Goal: Contribute content: Contribute content

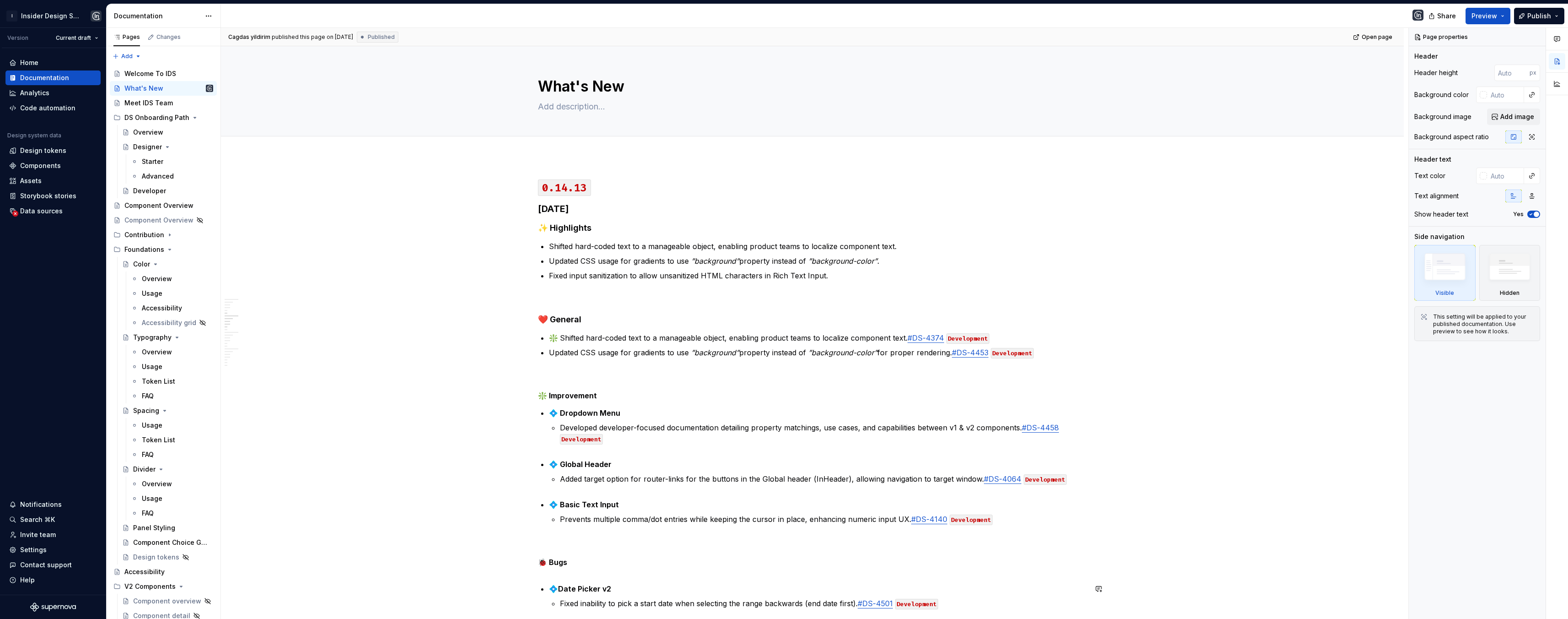
scroll to position [520, 0]
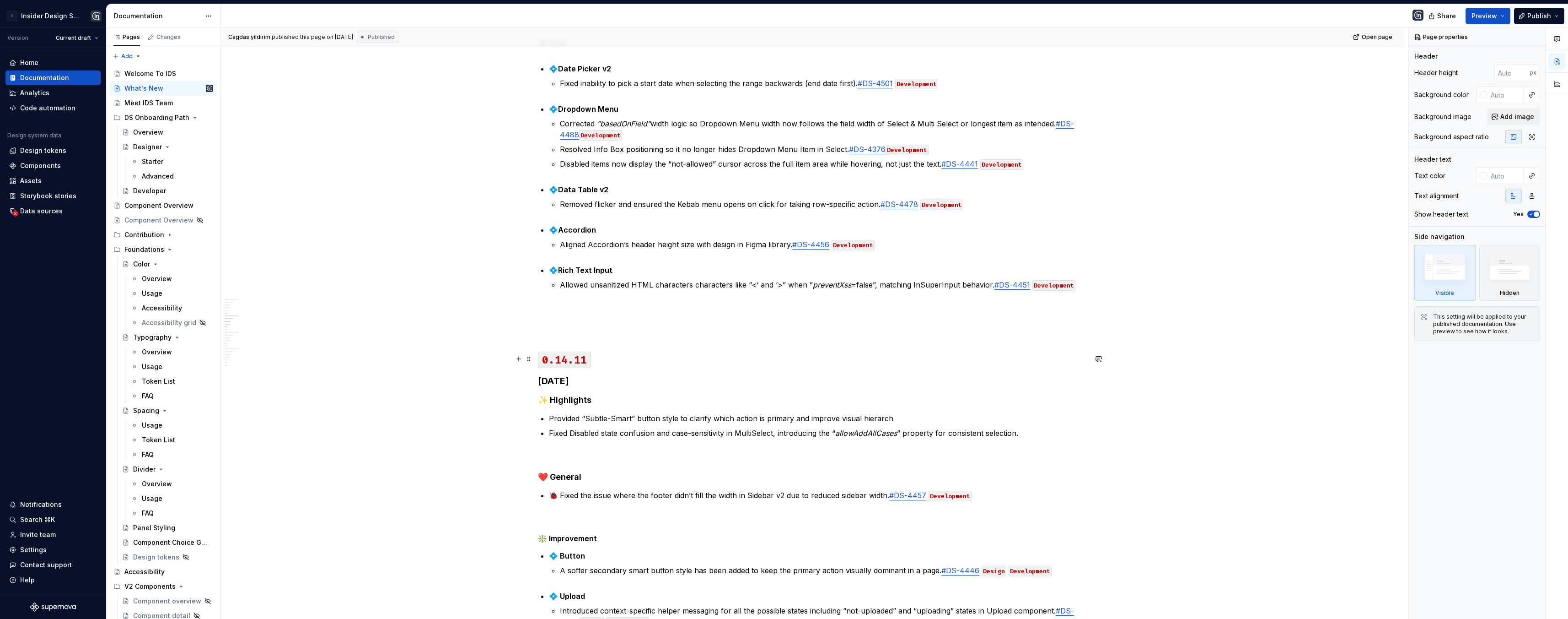
click at [591, 357] on code "0.14.11" at bounding box center [564, 360] width 53 height 16
type textarea "*"
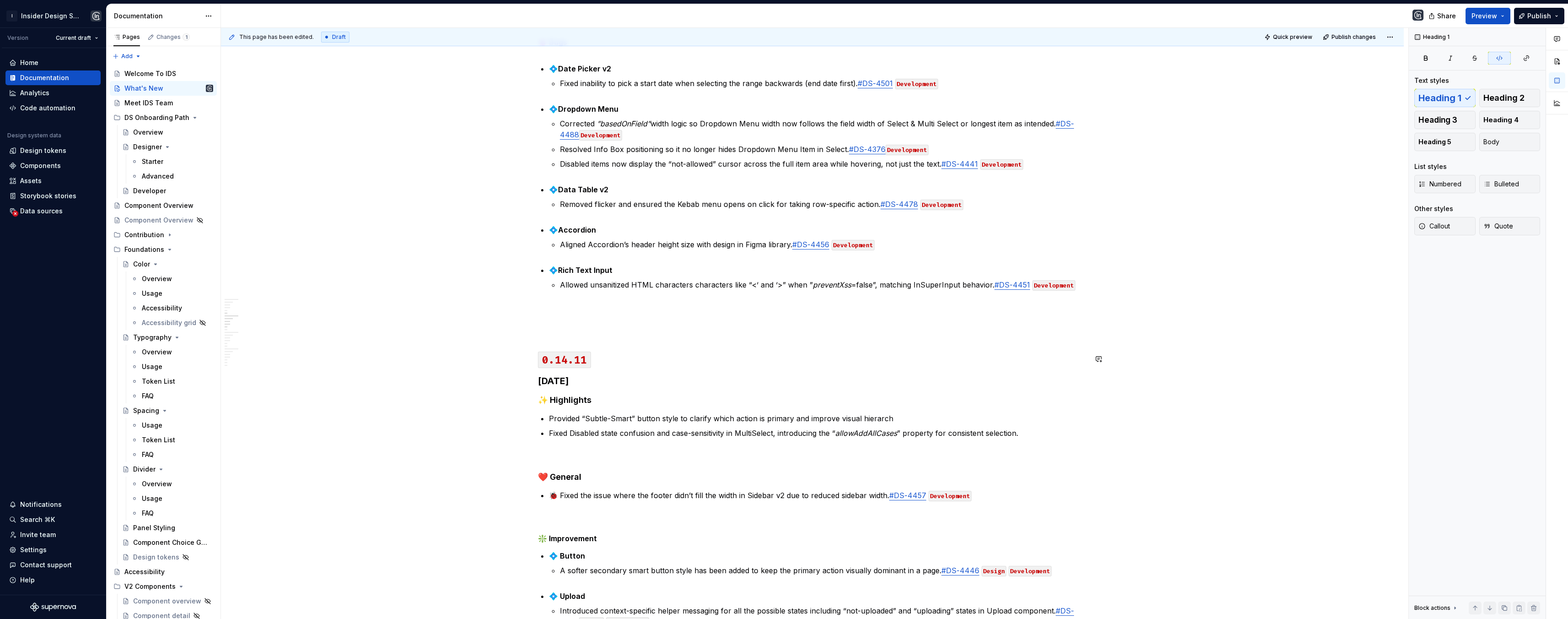
click at [1353, 37] on span "Publish changes" at bounding box center [1354, 37] width 45 height 7
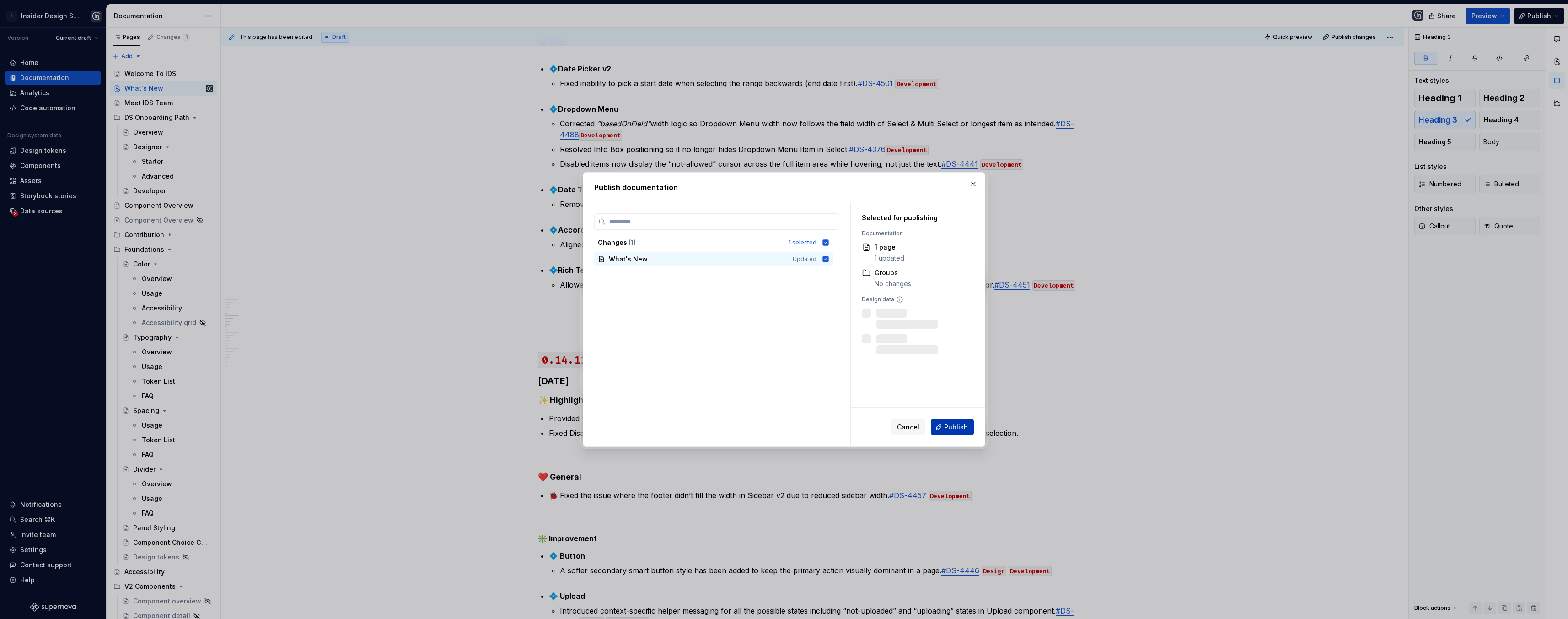
click at [958, 429] on span "Publish" at bounding box center [956, 426] width 24 height 9
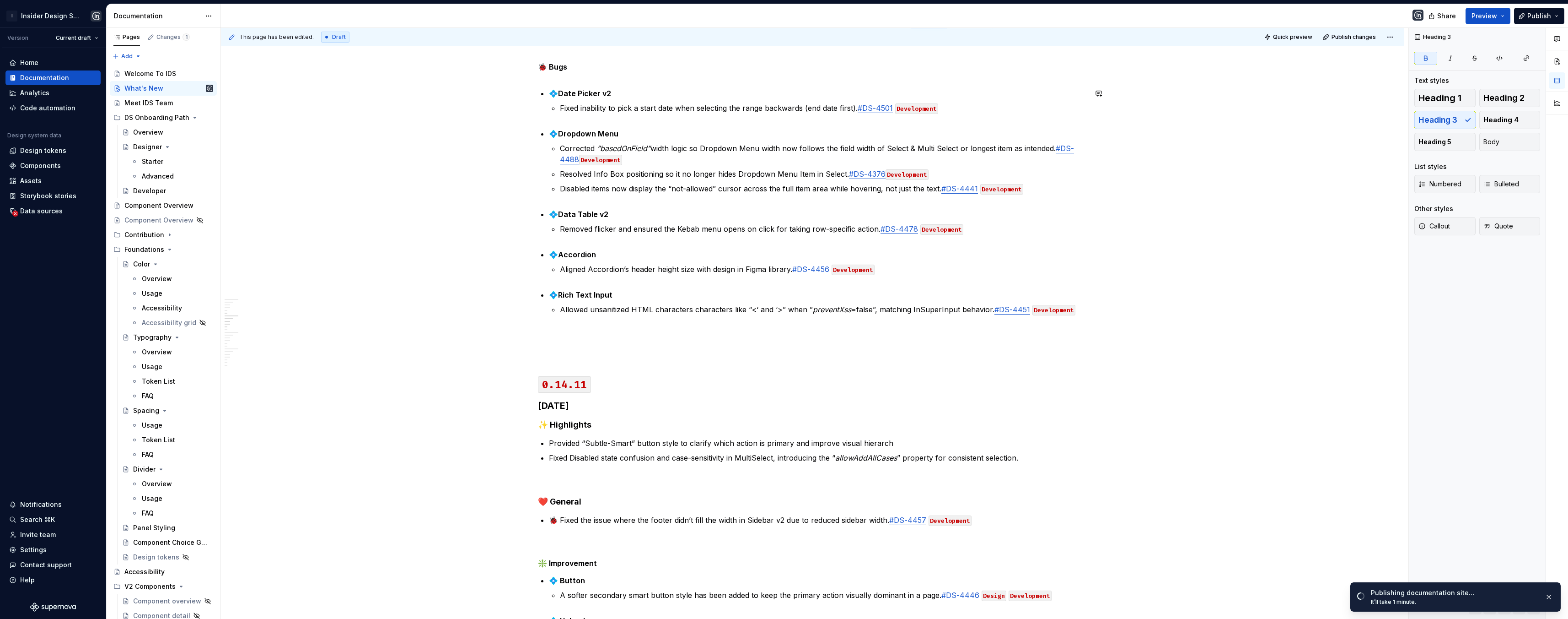
scroll to position [494, 0]
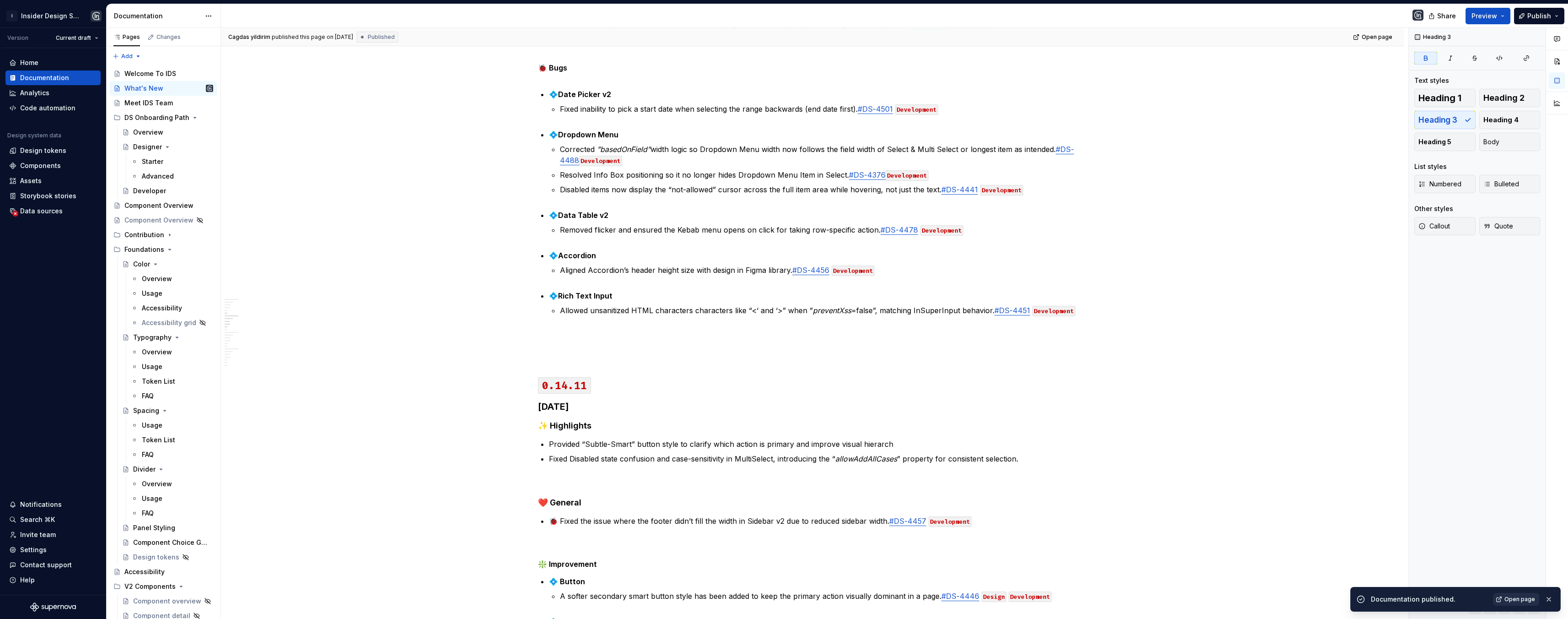
click at [1516, 598] on span "Open page" at bounding box center [1520, 599] width 31 height 7
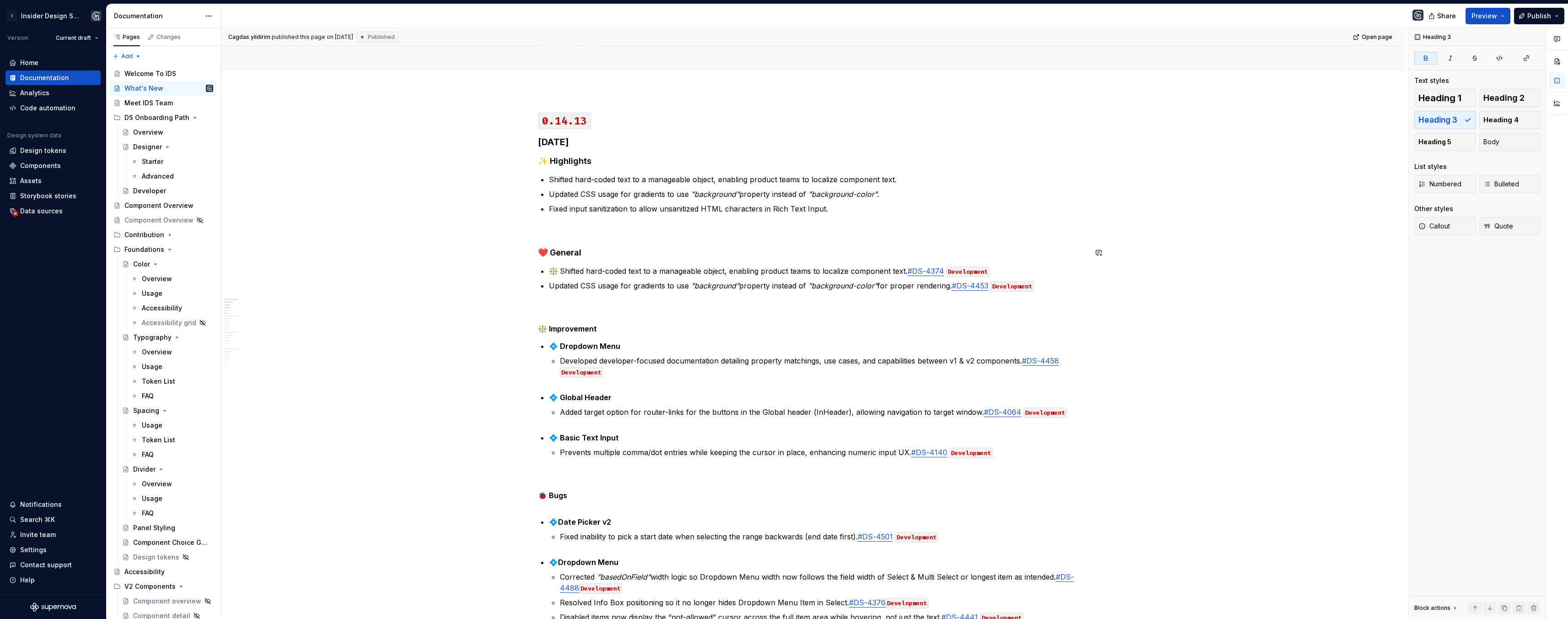
scroll to position [0, 0]
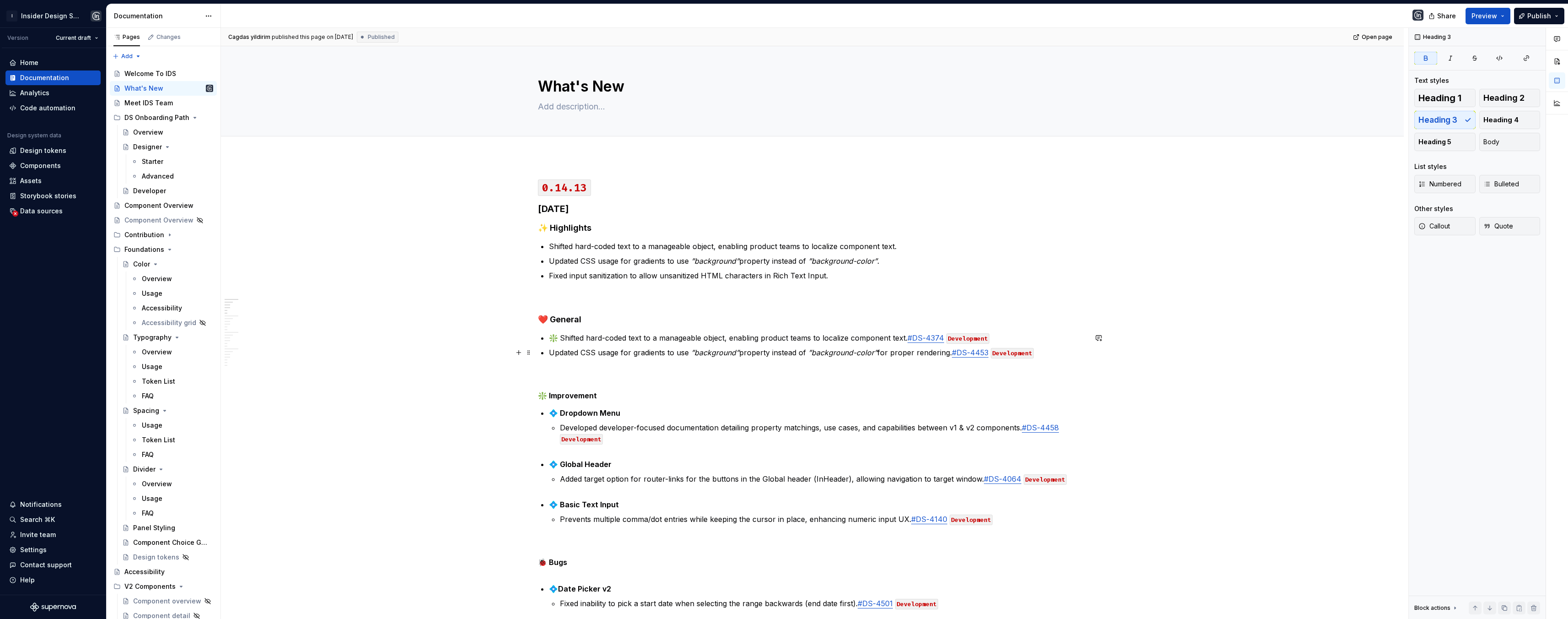
click at [972, 350] on link "-4453" at bounding box center [978, 352] width 21 height 9
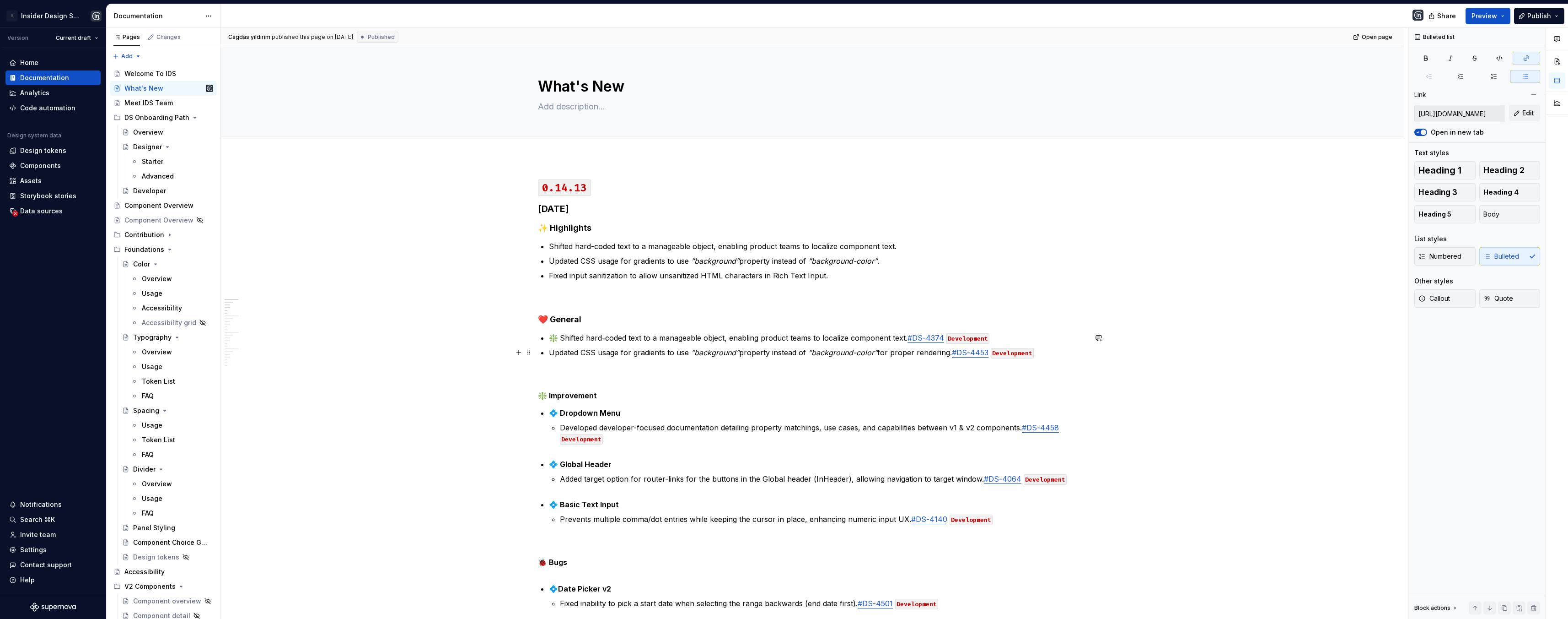
click at [965, 353] on link "#DS" at bounding box center [959, 352] width 15 height 9
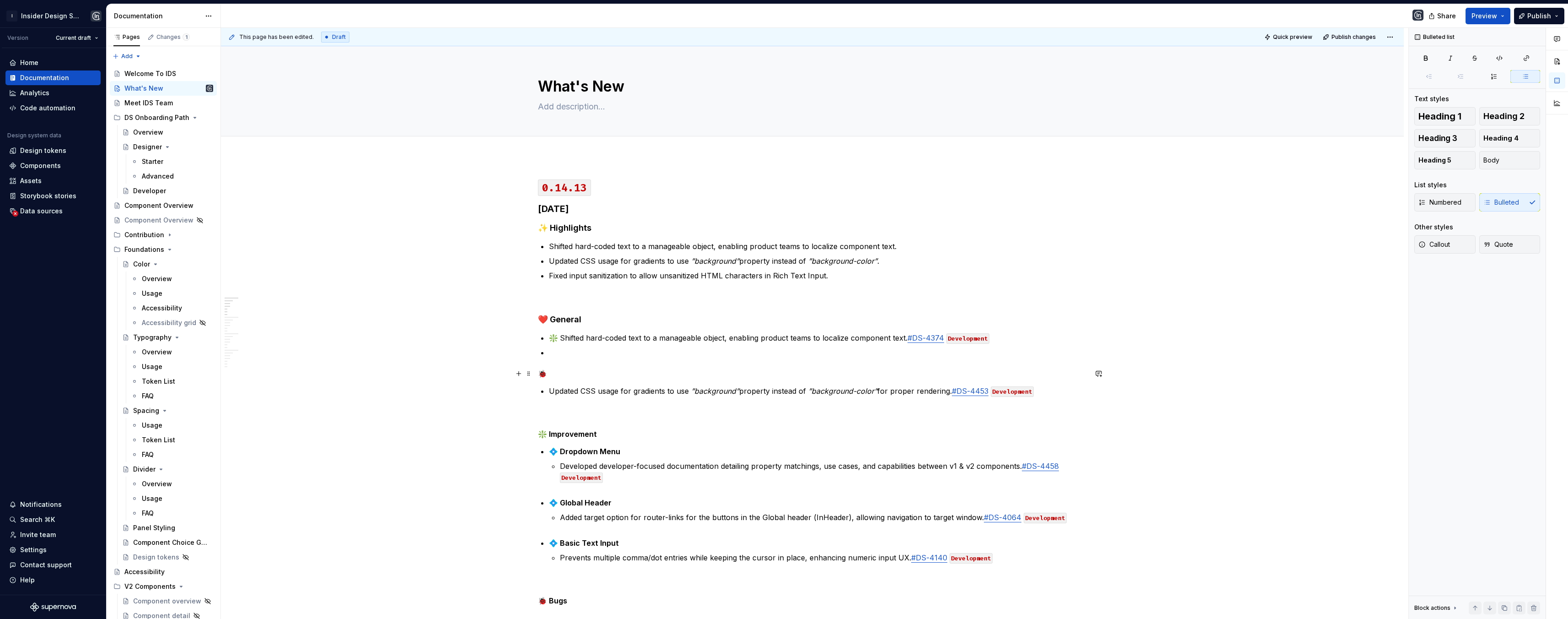
click at [540, 373] on strong "🐞" at bounding box center [542, 373] width 9 height 9
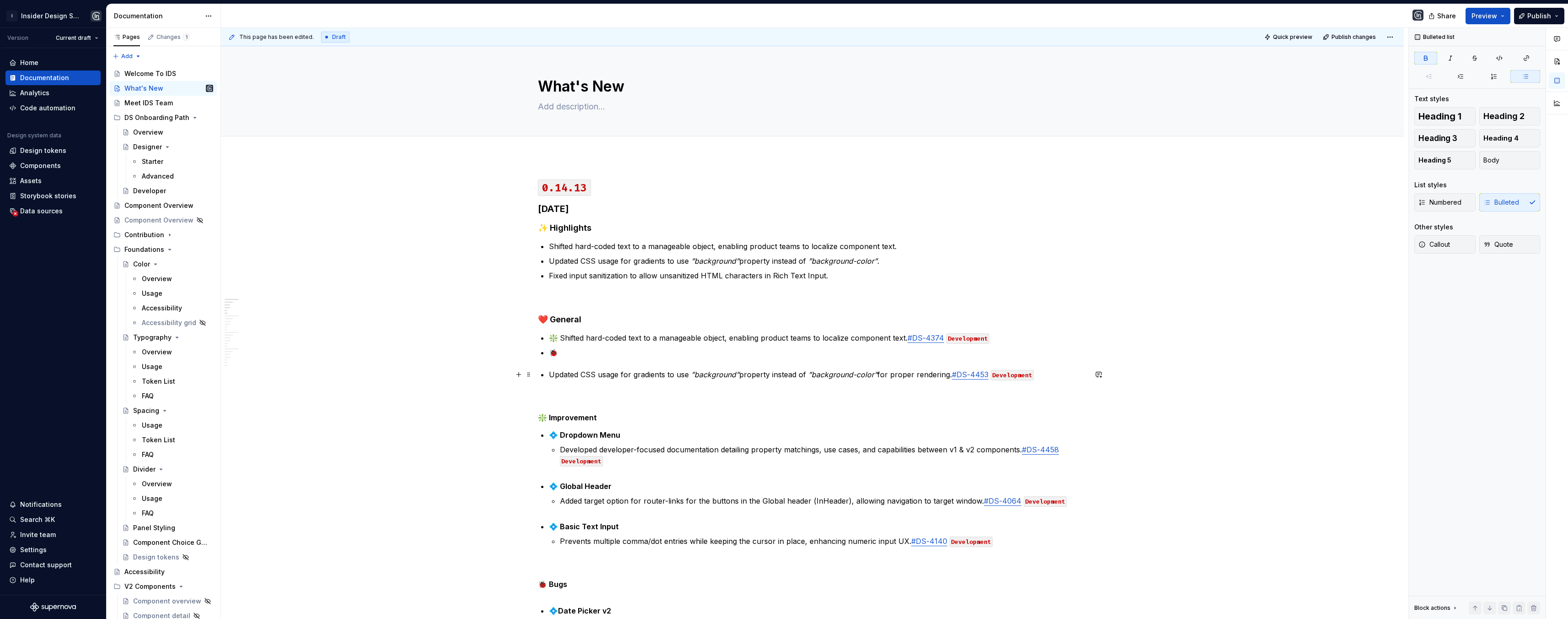
click at [550, 372] on p "Updated CSS usage for gradients to use ‎ ”background” property instead of ‎ ”ba…" at bounding box center [818, 374] width 538 height 11
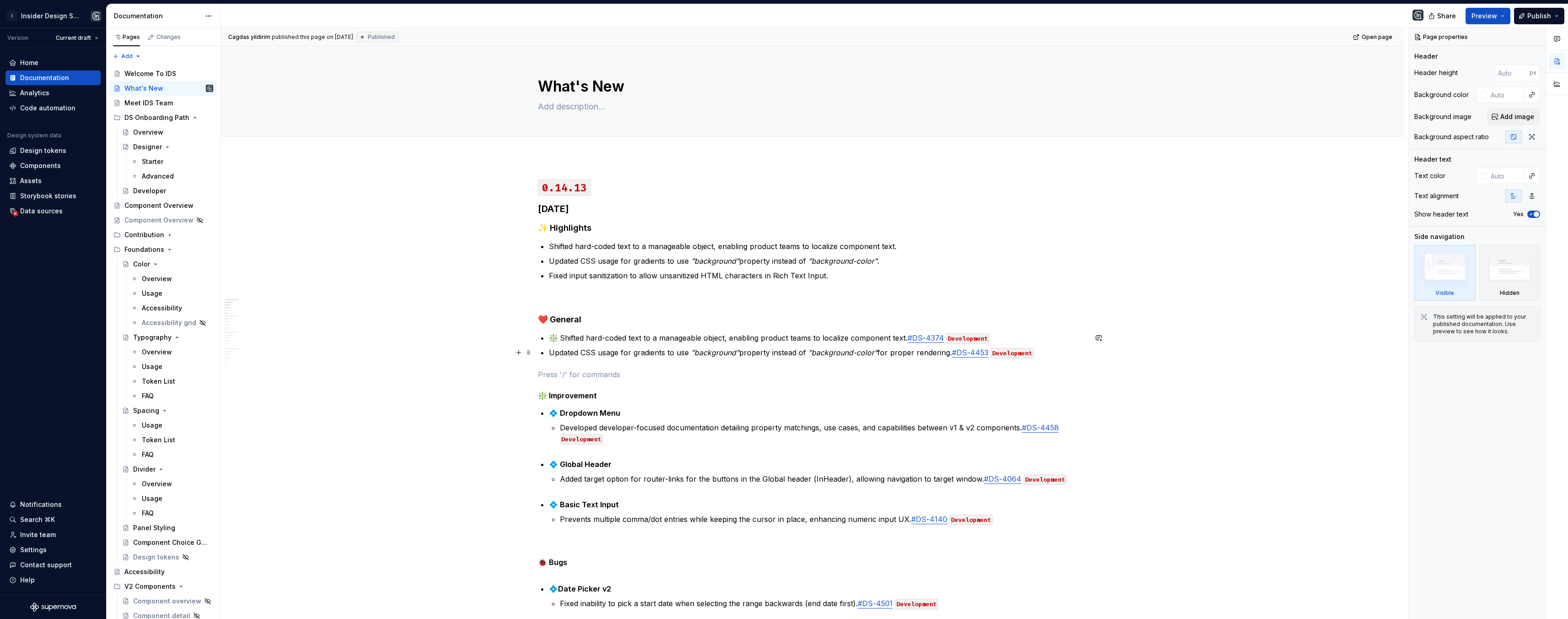
click at [550, 352] on p "Updated CSS usage for gradients to use ‎ ”background” property instead of ‎ ”ba…" at bounding box center [818, 353] width 538 height 11
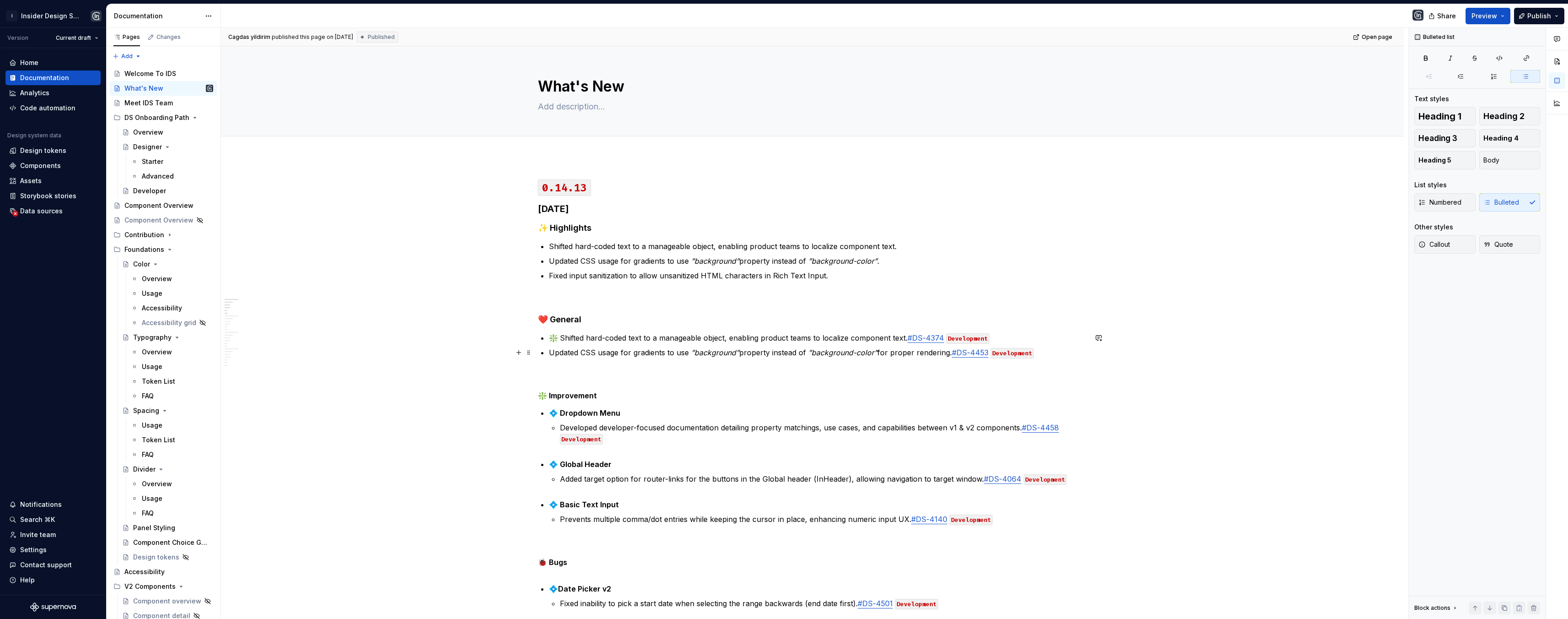
click at [555, 353] on p "Updated CSS usage for gradients to use ‎ ”background” property instead of ‎ ”ba…" at bounding box center [818, 353] width 538 height 11
drag, startPoint x: 548, startPoint y: 562, endPoint x: 542, endPoint y: 562, distance: 6.0
click at [542, 562] on h5 "🐞 Bugs" at bounding box center [812, 566] width 549 height 19
click at [545, 564] on h5 "🐞 Bugs" at bounding box center [812, 566] width 549 height 19
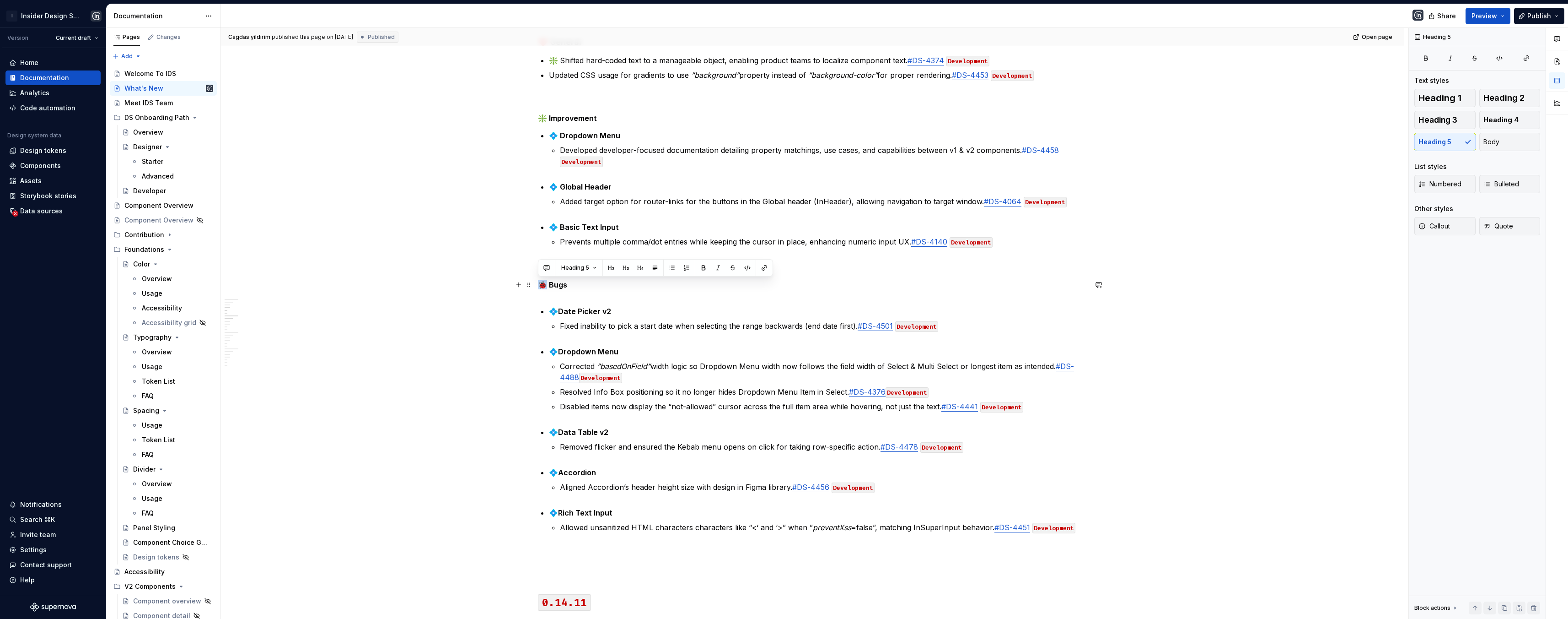
drag, startPoint x: 545, startPoint y: 283, endPoint x: 539, endPoint y: 282, distance: 6.1
click at [539, 282] on h5 "🐞 Bugs" at bounding box center [812, 289] width 549 height 19
copy h5 "🐞"
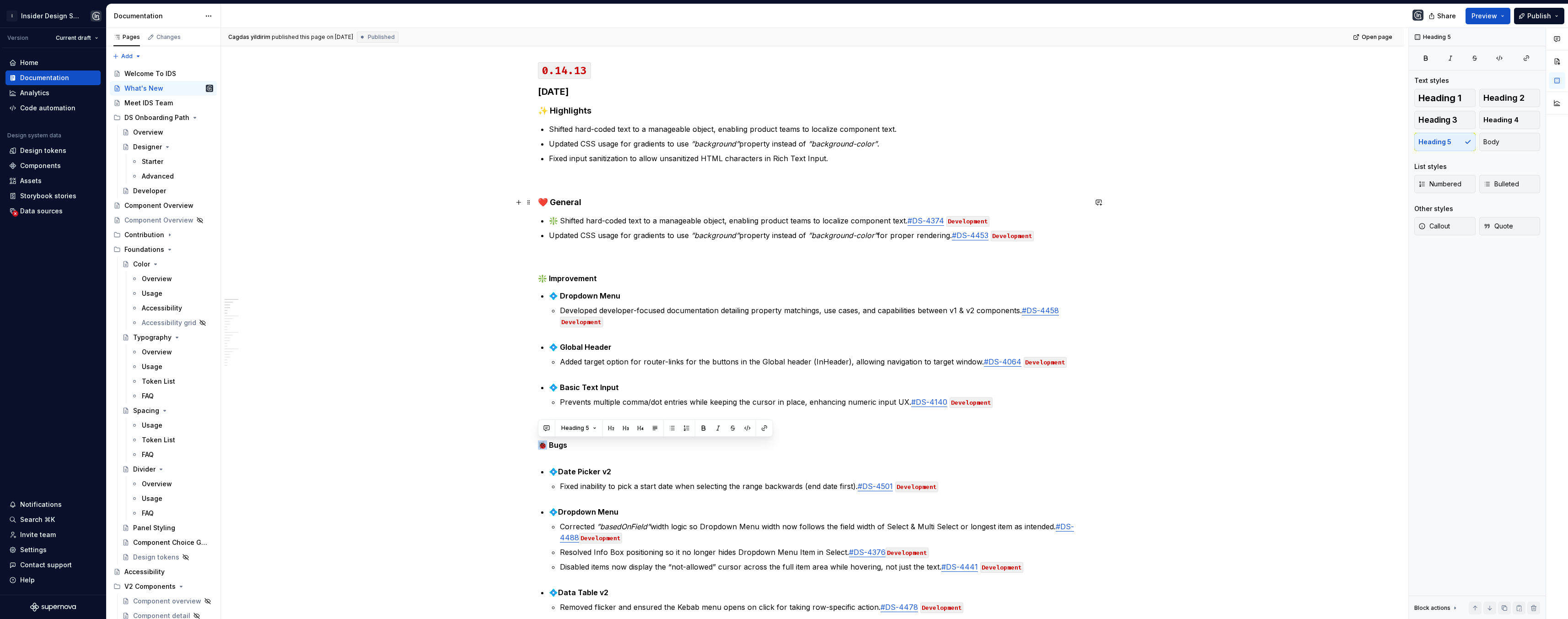
scroll to position [69, 0]
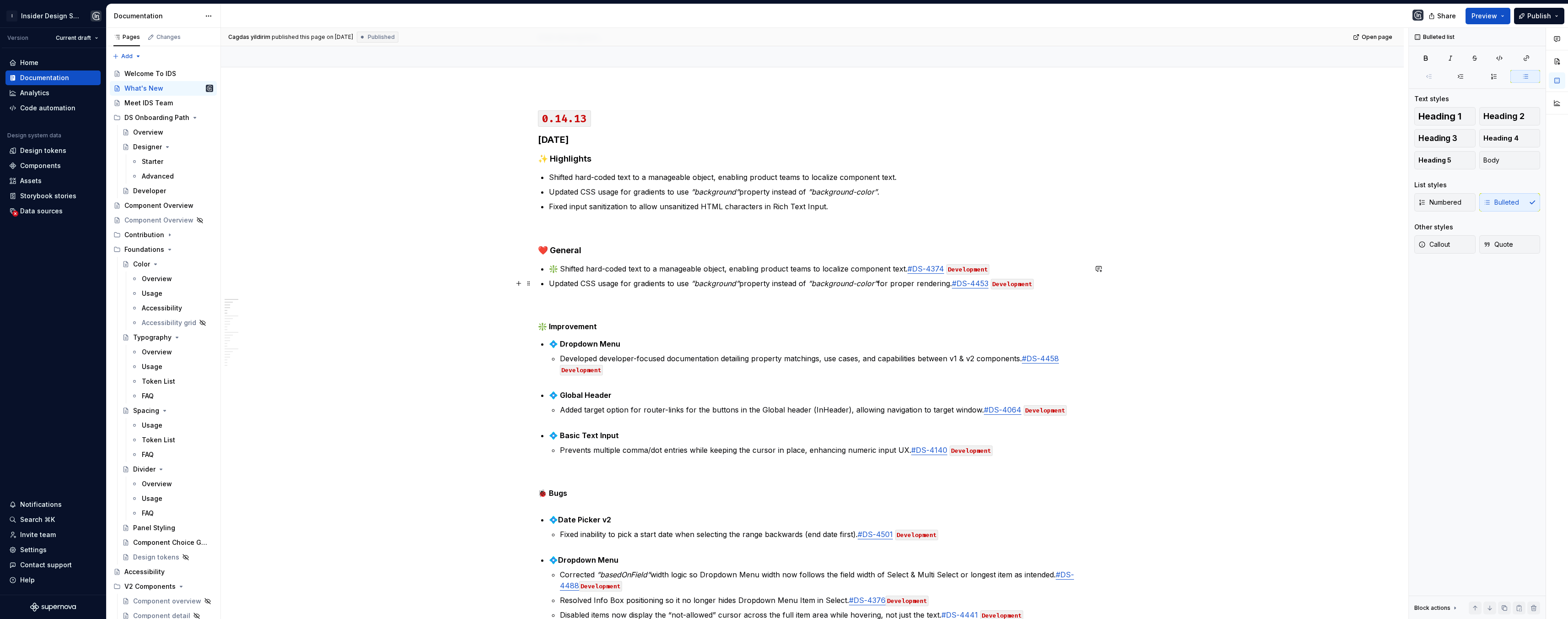
click at [550, 283] on p "Updated CSS usage for gradients to use ‎ ”background” property instead of ‎ ”ba…" at bounding box center [818, 284] width 538 height 11
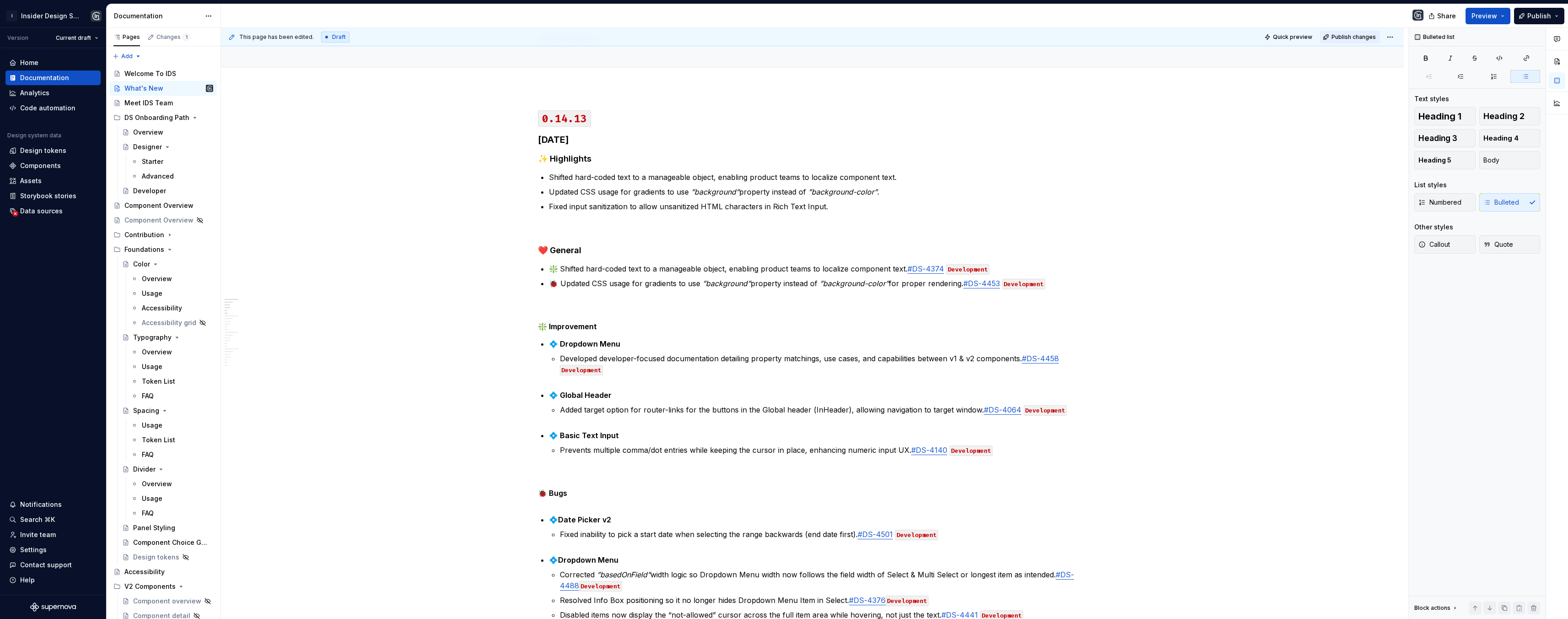
click at [1353, 40] on span "Publish changes" at bounding box center [1354, 37] width 45 height 7
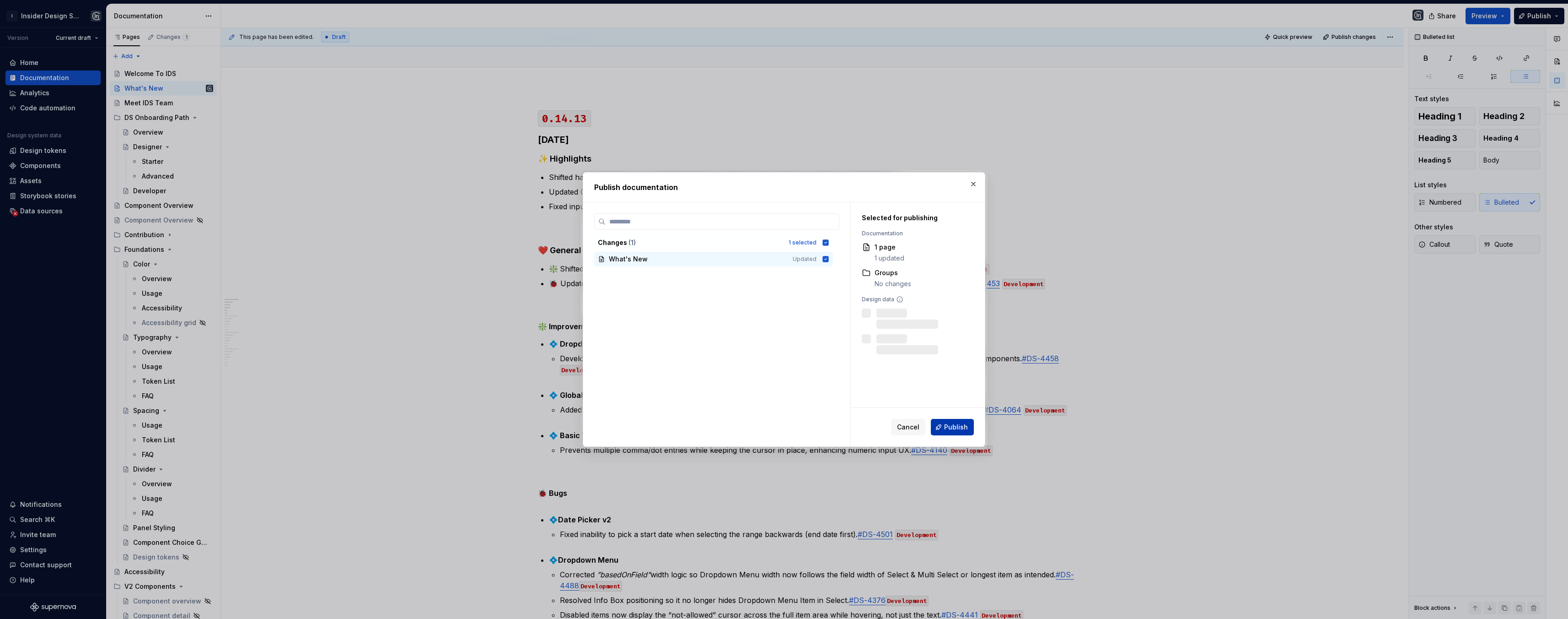
click at [953, 422] on span "Publish" at bounding box center [956, 426] width 24 height 9
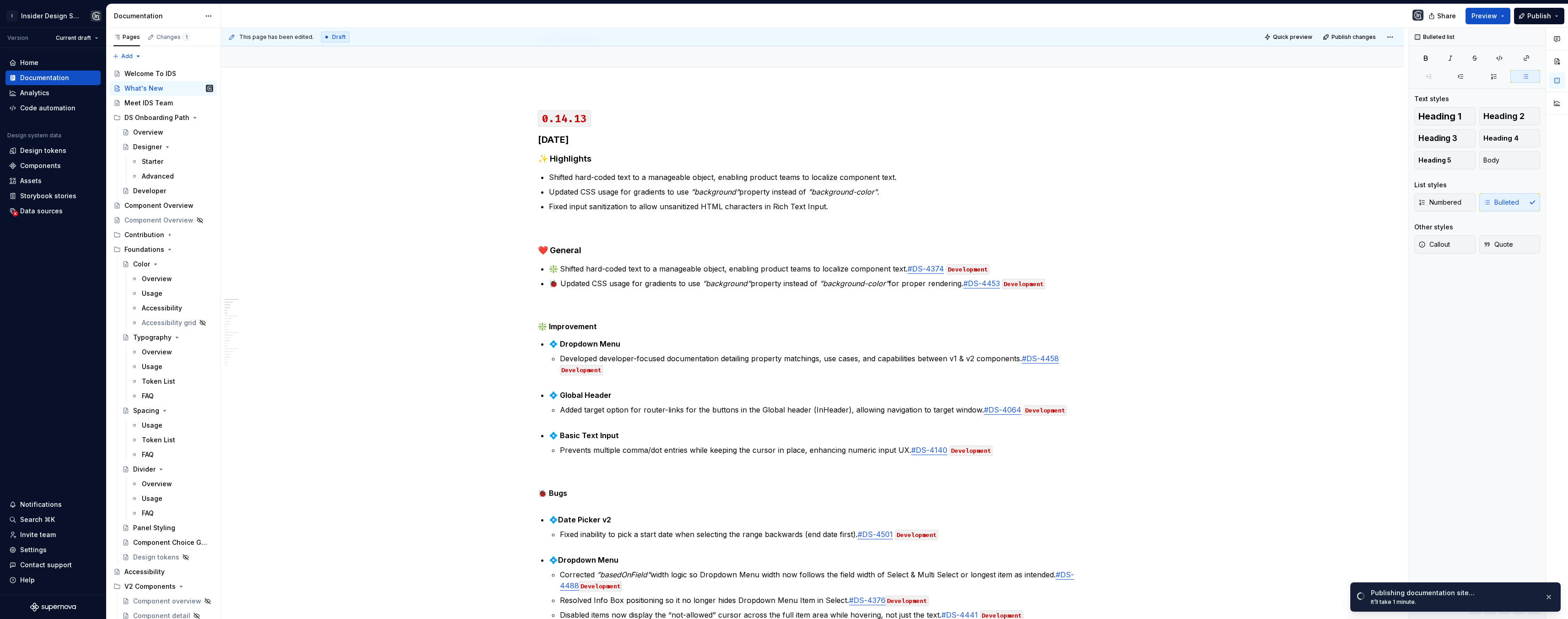
click at [1080, 266] on p "❇️ Shifted hard-coded text to a manageable object, enabling product teams to lo…" at bounding box center [818, 269] width 538 height 11
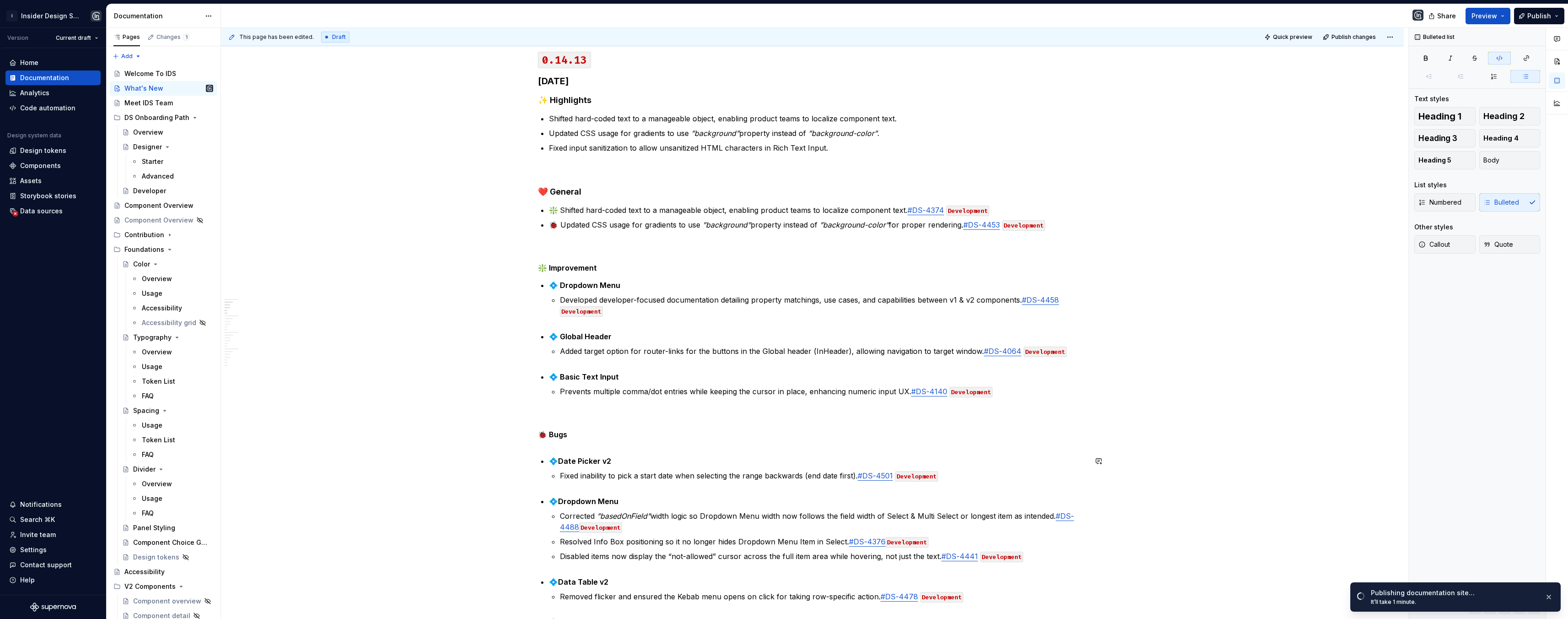
scroll to position [84, 0]
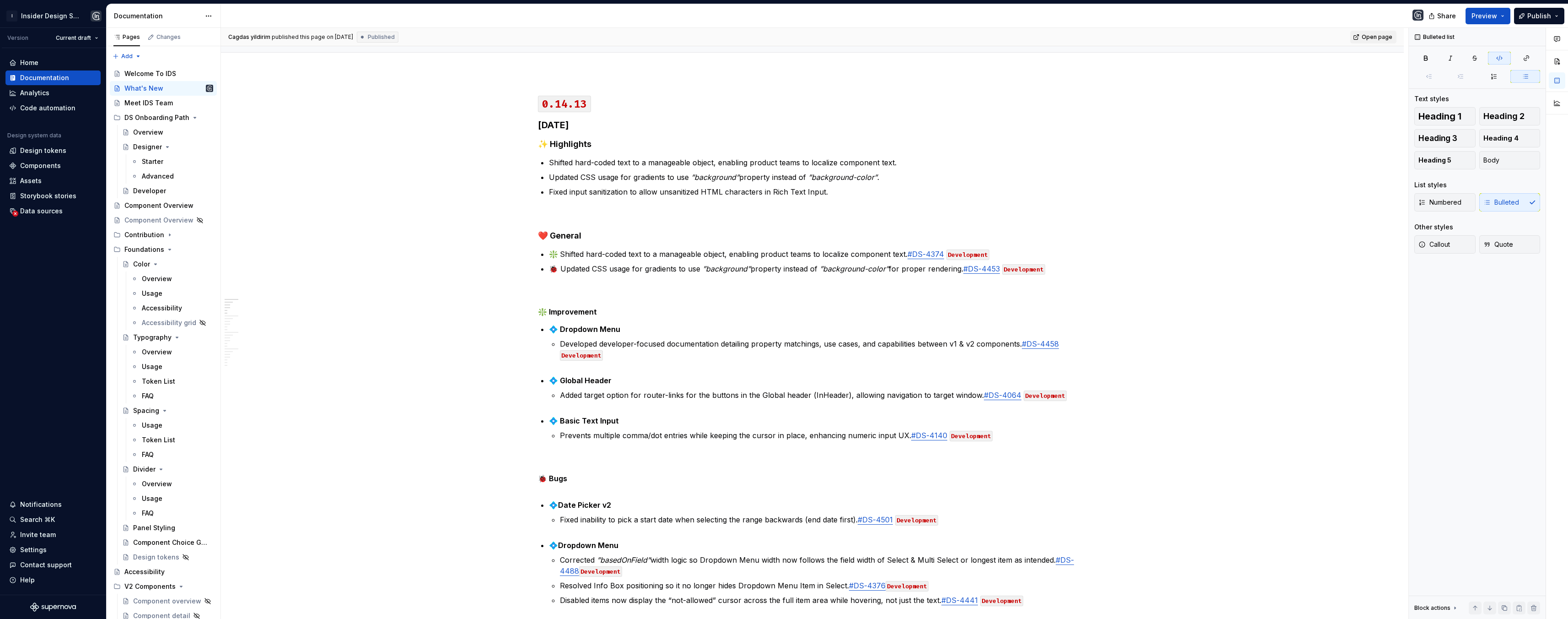
click at [1371, 39] on span "Open page" at bounding box center [1377, 37] width 31 height 7
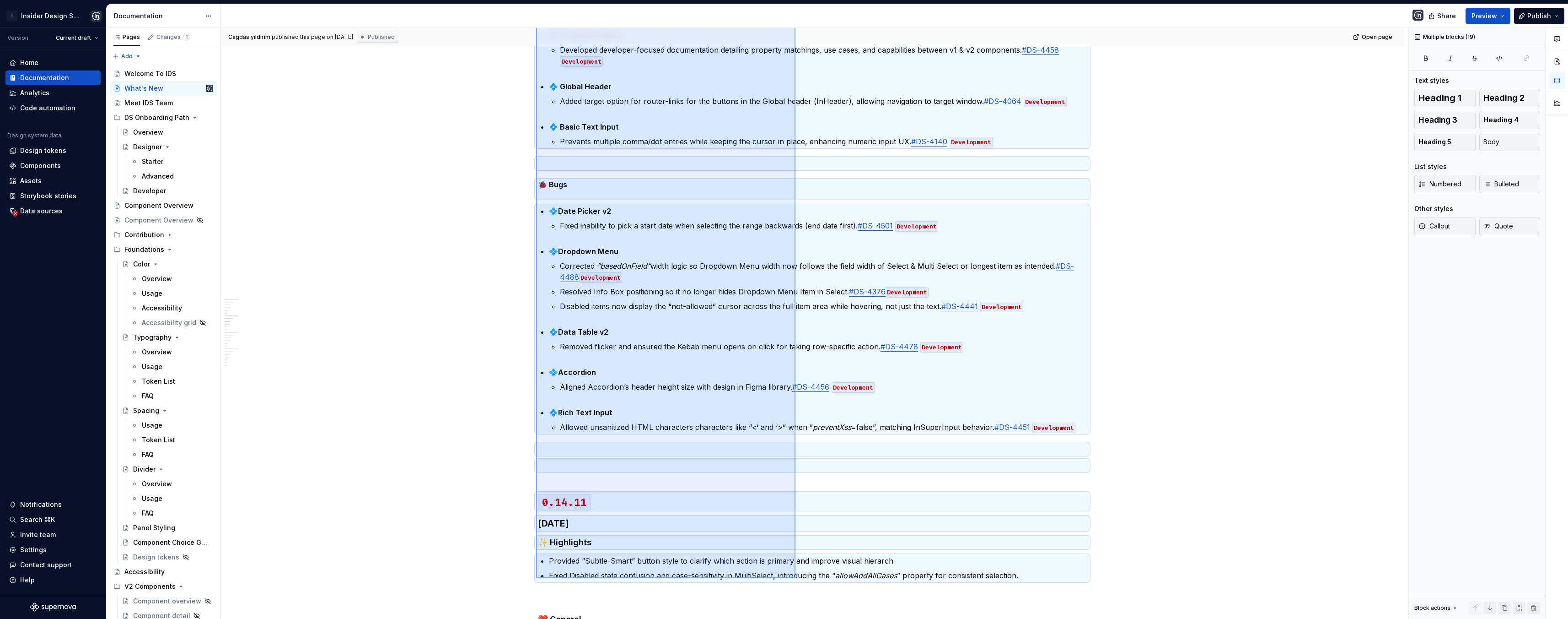
scroll to position [383, 0]
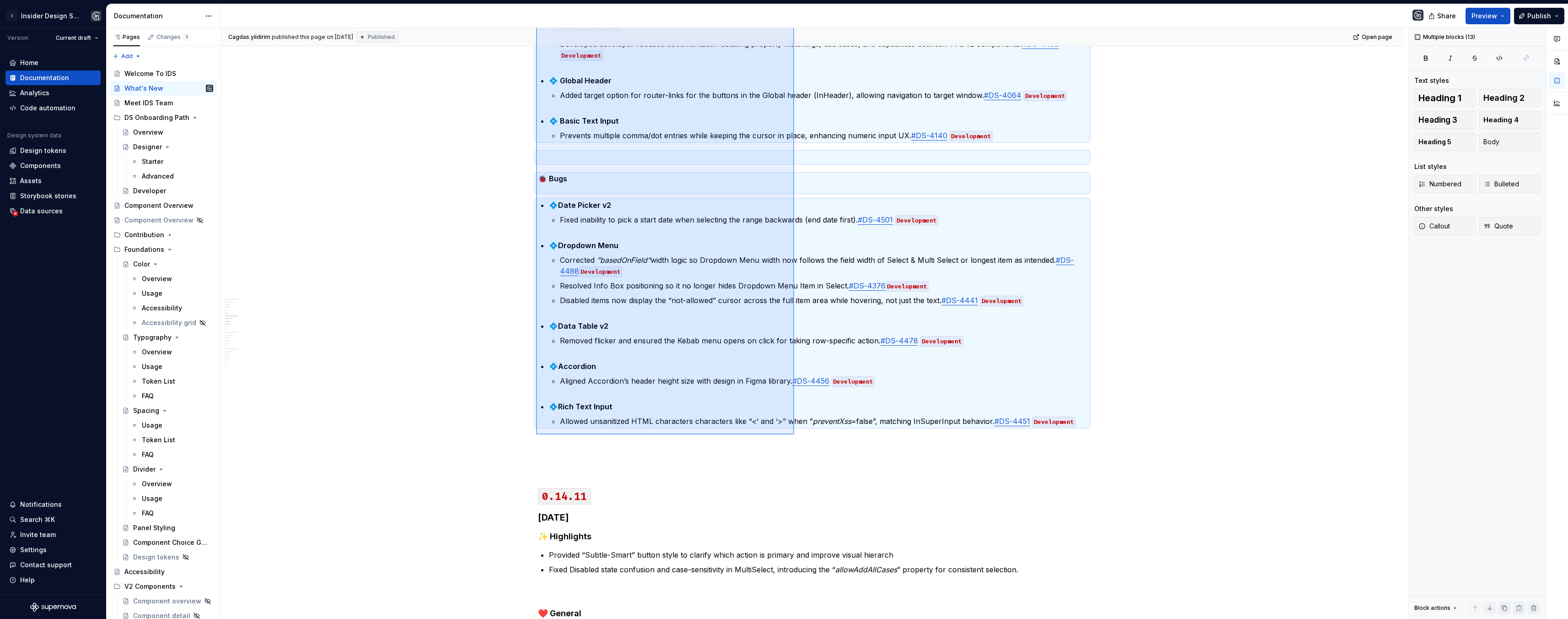
drag, startPoint x: 541, startPoint y: 117, endPoint x: 794, endPoint y: 435, distance: 406.4
click at [794, 435] on div "Cagdas yildirim published this page on [DATE] Published Open page What's New Ed…" at bounding box center [814, 323] width 1187 height 591
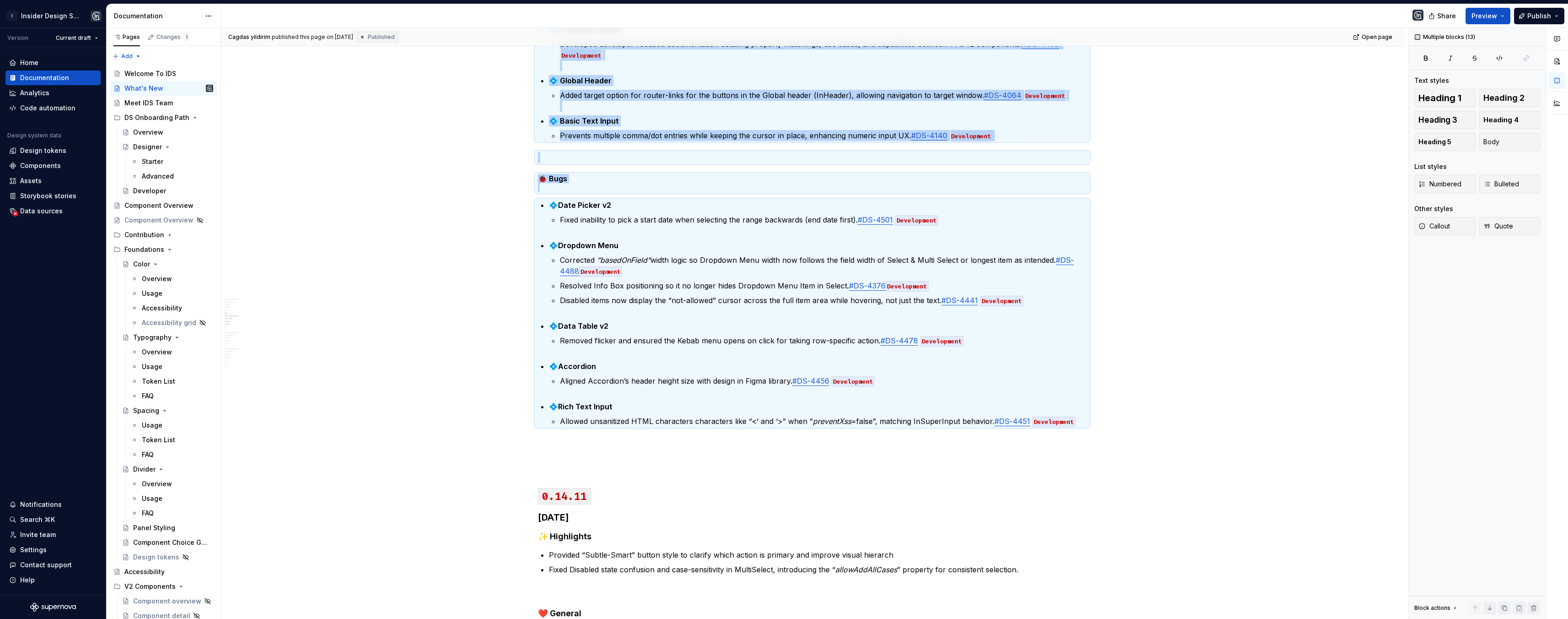
copy div "2.22.25 Lore 22, 9348 ✨ Ipsumdolor  Sitamet cons-adipi elit se d eiusmodtem inc…"
click at [161, 69] on div "Welcome To IDS" at bounding box center [168, 73] width 89 height 9
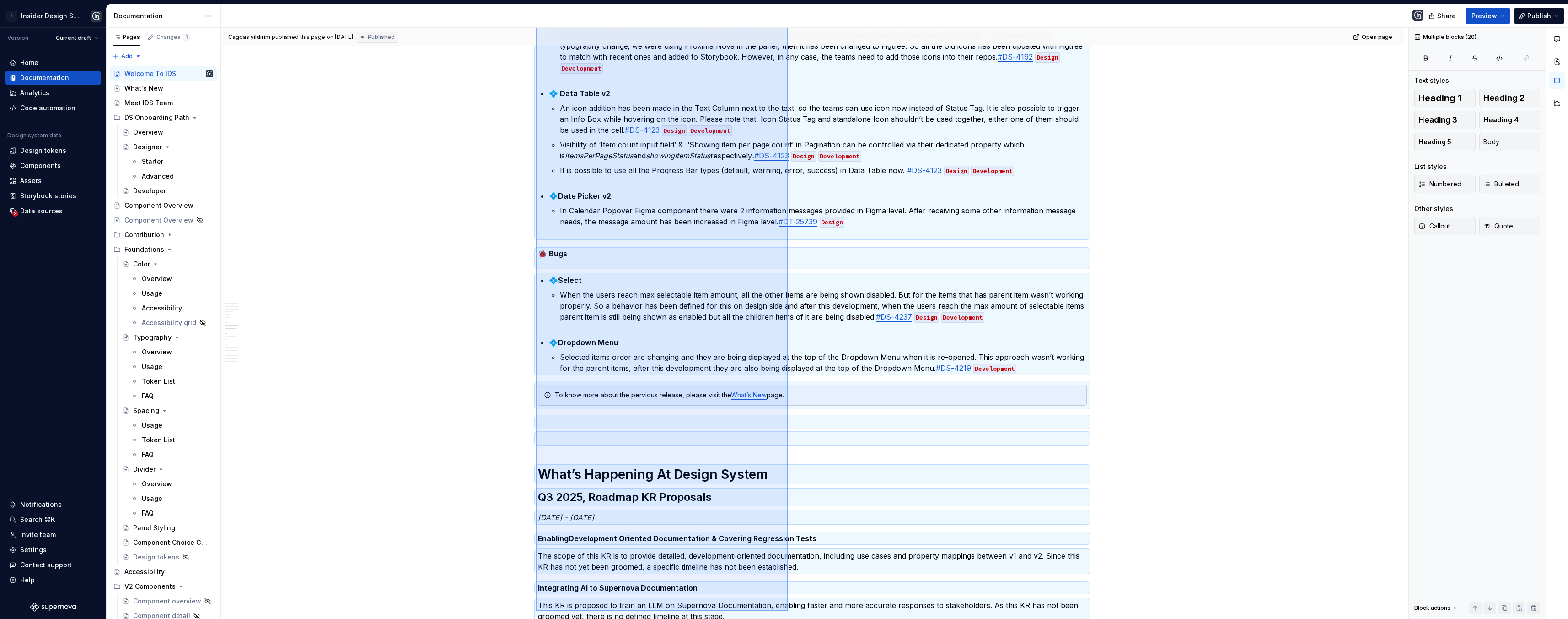
scroll to position [946, 0]
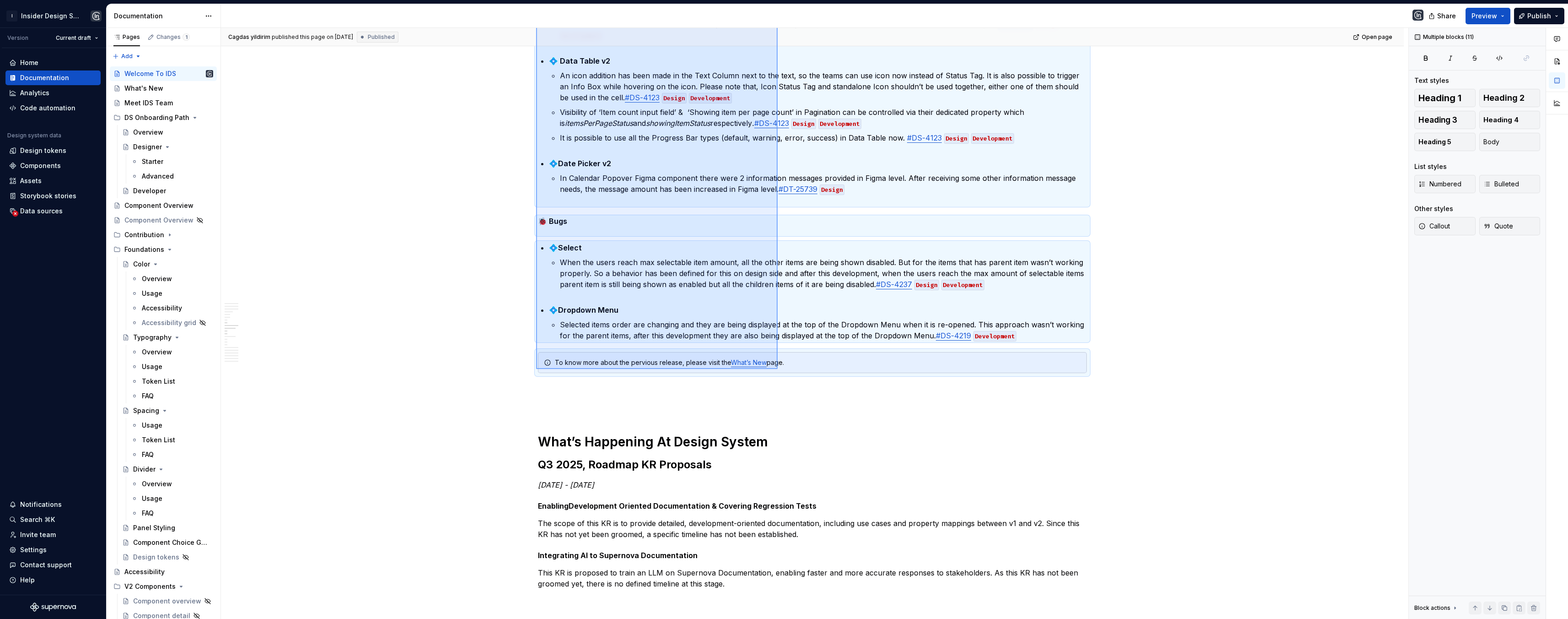
drag, startPoint x: 536, startPoint y: 236, endPoint x: 778, endPoint y: 369, distance: 276.1
click at [778, 369] on div "**********" at bounding box center [814, 323] width 1187 height 591
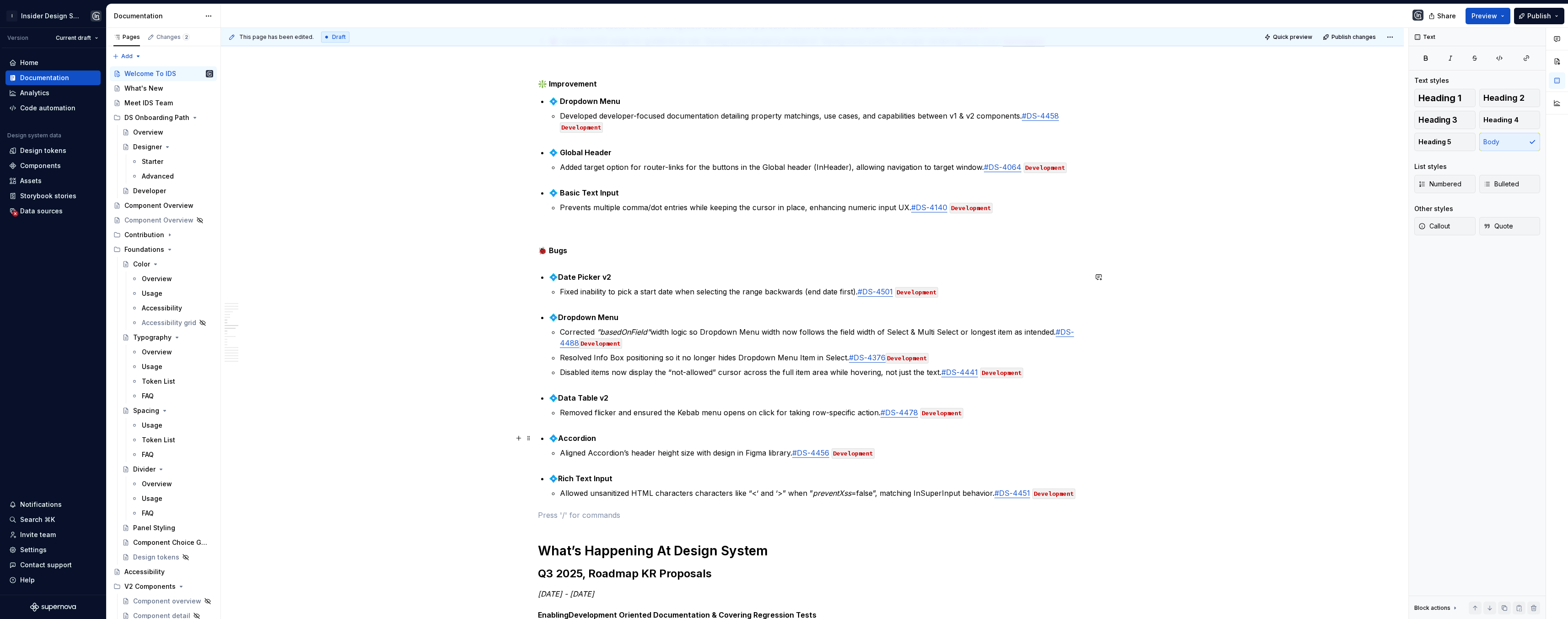
scroll to position [916, 0]
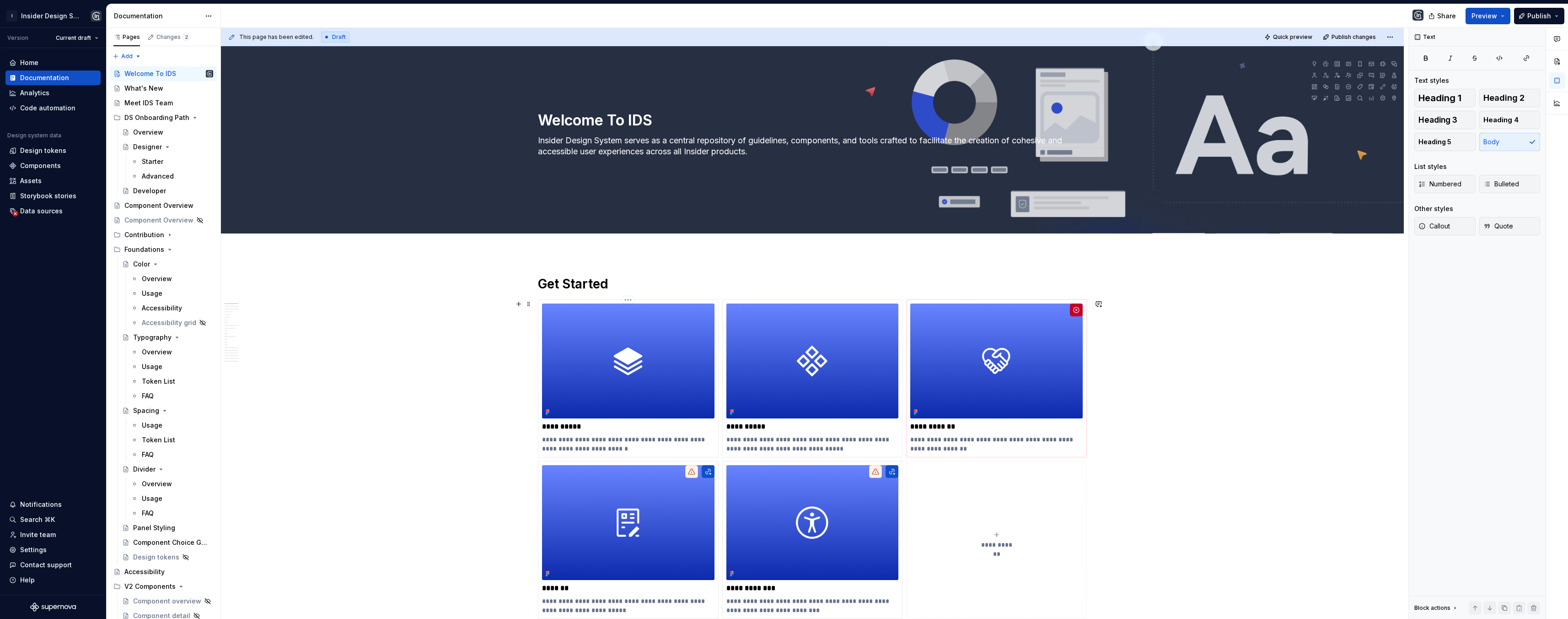
scroll to position [0, 0]
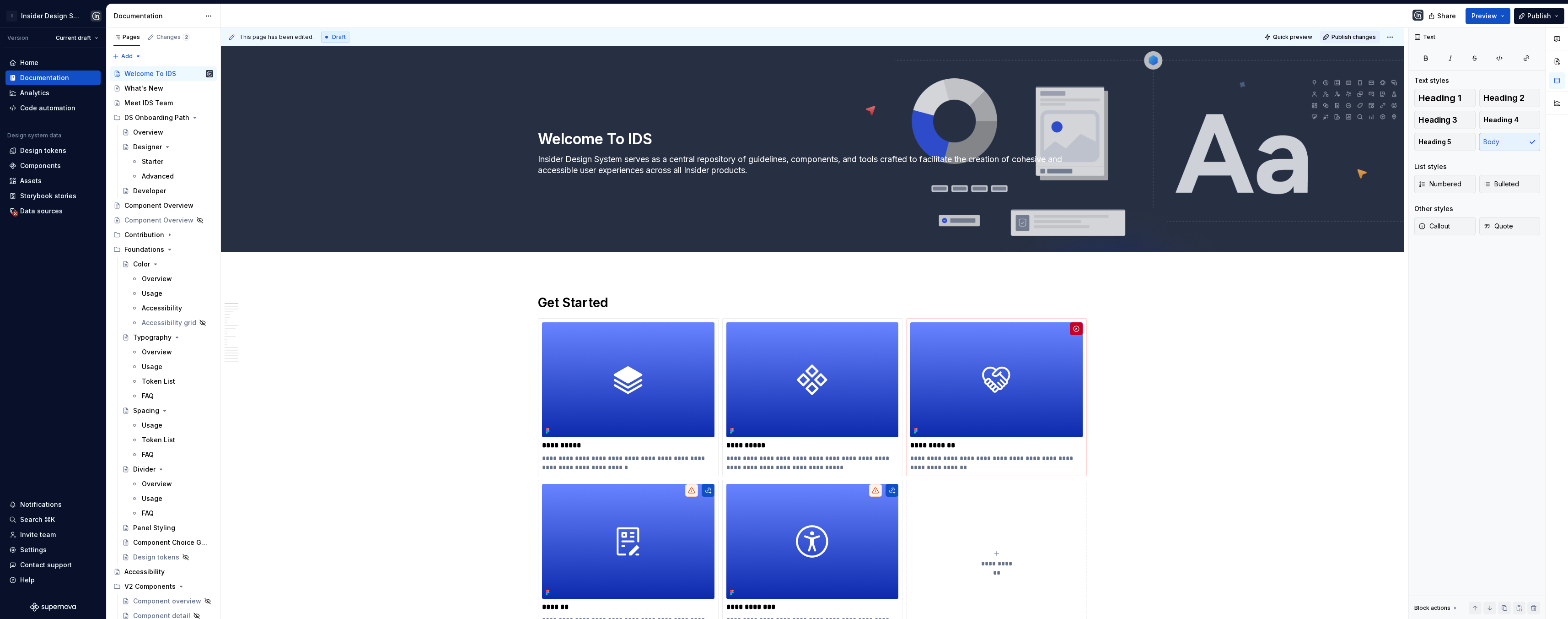
click at [1346, 37] on span "Publish changes" at bounding box center [1354, 37] width 45 height 7
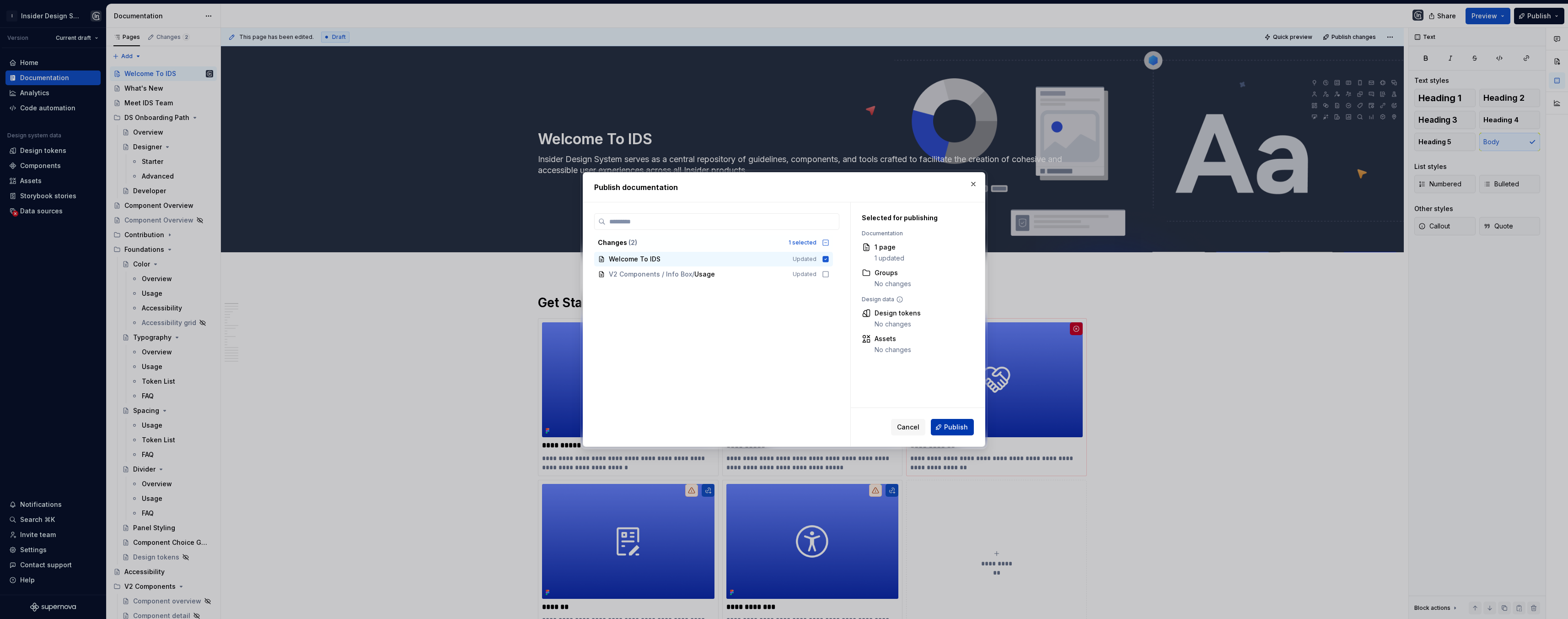
click at [944, 427] on button "Publish" at bounding box center [952, 426] width 43 height 16
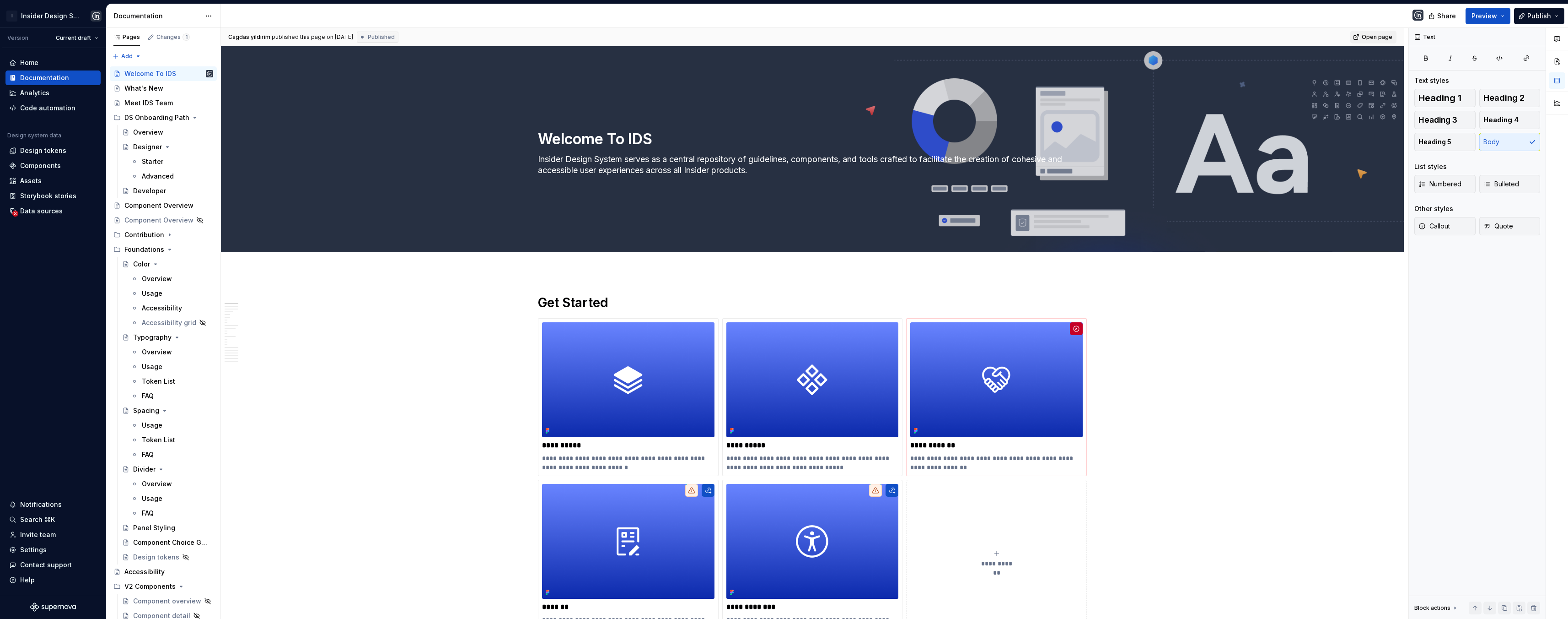
click at [1368, 37] on span "Open page" at bounding box center [1377, 37] width 31 height 7
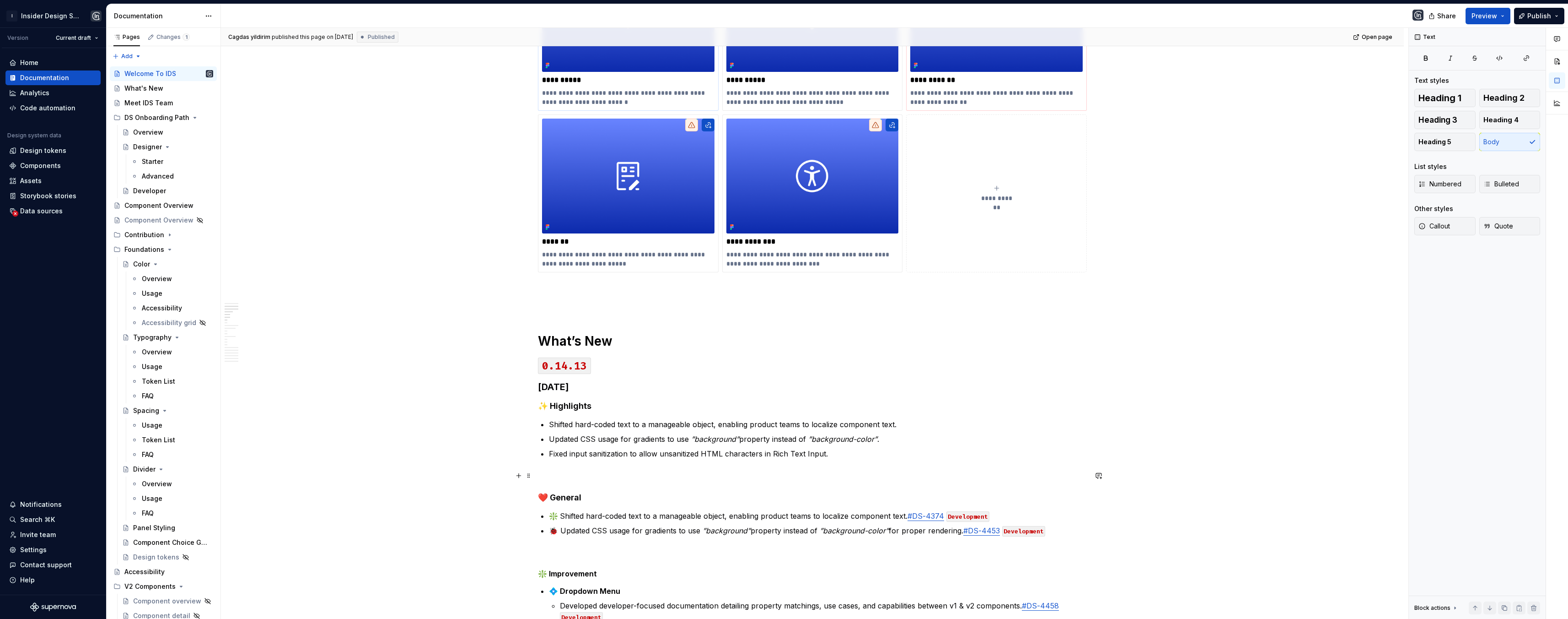
scroll to position [519, 0]
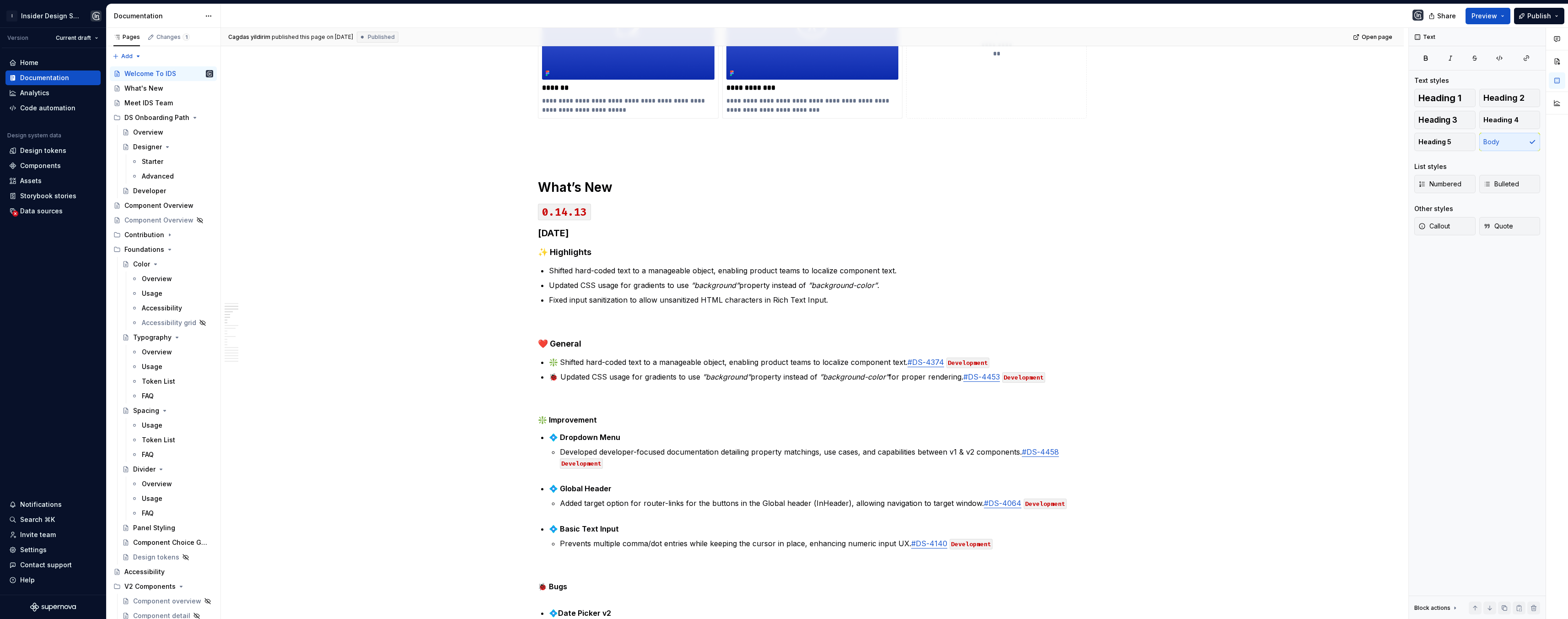
type textarea "*"
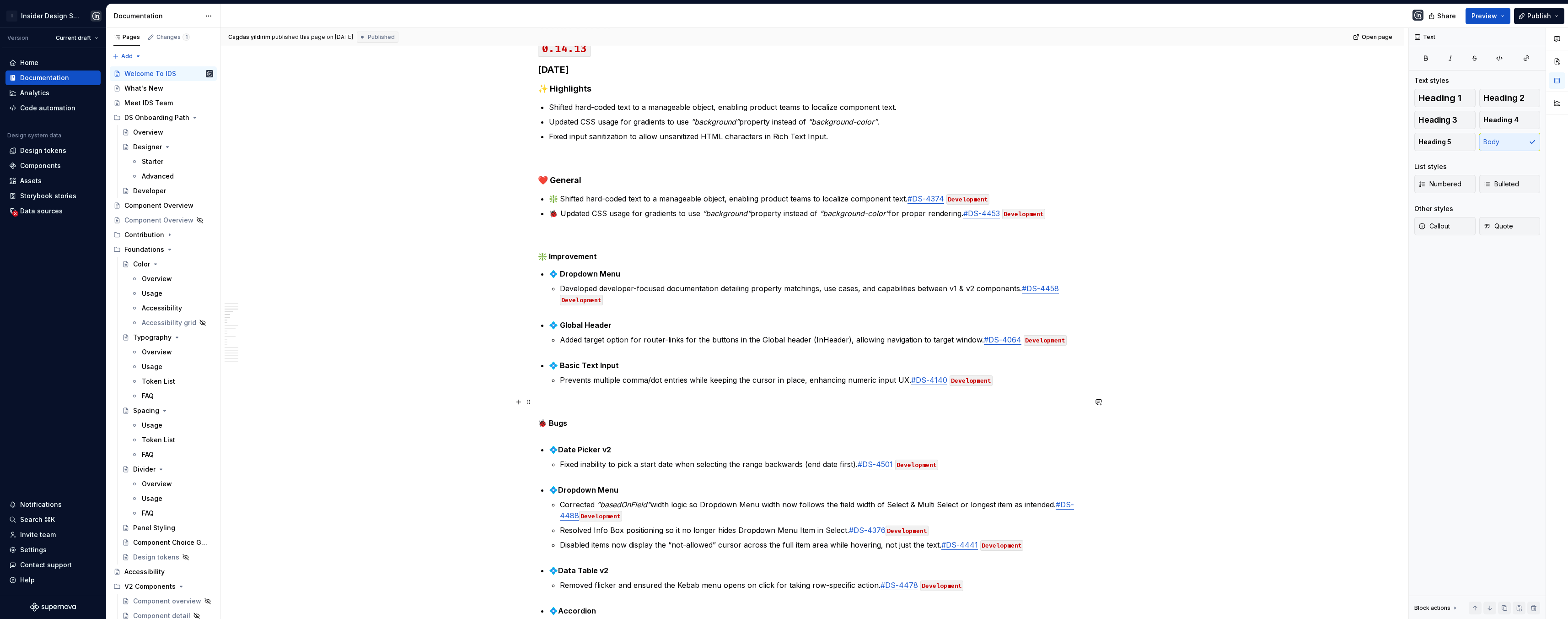
scroll to position [765, 0]
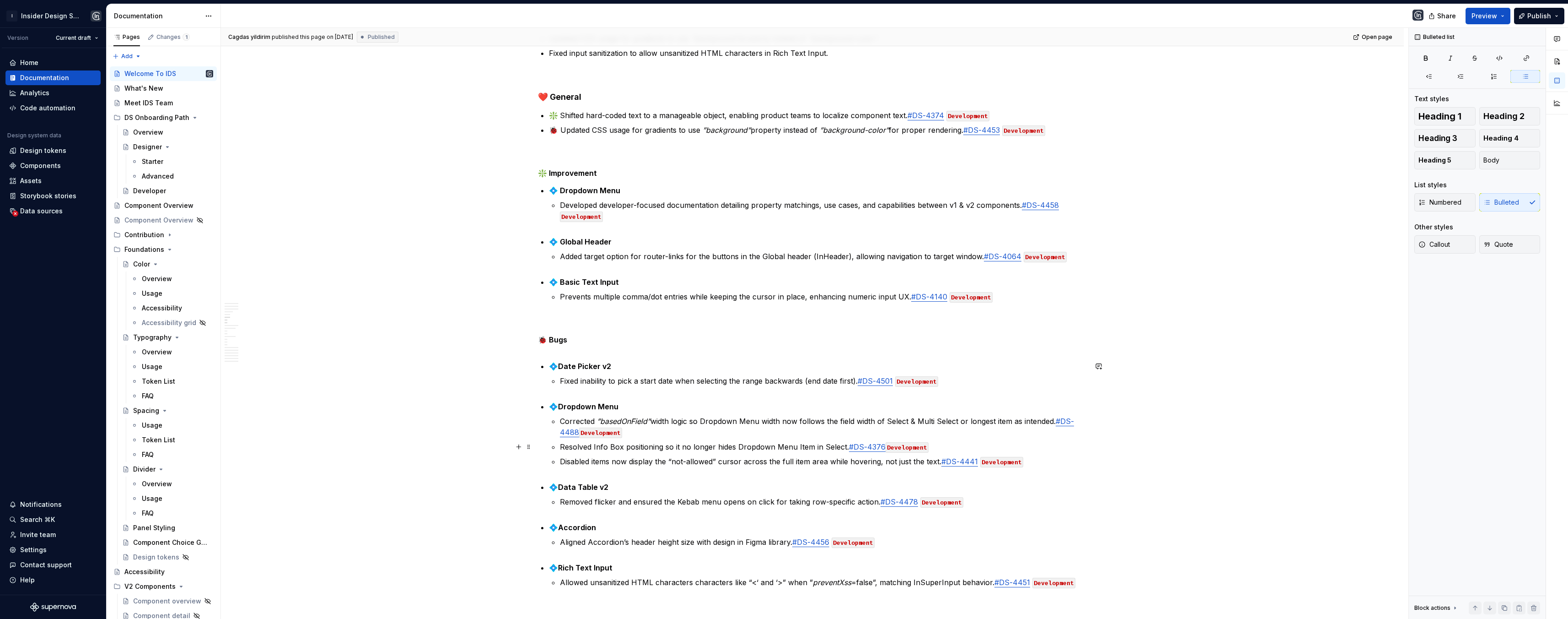
click at [883, 448] on link "#DS-4376" at bounding box center [867, 446] width 37 height 9
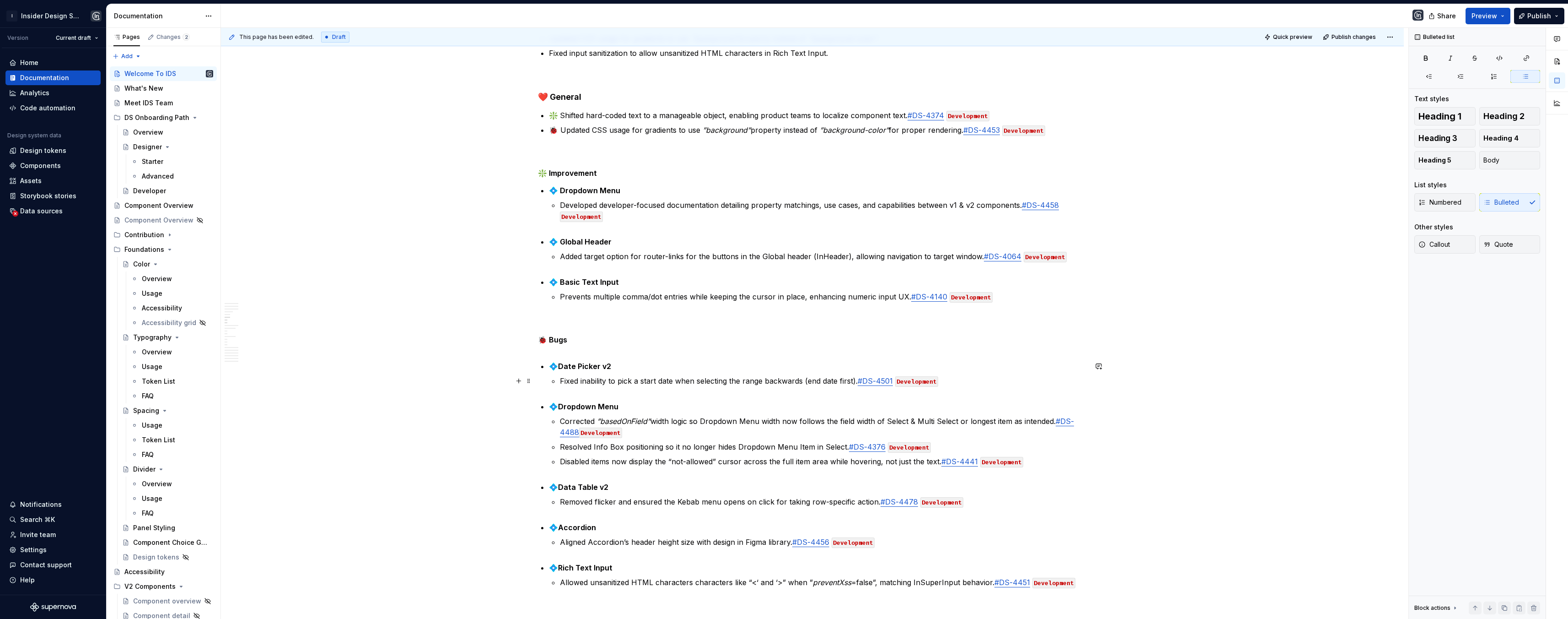
click at [897, 380] on code "Development" at bounding box center [916, 381] width 43 height 11
click at [1350, 40] on span "Publish changes" at bounding box center [1354, 37] width 45 height 7
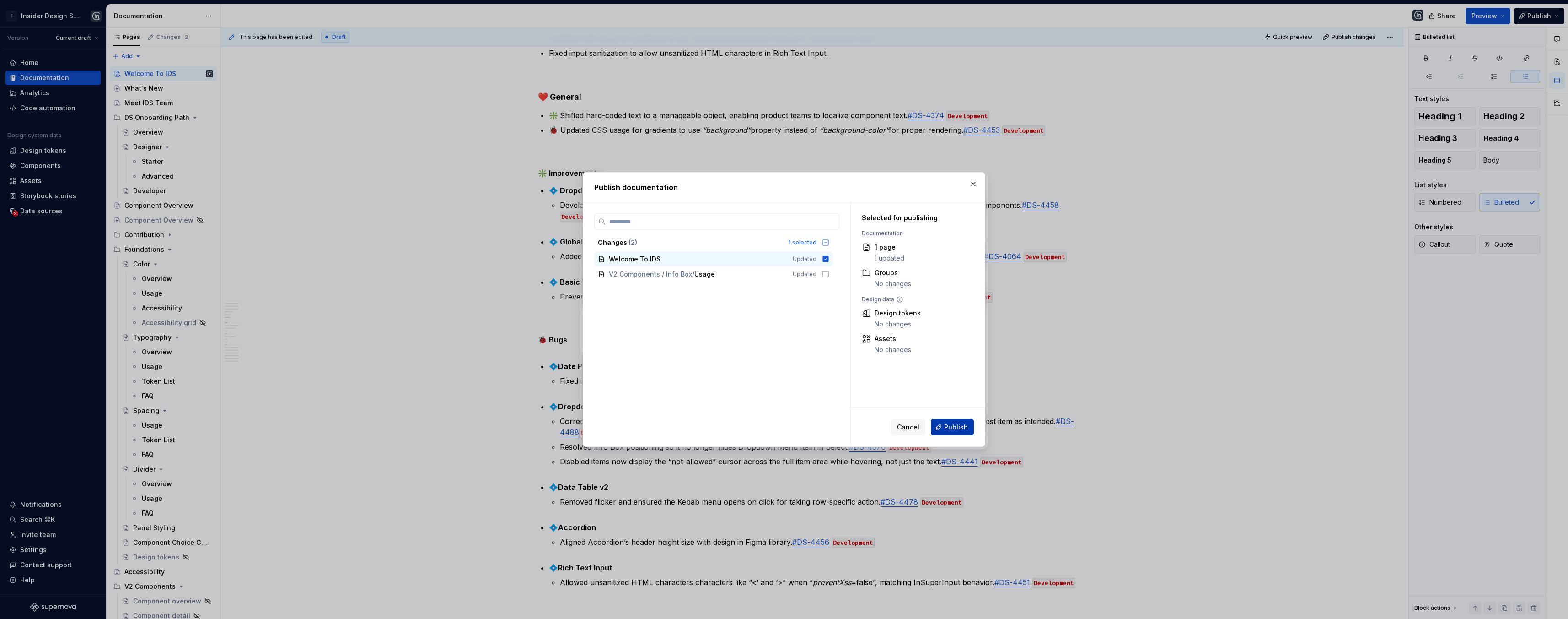
click at [962, 422] on button "Publish" at bounding box center [952, 426] width 43 height 16
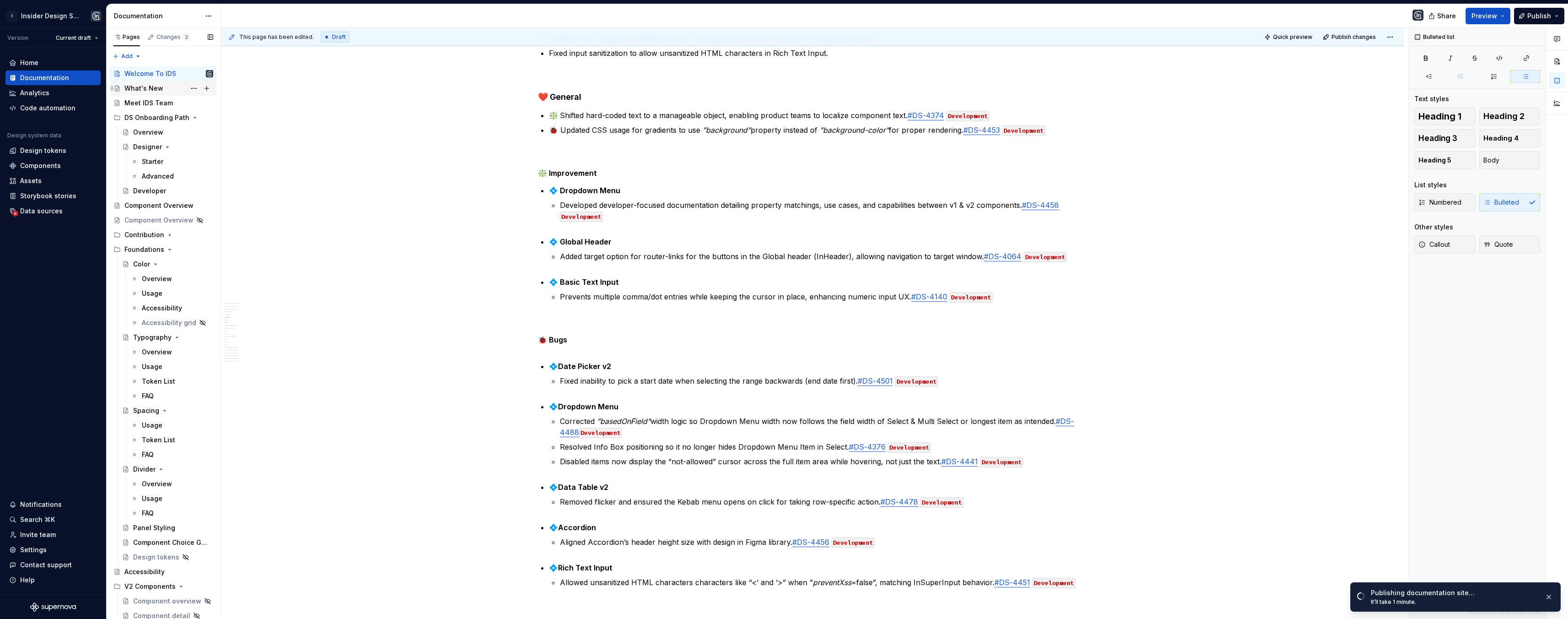
click at [151, 88] on div "What's New" at bounding box center [144, 88] width 39 height 9
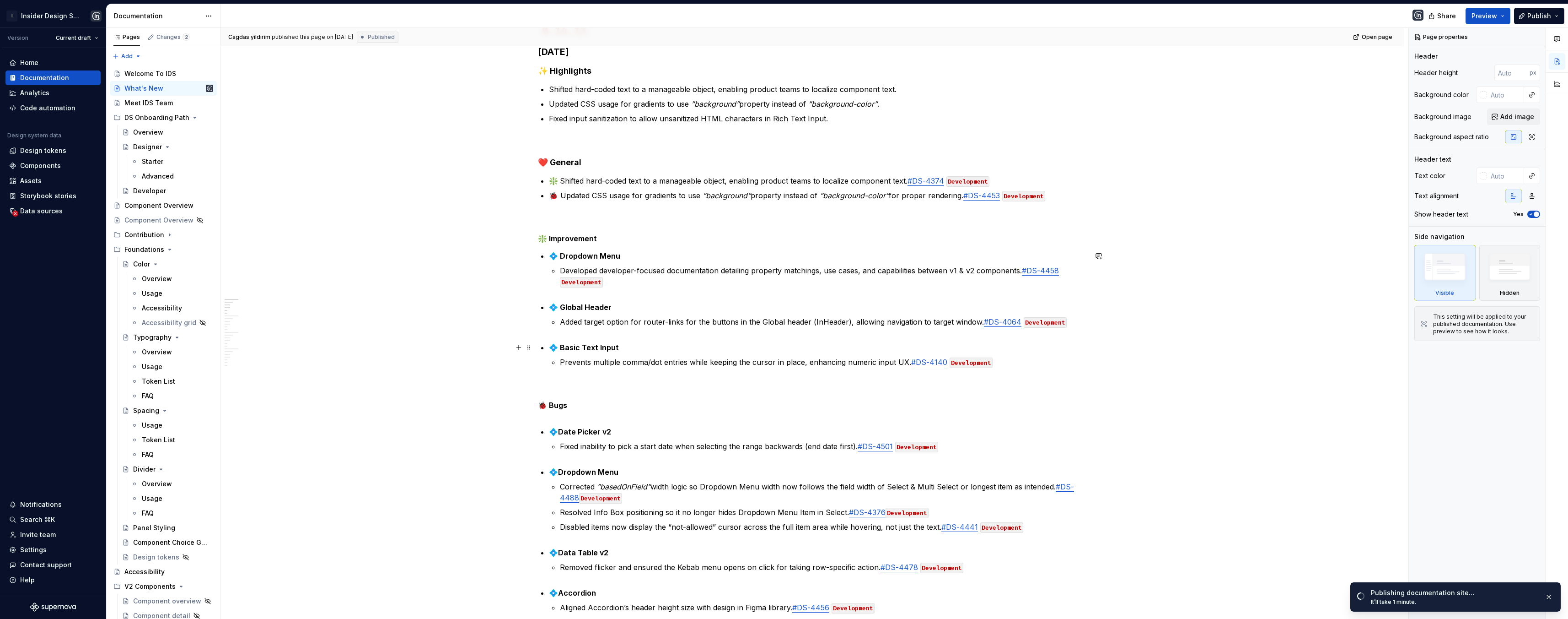
scroll to position [223, 0]
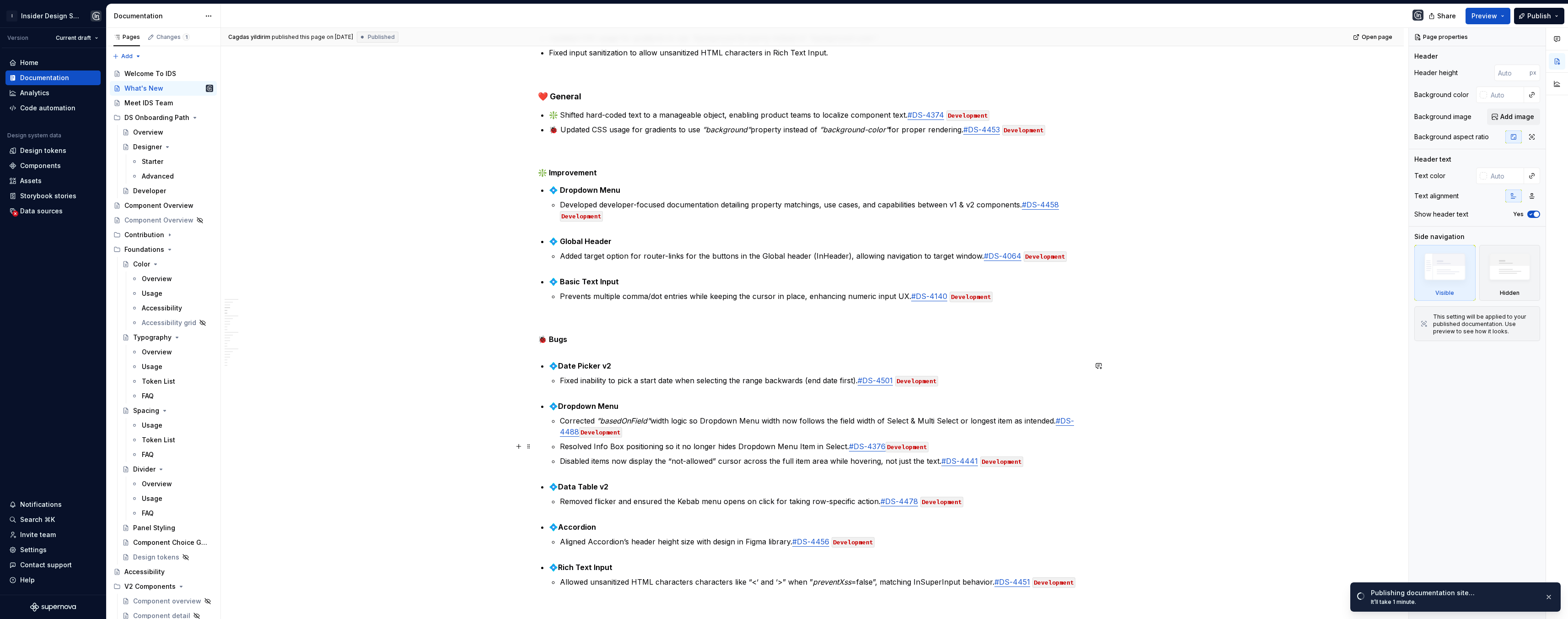
click at [886, 446] on code "Development" at bounding box center [907, 447] width 43 height 11
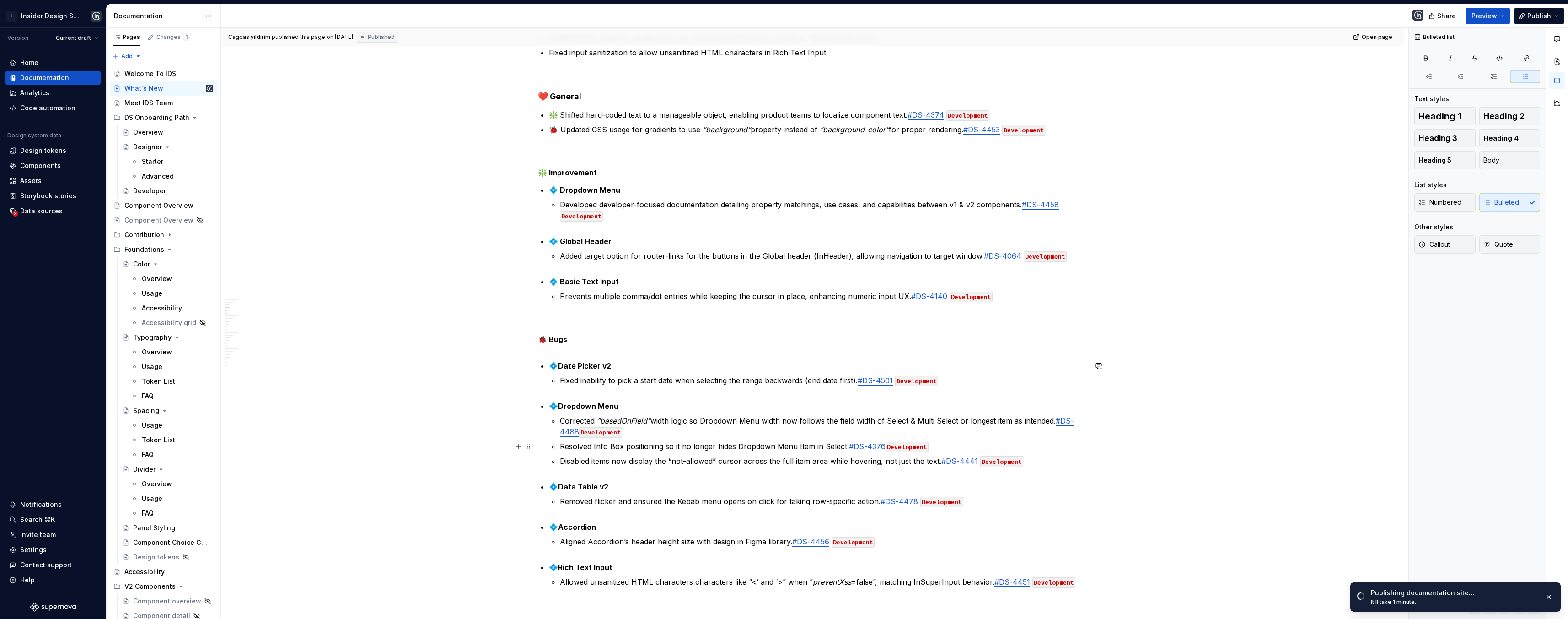
type textarea "*"
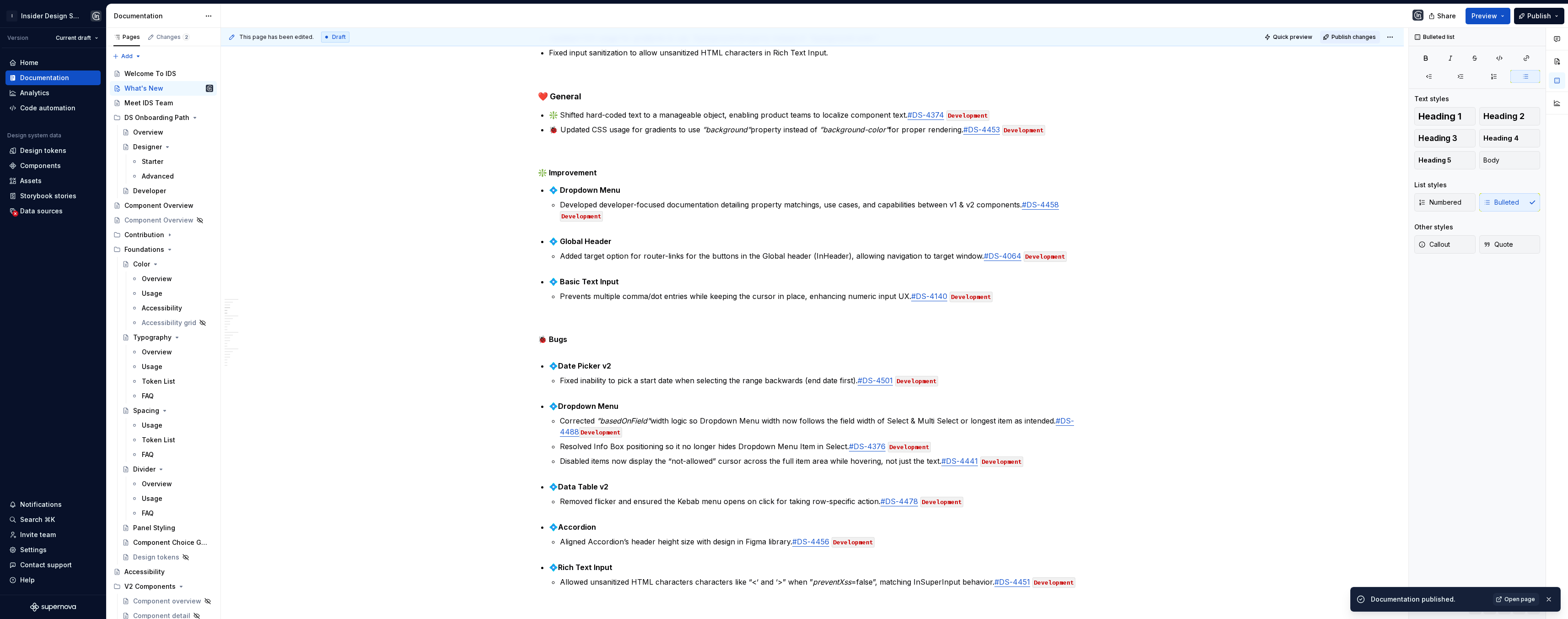
click at [1343, 38] on span "Publish changes" at bounding box center [1354, 37] width 45 height 7
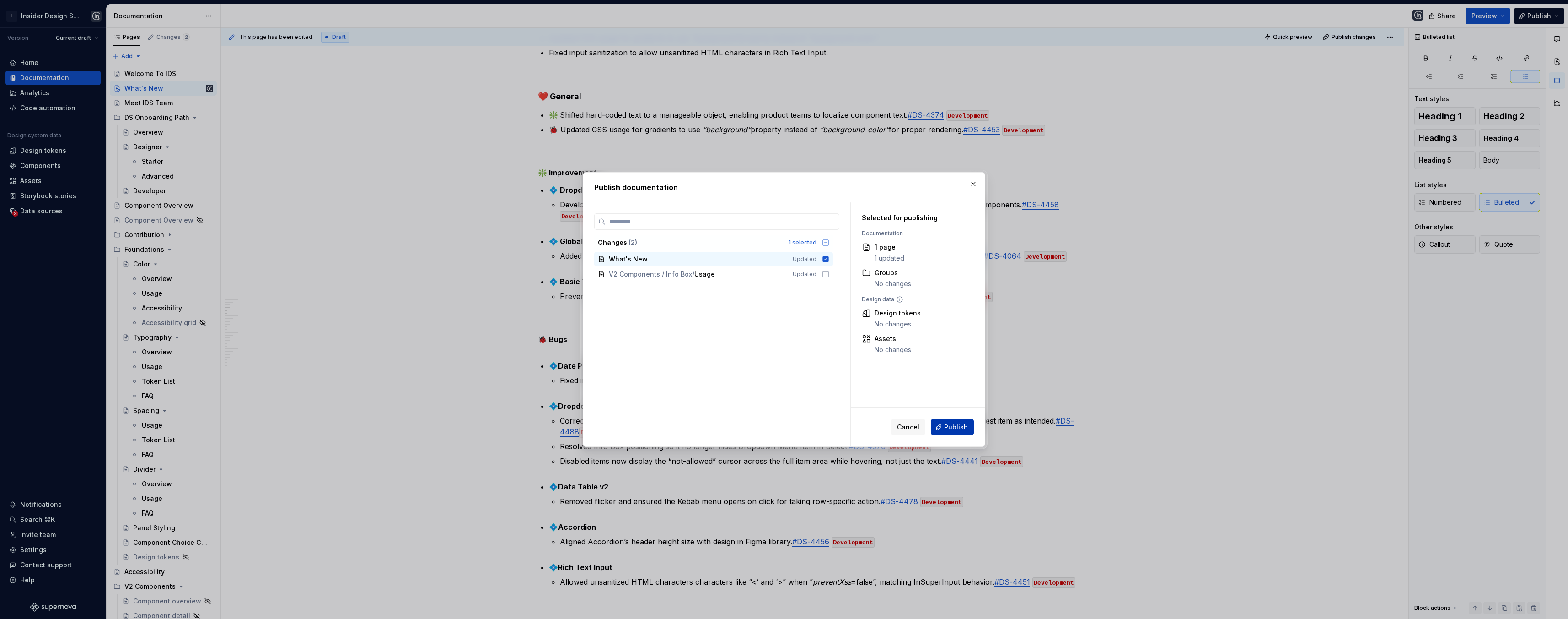
click at [952, 431] on span "Publish" at bounding box center [956, 426] width 24 height 9
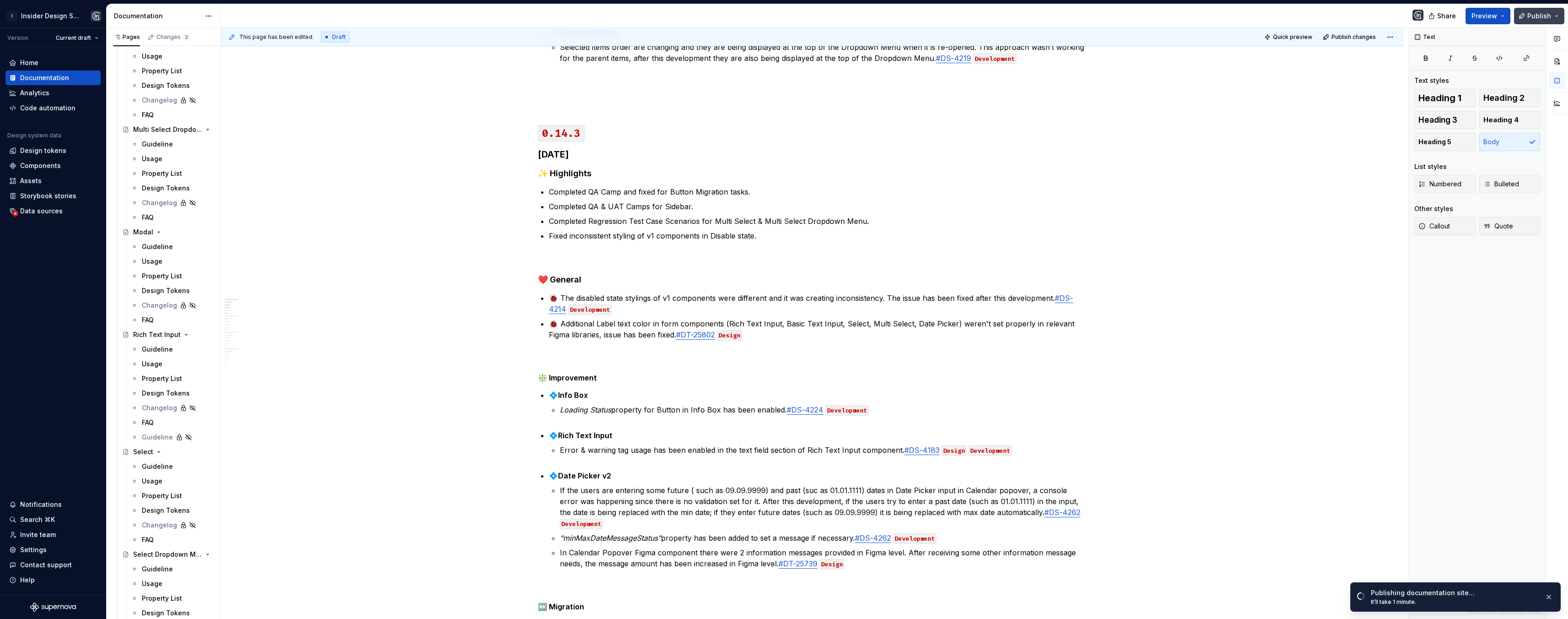
scroll to position [0, 0]
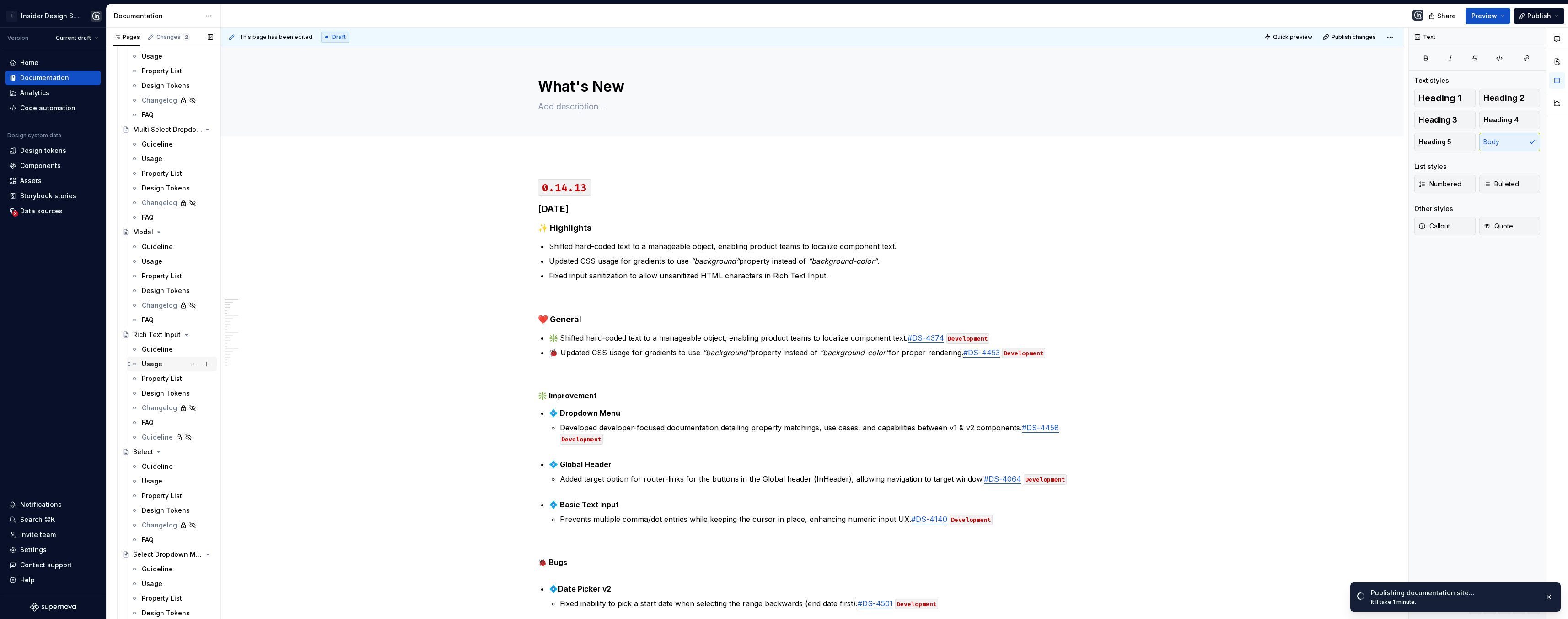
click at [153, 362] on div "Usage" at bounding box center [152, 363] width 20 height 9
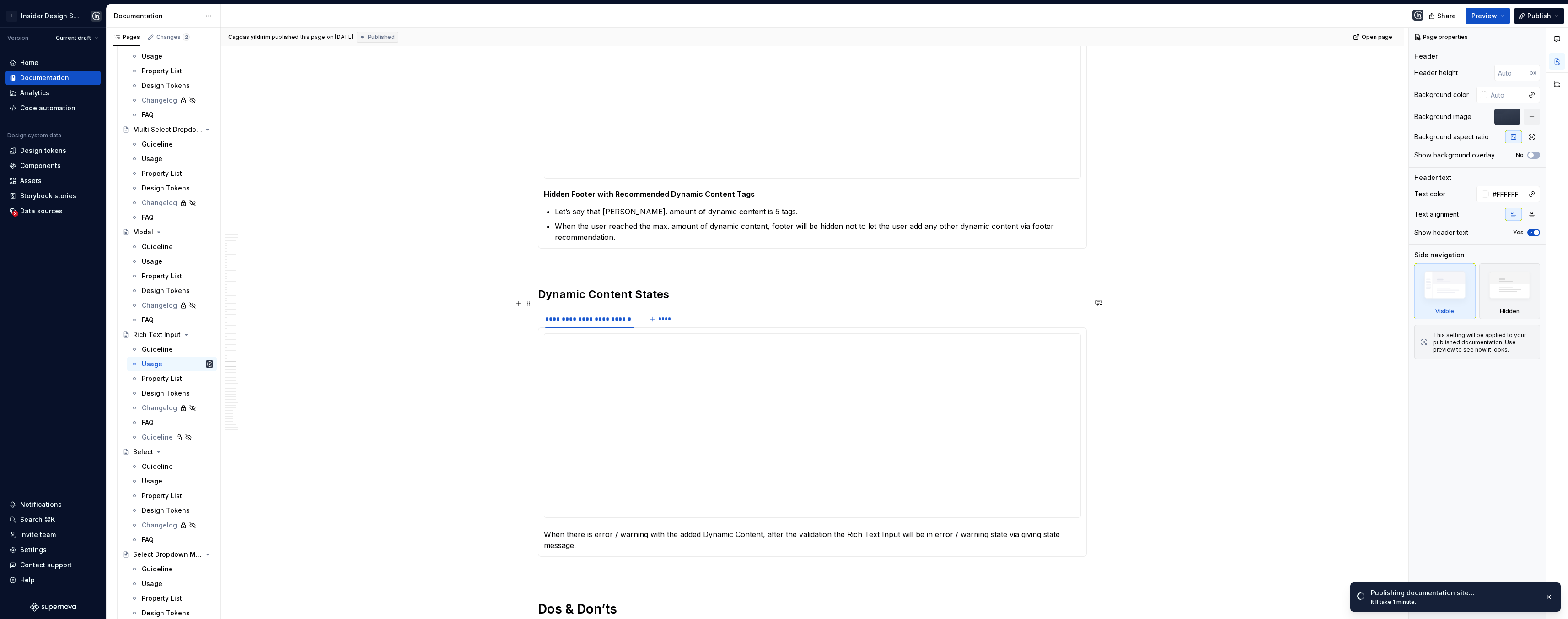
scroll to position [7864, 0]
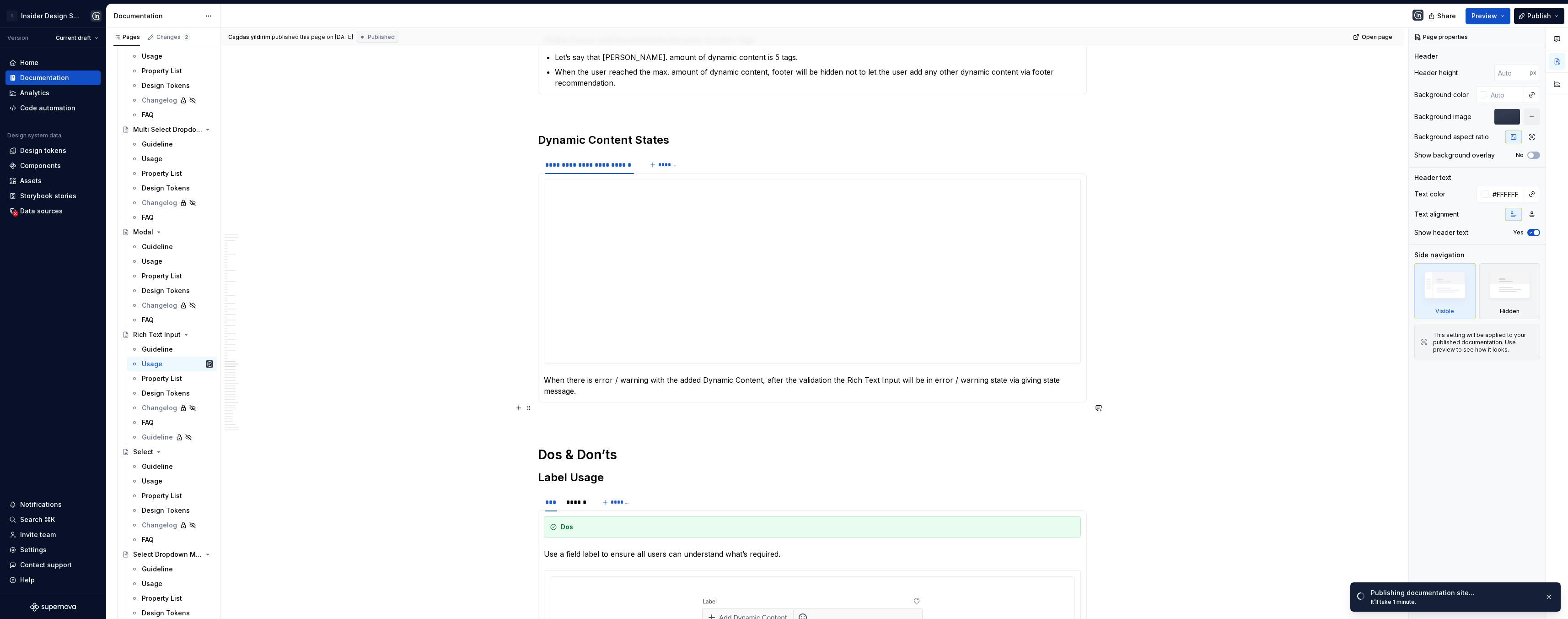
click at [590, 413] on p at bounding box center [812, 419] width 549 height 11
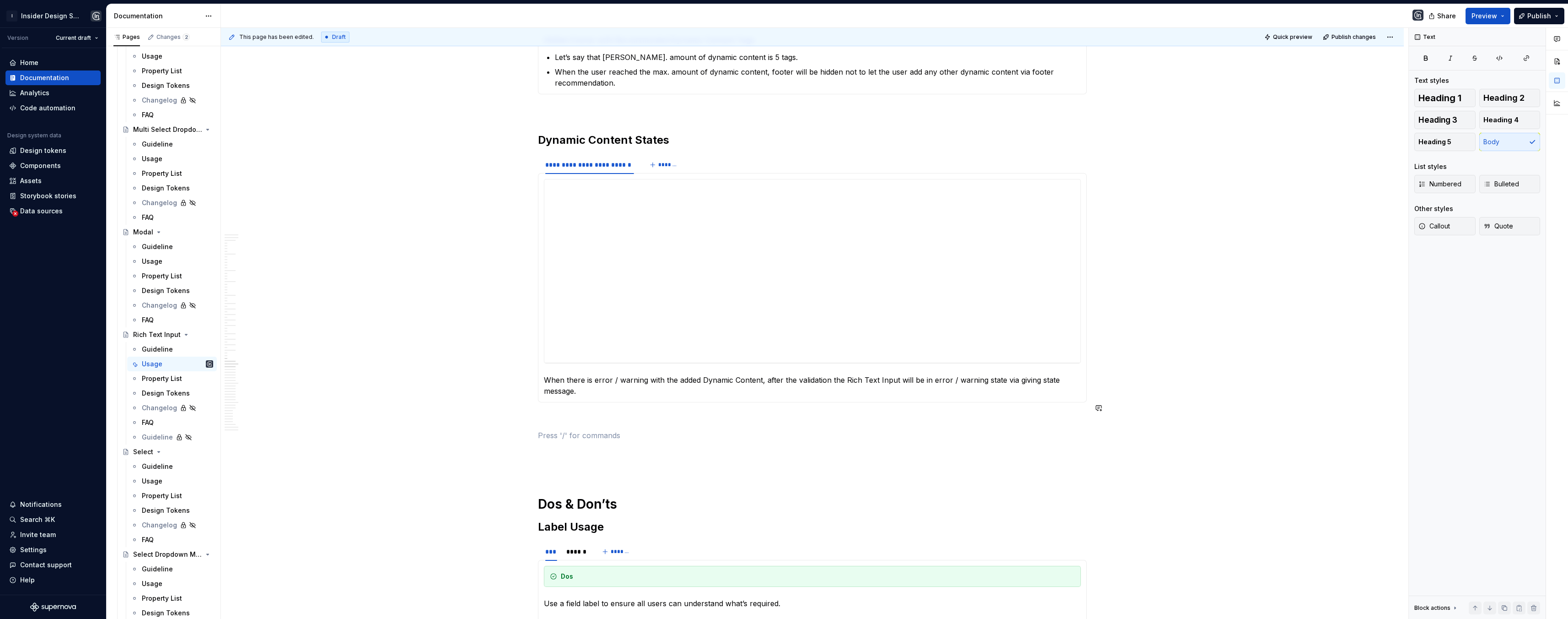
type textarea "*"
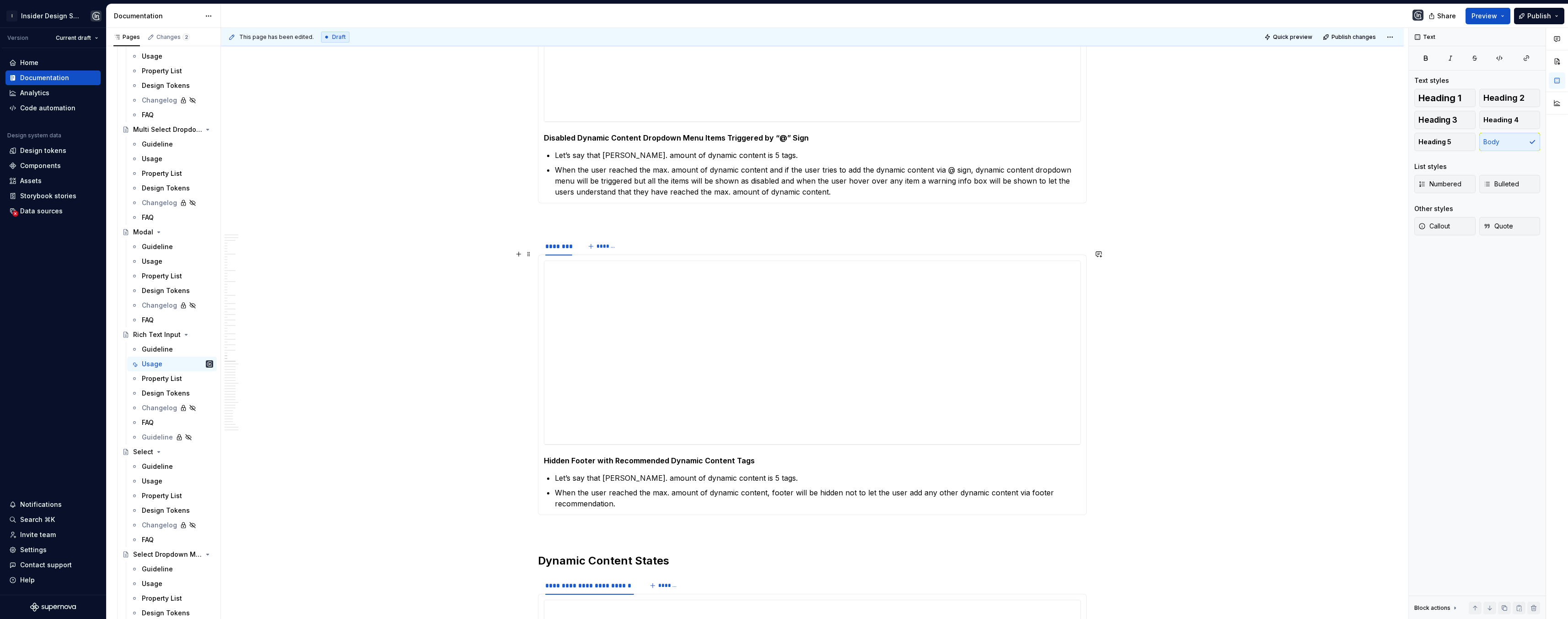
scroll to position [7352, 0]
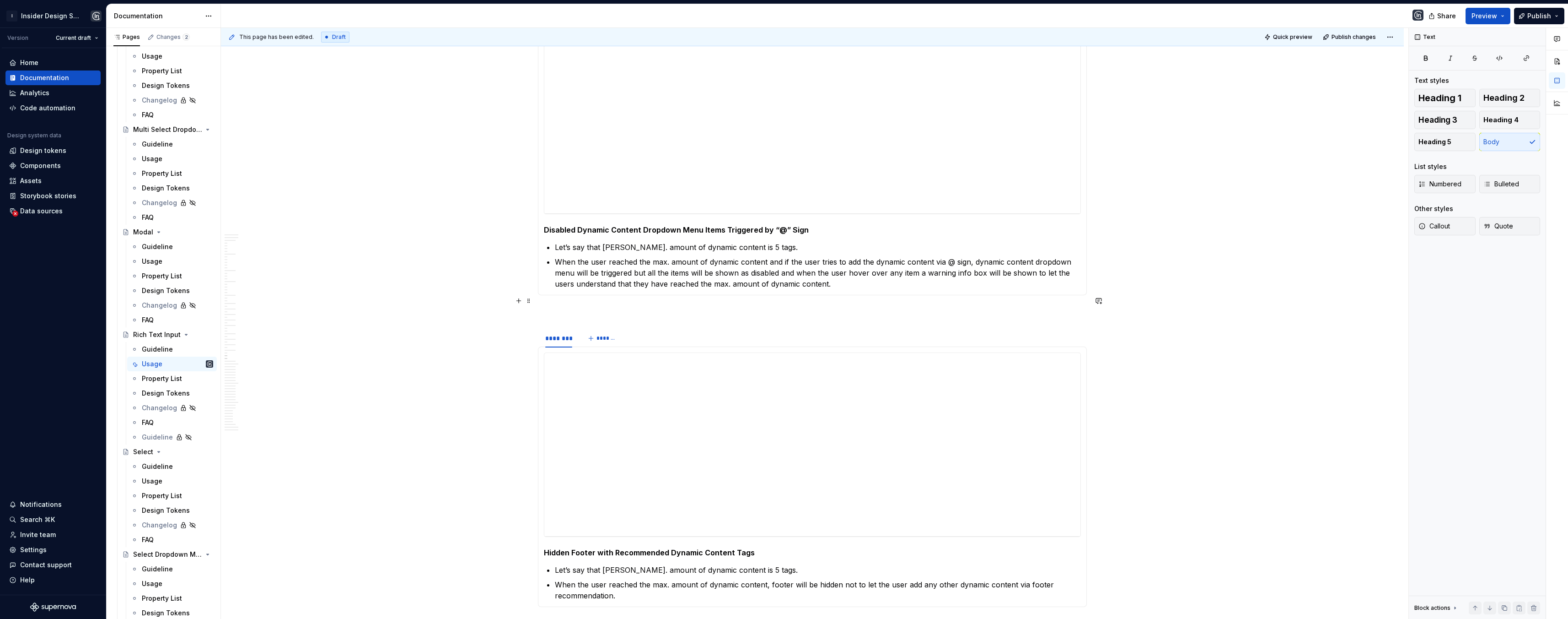
click at [563, 306] on p at bounding box center [812, 312] width 549 height 11
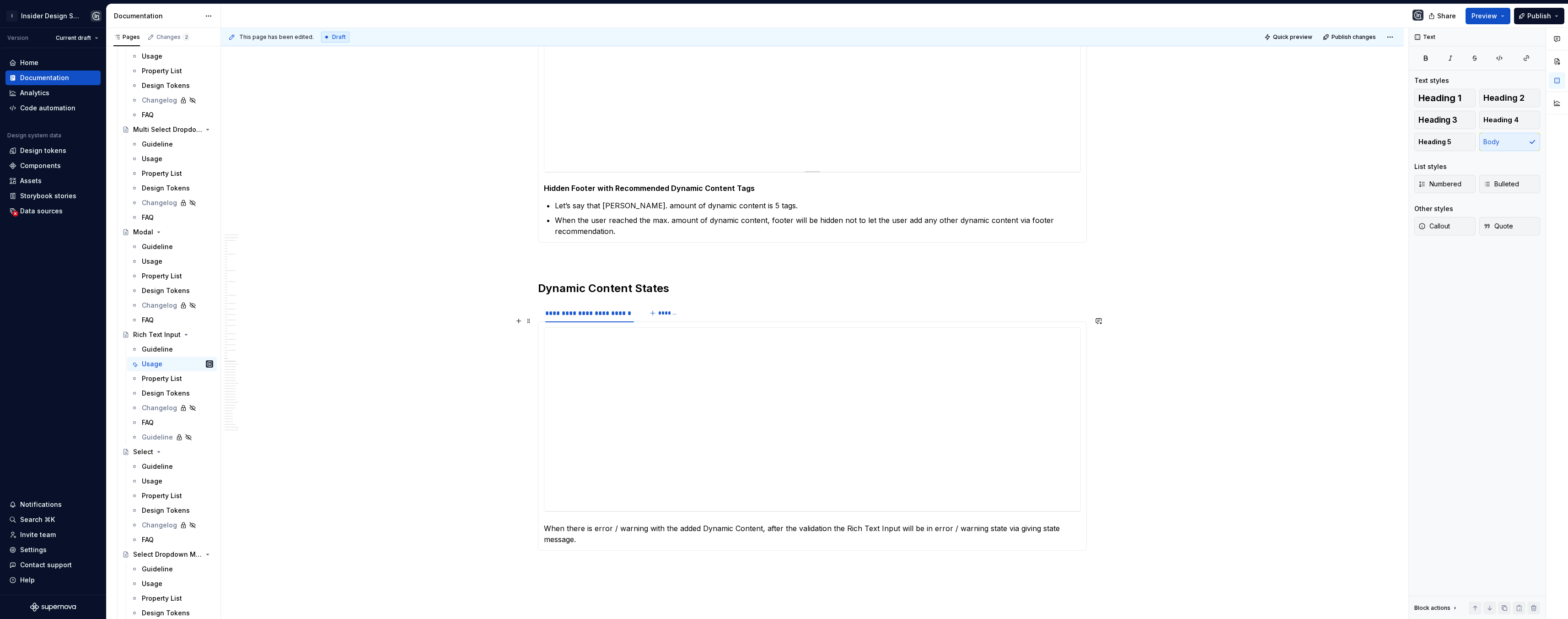
scroll to position [7862, 0]
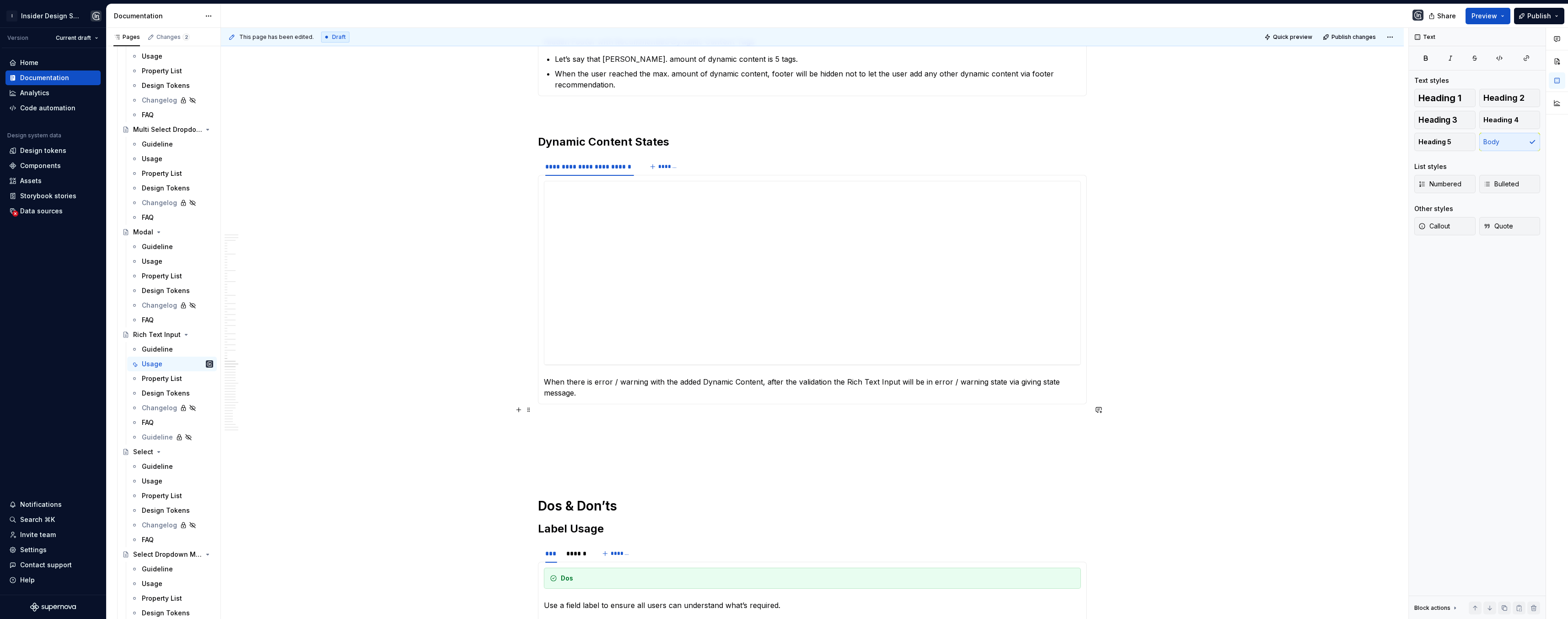
click at [546, 416] on div "**********" at bounding box center [812, 112] width 549 height 15565
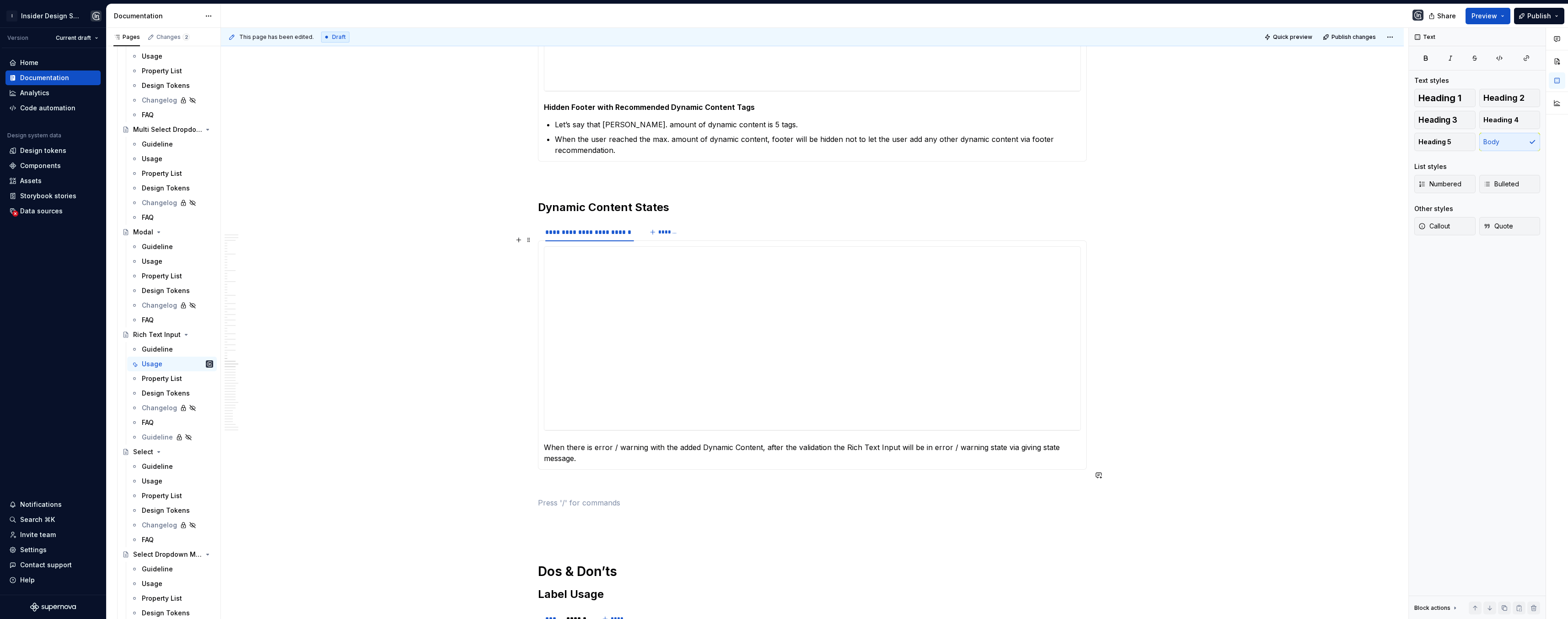
scroll to position [7740, 0]
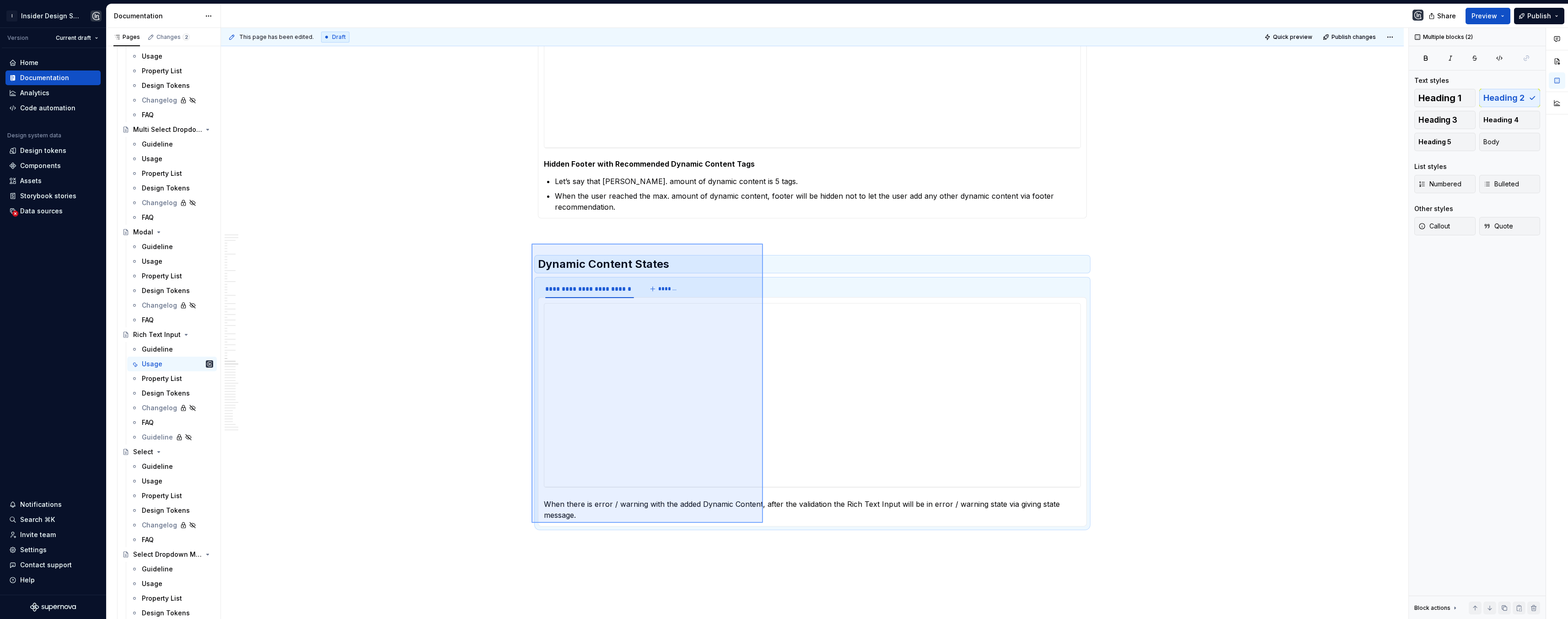
drag, startPoint x: 532, startPoint y: 244, endPoint x: 763, endPoint y: 522, distance: 361.4
click at [763, 522] on div "This page has been edited. Draft Quick preview Publish changes Rich Text Input …" at bounding box center [814, 323] width 1187 height 591
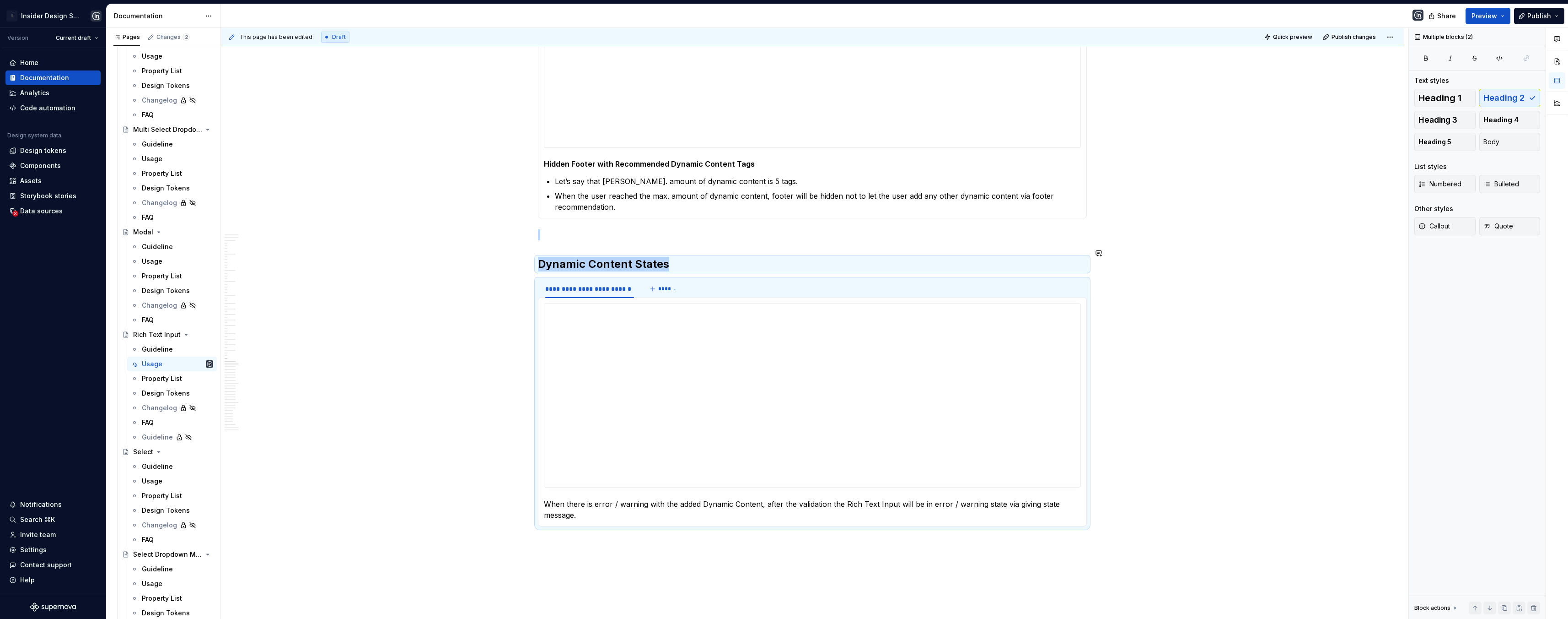
copy div "Dynamic Content States"
click at [560, 554] on p at bounding box center [812, 560] width 549 height 11
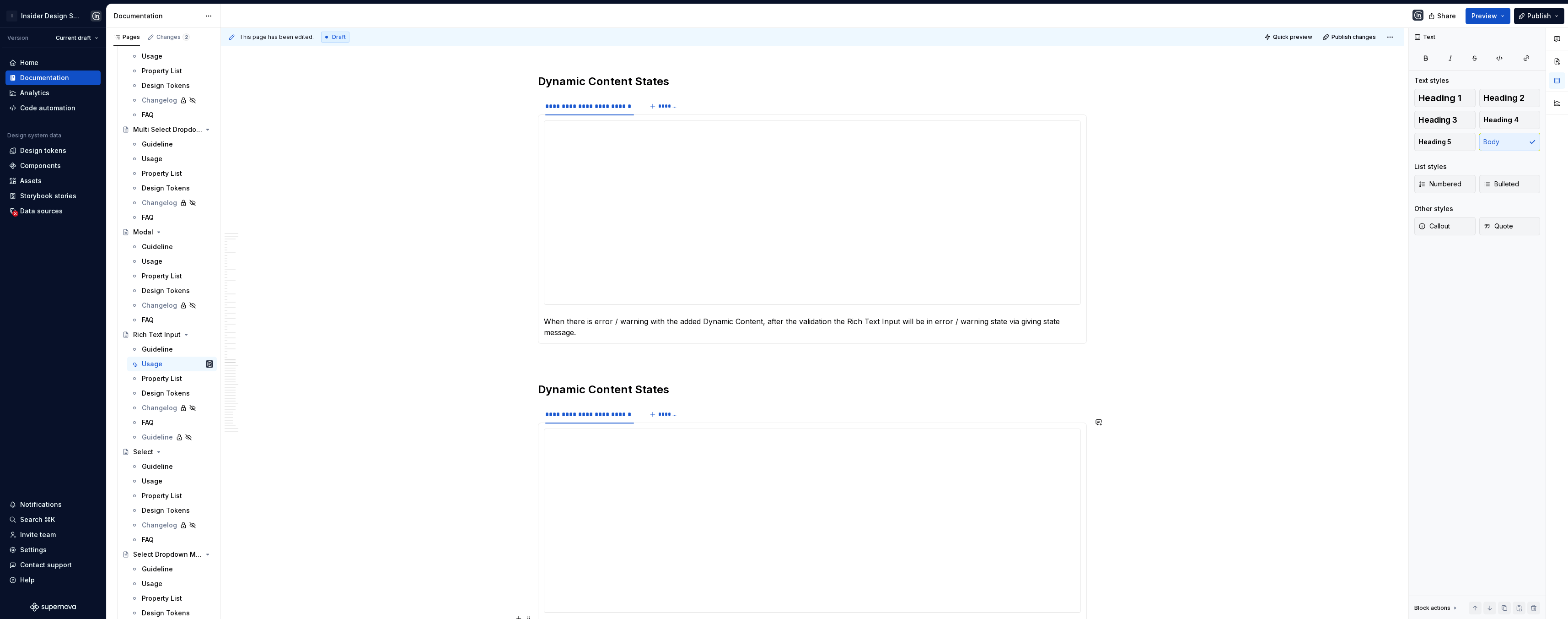
scroll to position [8023, 0]
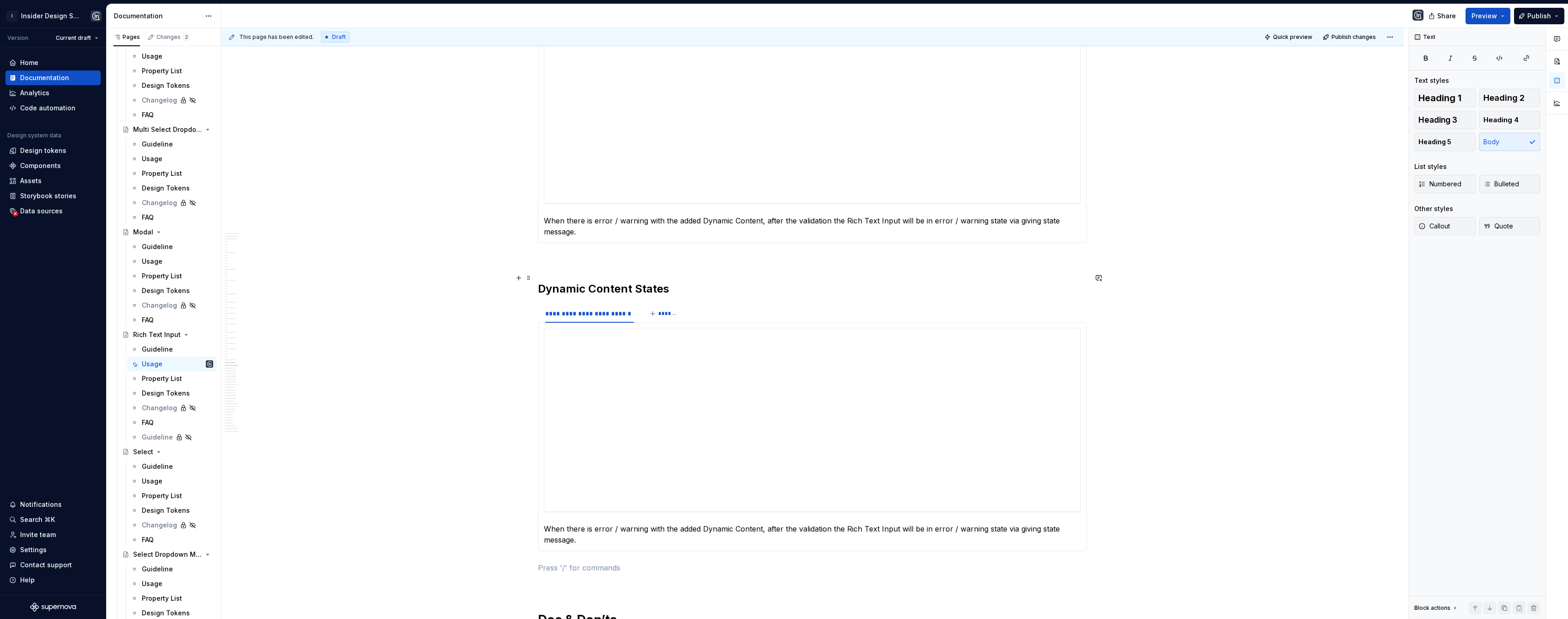
click at [588, 281] on h2 "Dynamic Content States" at bounding box center [812, 288] width 549 height 15
drag, startPoint x: 633, startPoint y: 277, endPoint x: 697, endPoint y: 281, distance: 64.1
click at [697, 281] on h2 "Dynamic Content States" at bounding box center [812, 288] width 549 height 15
copy h2 "Dynamic Content Additional Space"
click at [608, 309] on div "**********" at bounding box center [589, 313] width 89 height 9
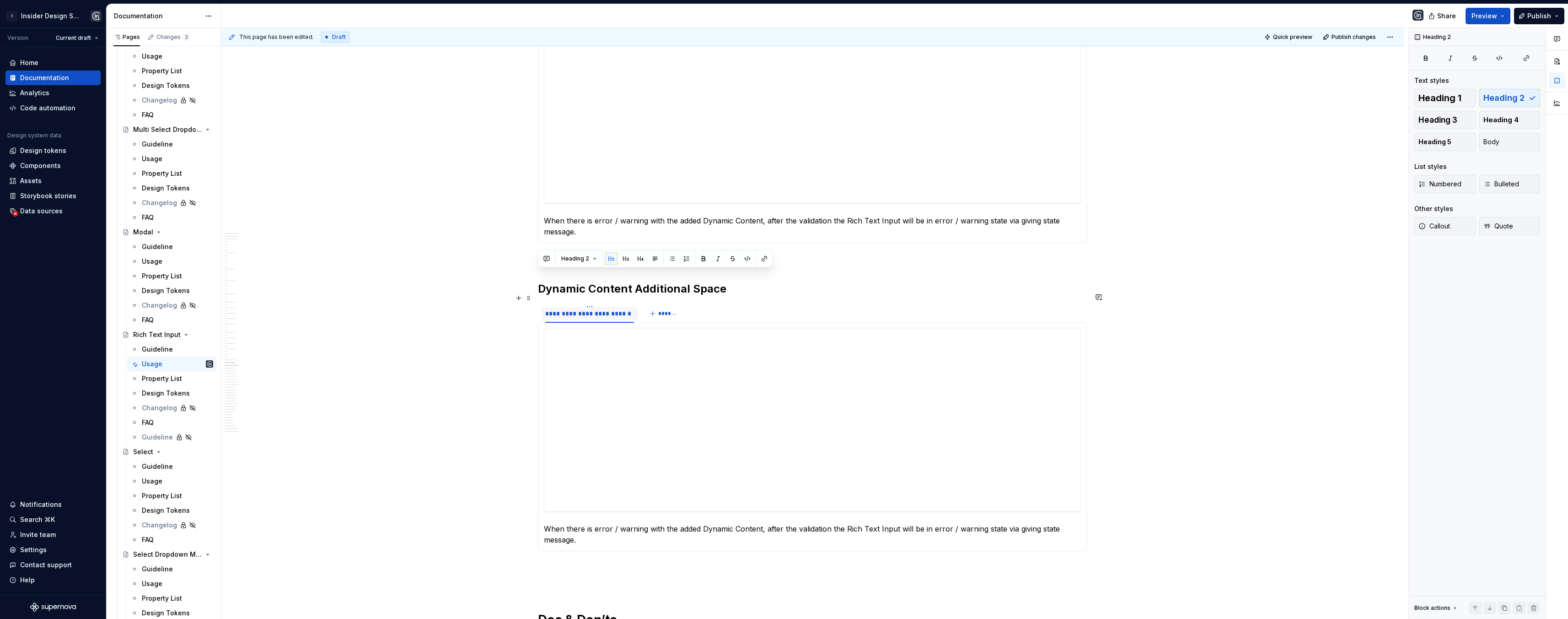
click at [608, 309] on div "**********" at bounding box center [589, 313] width 89 height 9
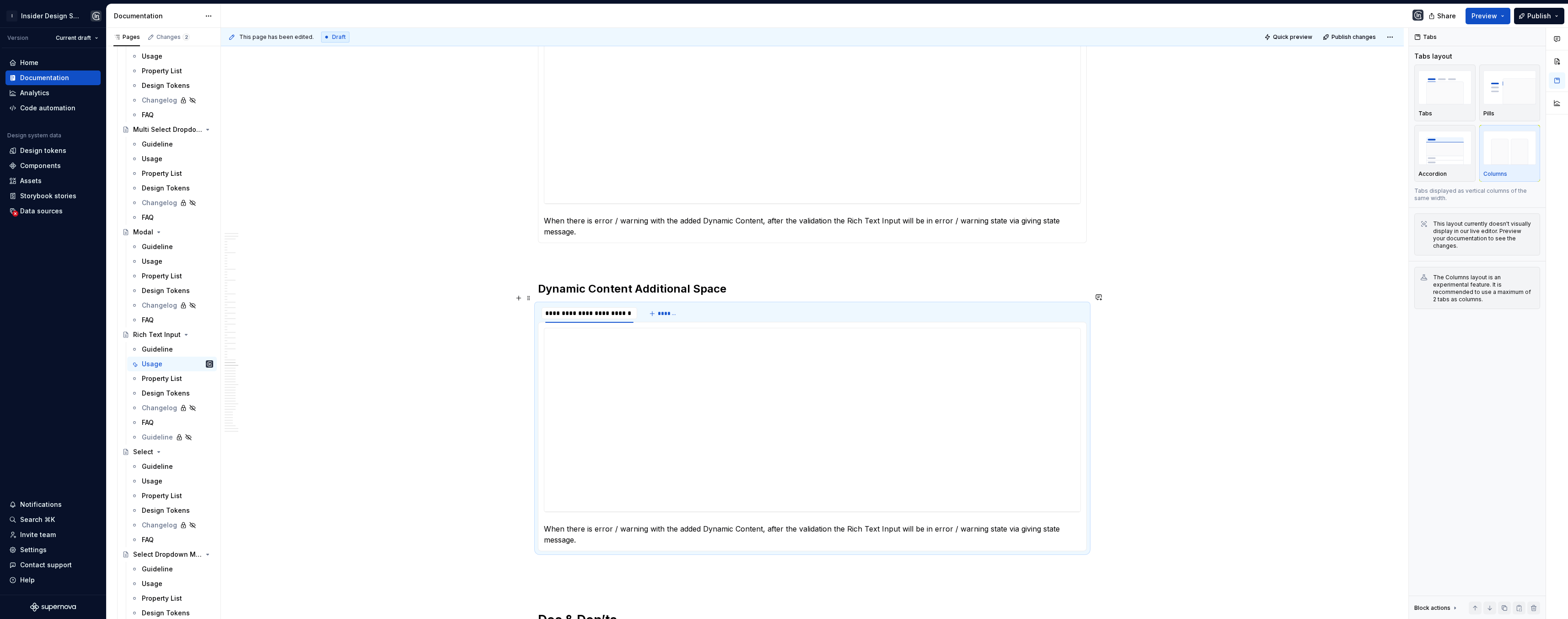
type input "**********"
click at [773, 281] on h2 "Dynamic Content Additional Space" at bounding box center [812, 288] width 549 height 15
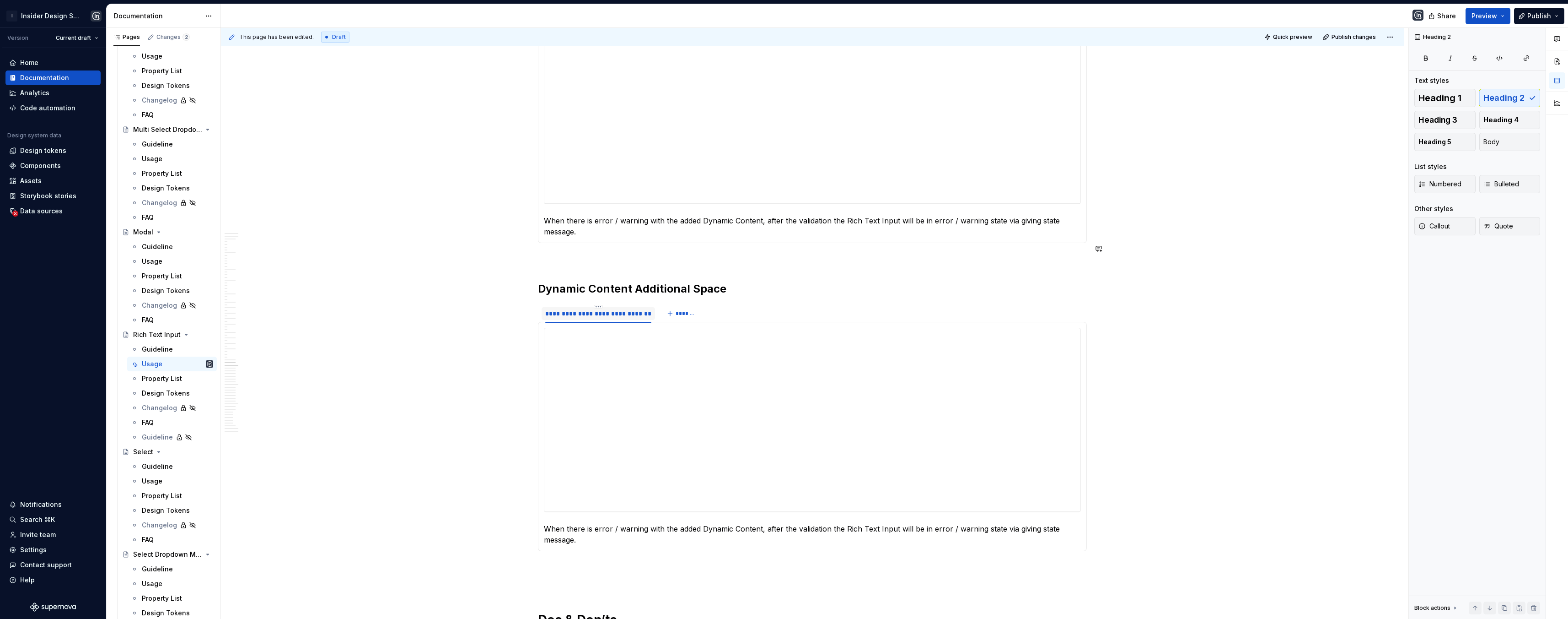
type textarea "*"
click at [578, 523] on p "When there is error / warning with the added Dynamic Content, after the validat…" at bounding box center [812, 534] width 537 height 22
click at [631, 400] on div "**********" at bounding box center [812, 419] width 536 height 183
click at [1518, 78] on button "Edit" at bounding box center [1524, 76] width 31 height 16
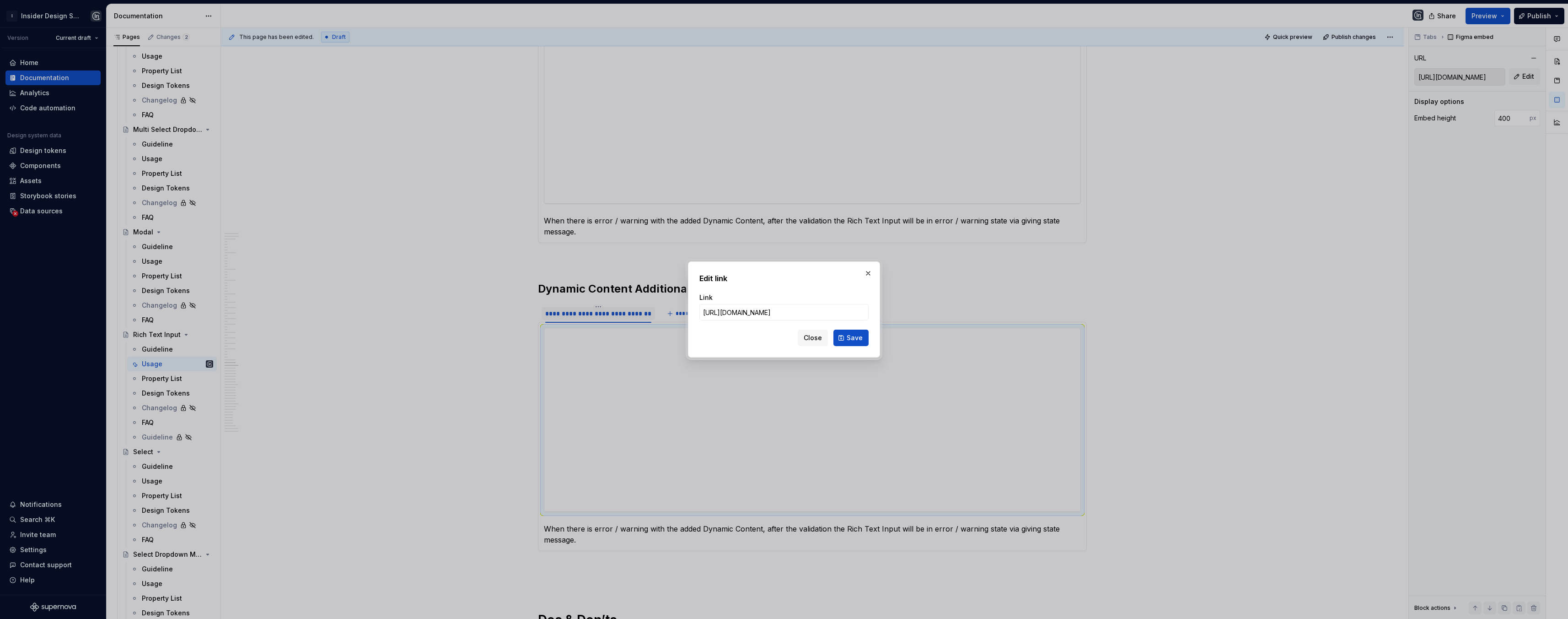
scroll to position [0, 396]
type input "[URL][DOMAIN_NAME]"
click at [863, 340] on button "Save" at bounding box center [850, 338] width 35 height 16
type input "[URL][DOMAIN_NAME]"
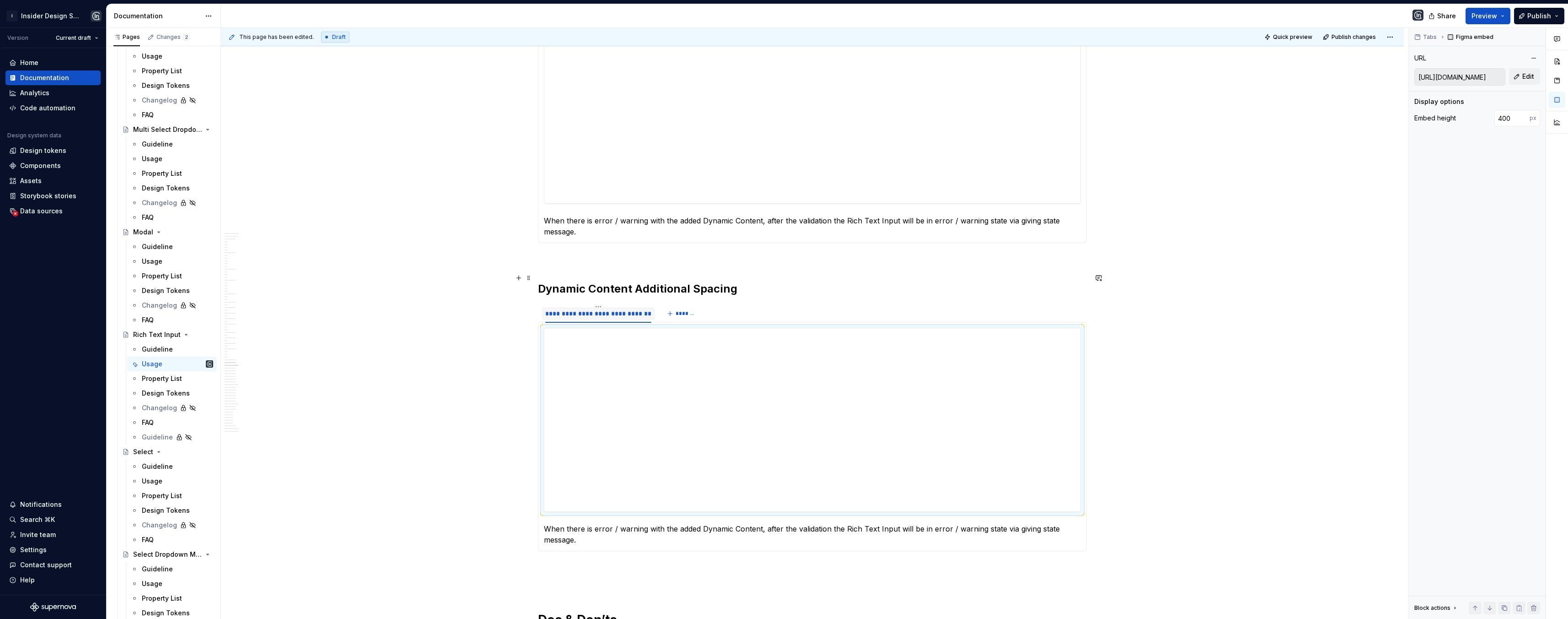
click at [665, 281] on h2 "Dynamic Content Additional Spacing" at bounding box center [812, 288] width 549 height 15
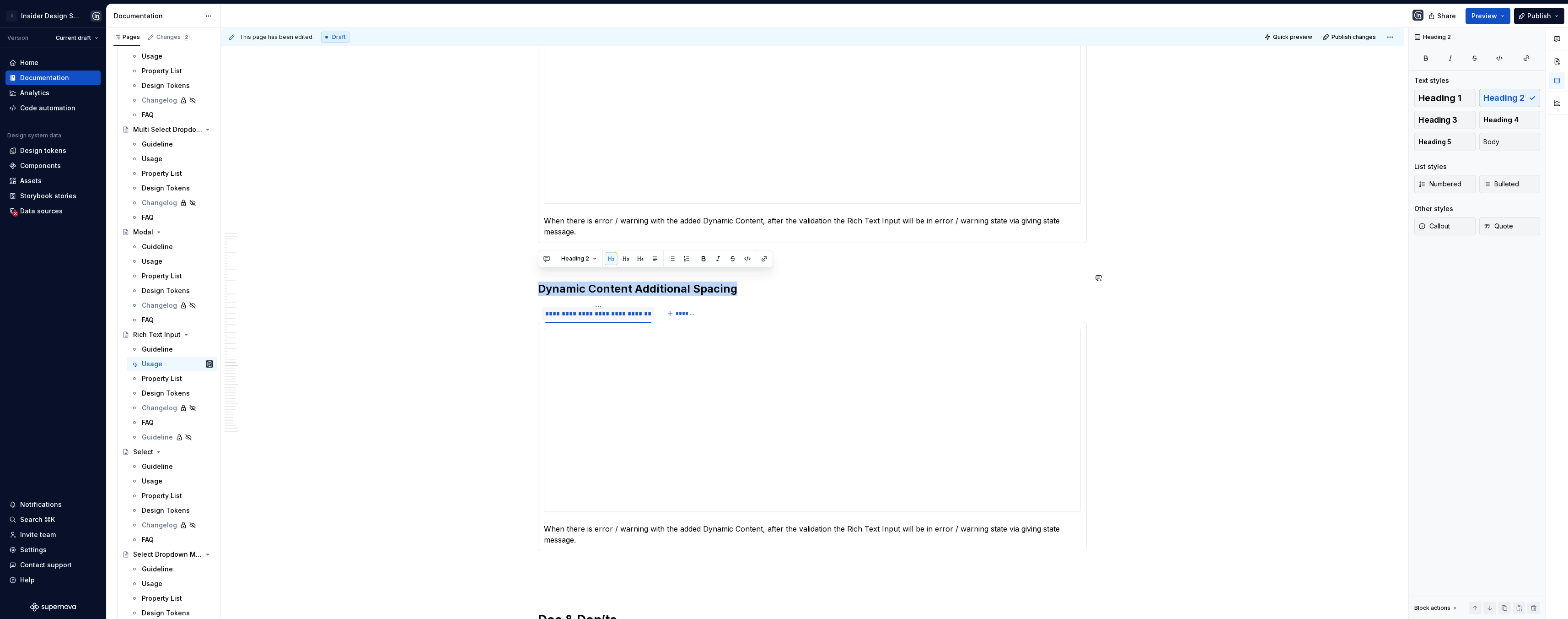
copy h2 "Dynamic Content Additional Spacing"
click at [590, 309] on div "**********" at bounding box center [598, 313] width 106 height 9
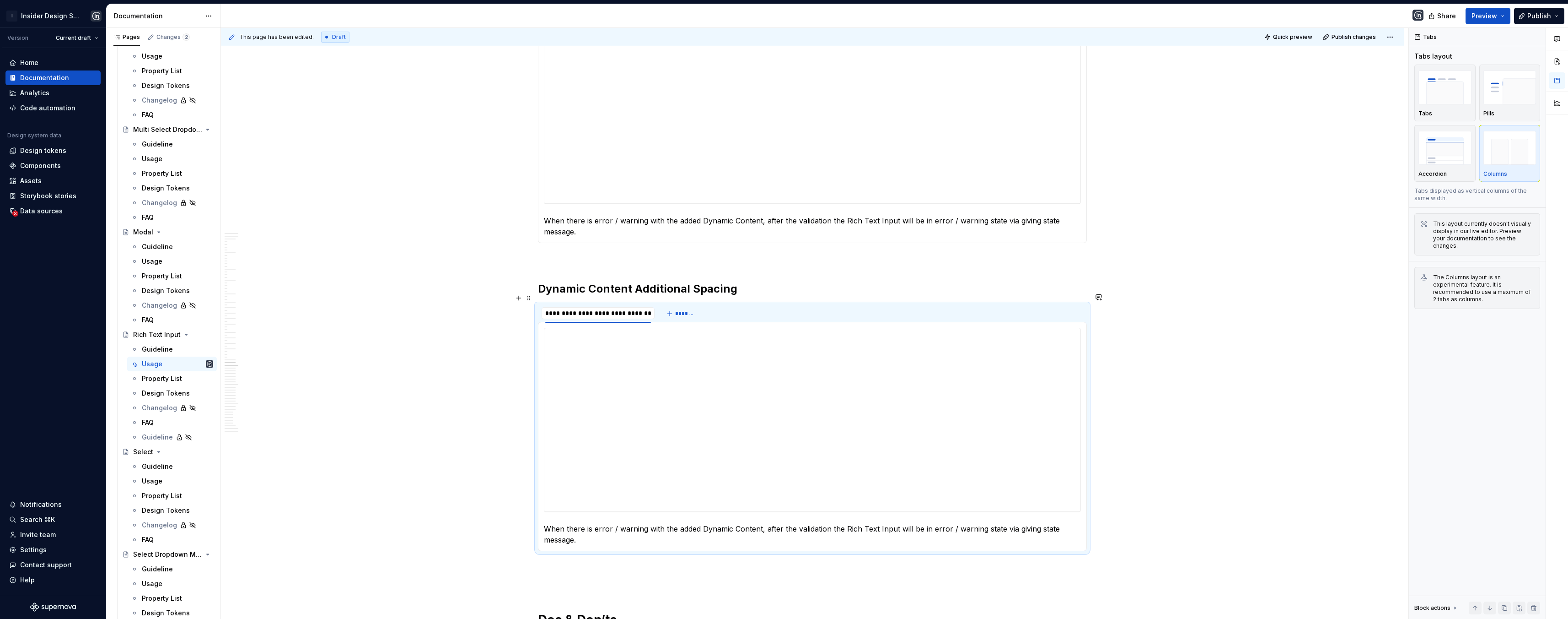
type input "**********"
click at [762, 281] on h2 "Dynamic Content Additional Spacing" at bounding box center [812, 288] width 549 height 15
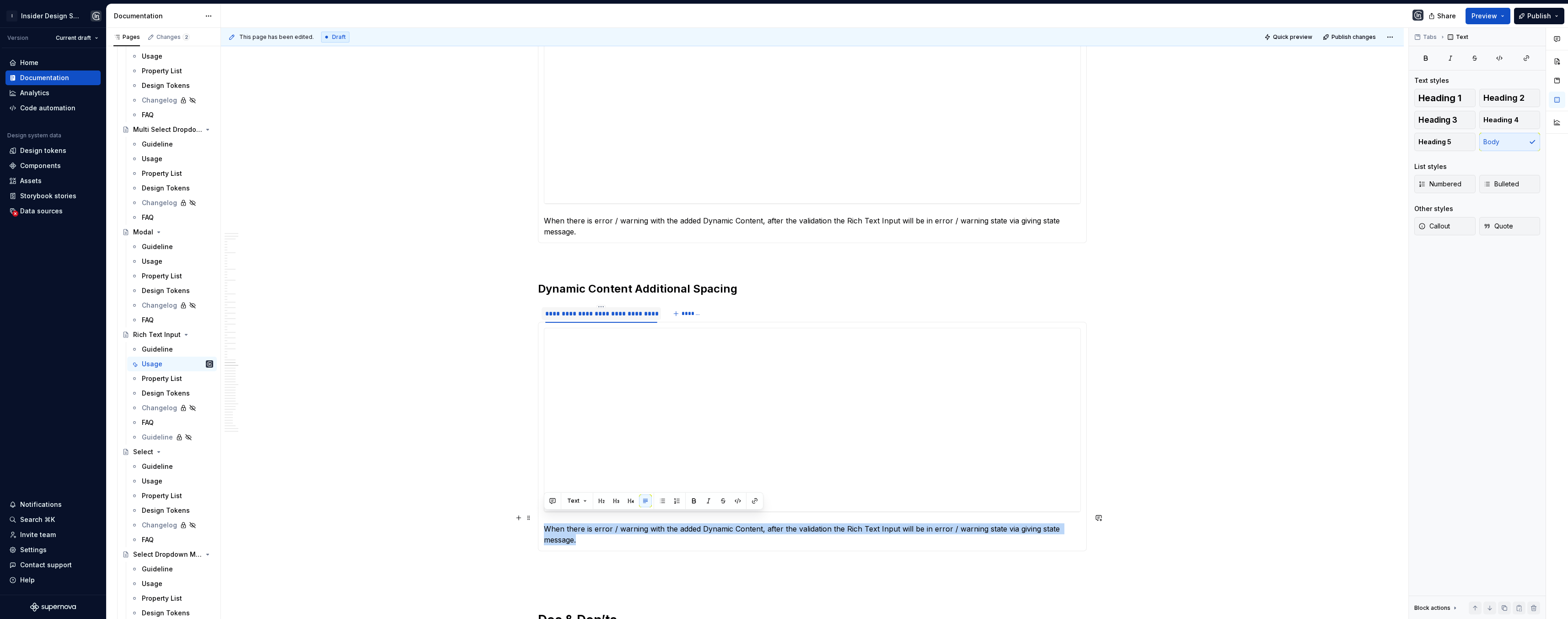
drag, startPoint x: 581, startPoint y: 531, endPoint x: 538, endPoint y: 513, distance: 46.6
click at [538, 513] on div "**********" at bounding box center [812, 436] width 549 height 229
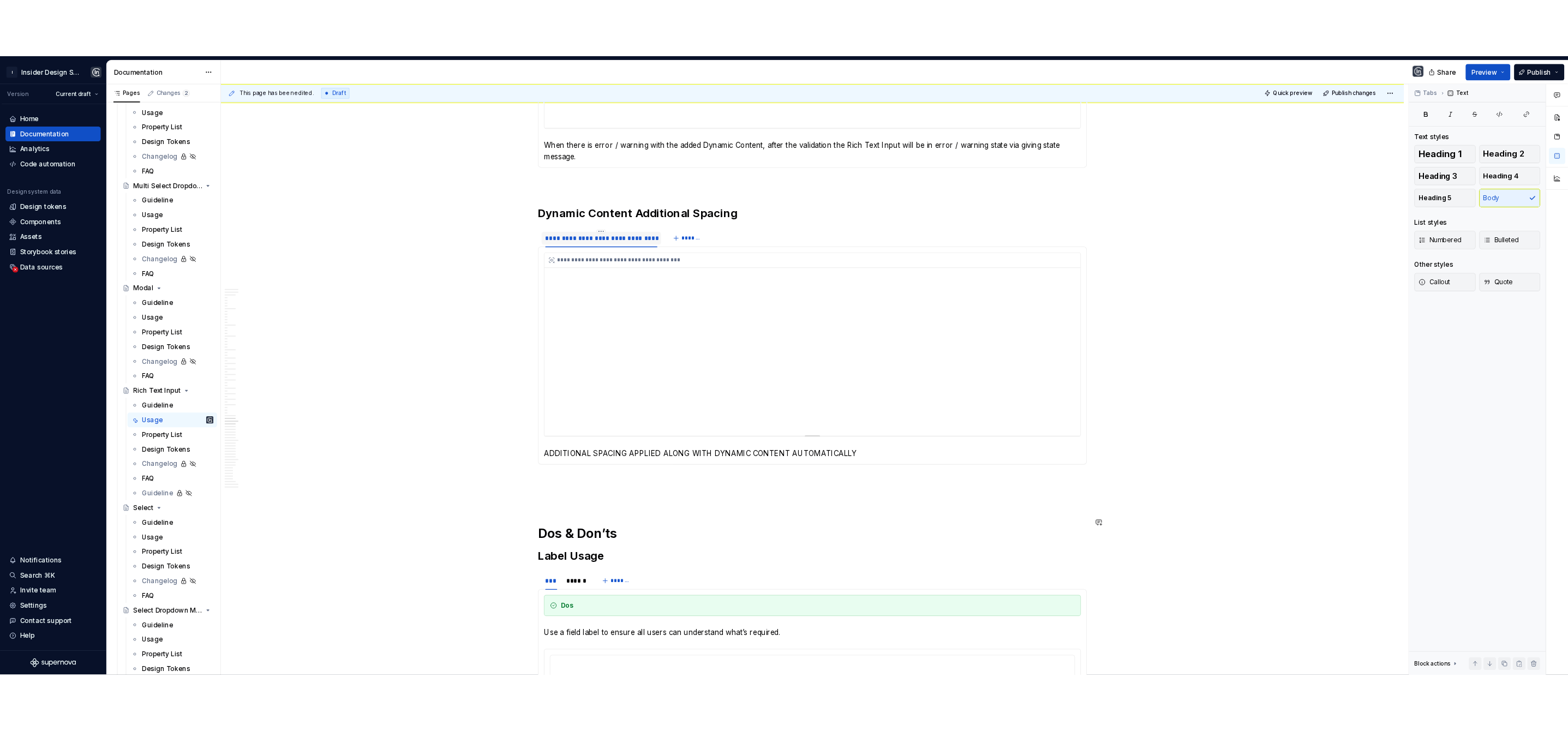
scroll to position [9677, 0]
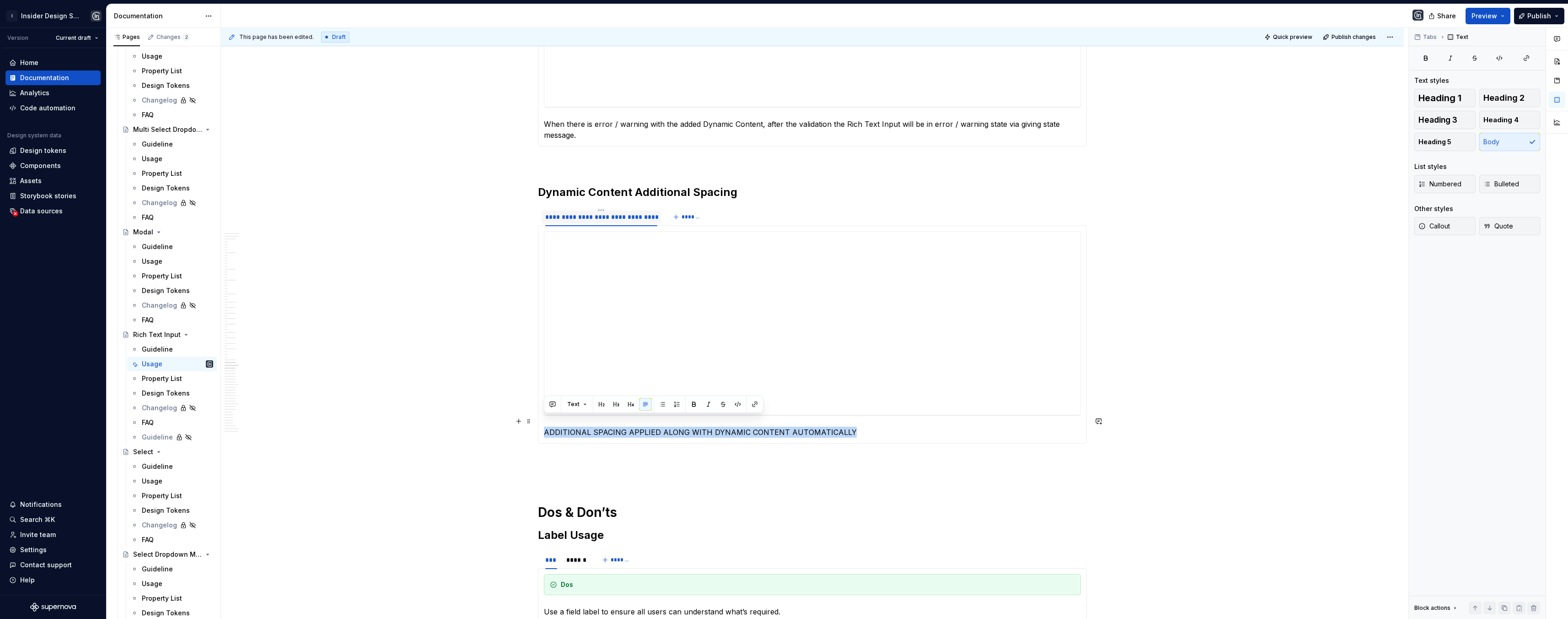
drag, startPoint x: 801, startPoint y: 420, endPoint x: 545, endPoint y: 421, distance: 256.0
click at [545, 426] on p "ADDITIONAL SPACING APPLIED ALONG WITH DYNAMIC CONTENT AUTOMATICALLY" at bounding box center [812, 432] width 537 height 11
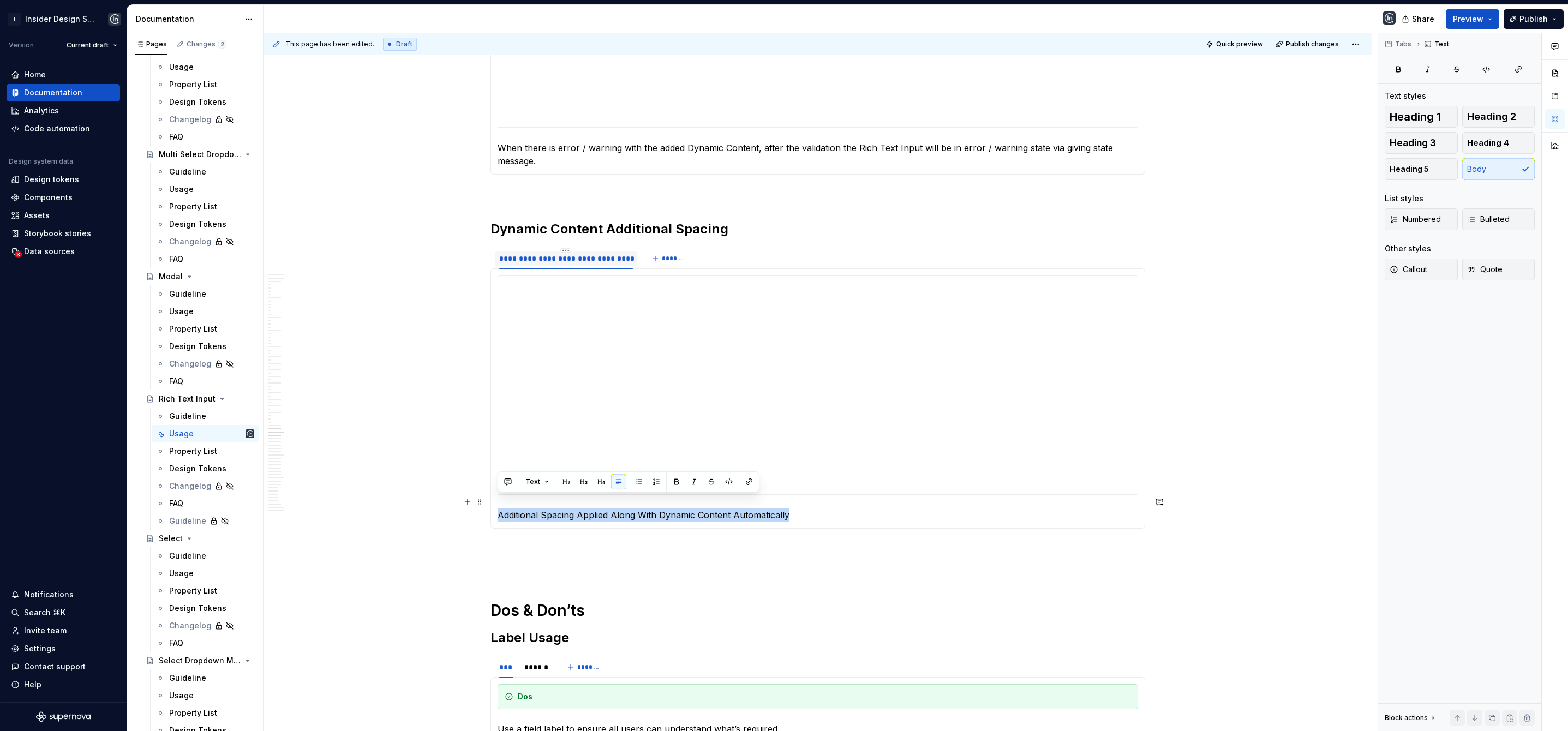
drag, startPoint x: 793, startPoint y: 501, endPoint x: 498, endPoint y: 507, distance: 295.1
click at [498, 508] on p "Additional Spacing Applied Along With Dynamic Content Automatically" at bounding box center [817, 515] width 640 height 14
click at [679, 481] on button "button" at bounding box center [677, 482] width 15 height 15
click at [811, 508] on p "Additional Spacing Applied Along With Dynamic Content Automatically" at bounding box center [817, 515] width 640 height 14
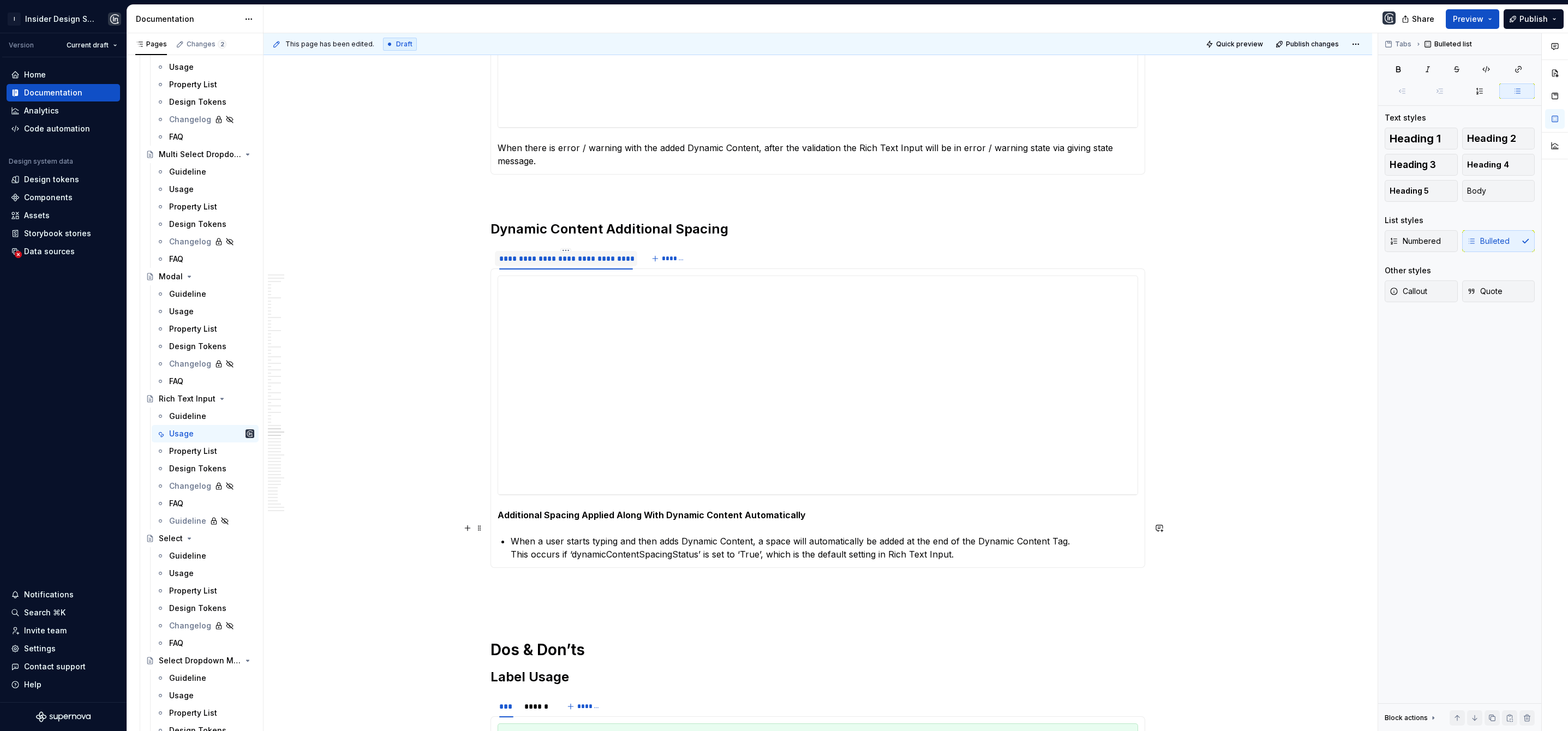
click at [511, 540] on p "When a user starts typing and then adds Dynamic Content, a space will automatic…" at bounding box center [824, 547] width 628 height 26
click at [968, 552] on p "This occurs if ‘dynamicContentSpacingStatus’ is set to ‘True’, which is the def…" at bounding box center [824, 559] width 628 height 14
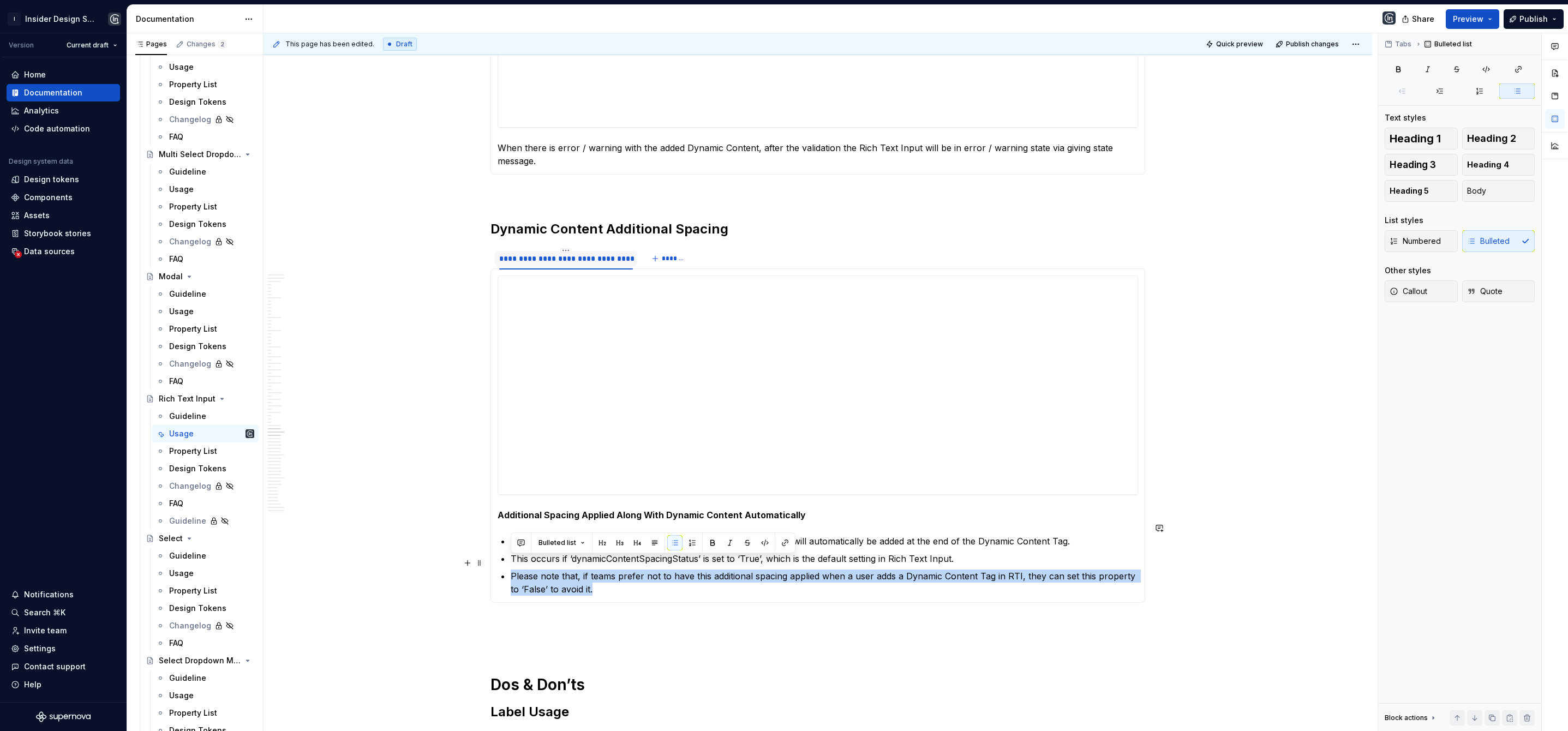
drag, startPoint x: 602, startPoint y: 578, endPoint x: 497, endPoint y: 563, distance: 106.1
click at [498, 563] on section-item-column "**********" at bounding box center [817, 435] width 640 height 320
click at [1417, 292] on span "Callout" at bounding box center [1408, 290] width 38 height 11
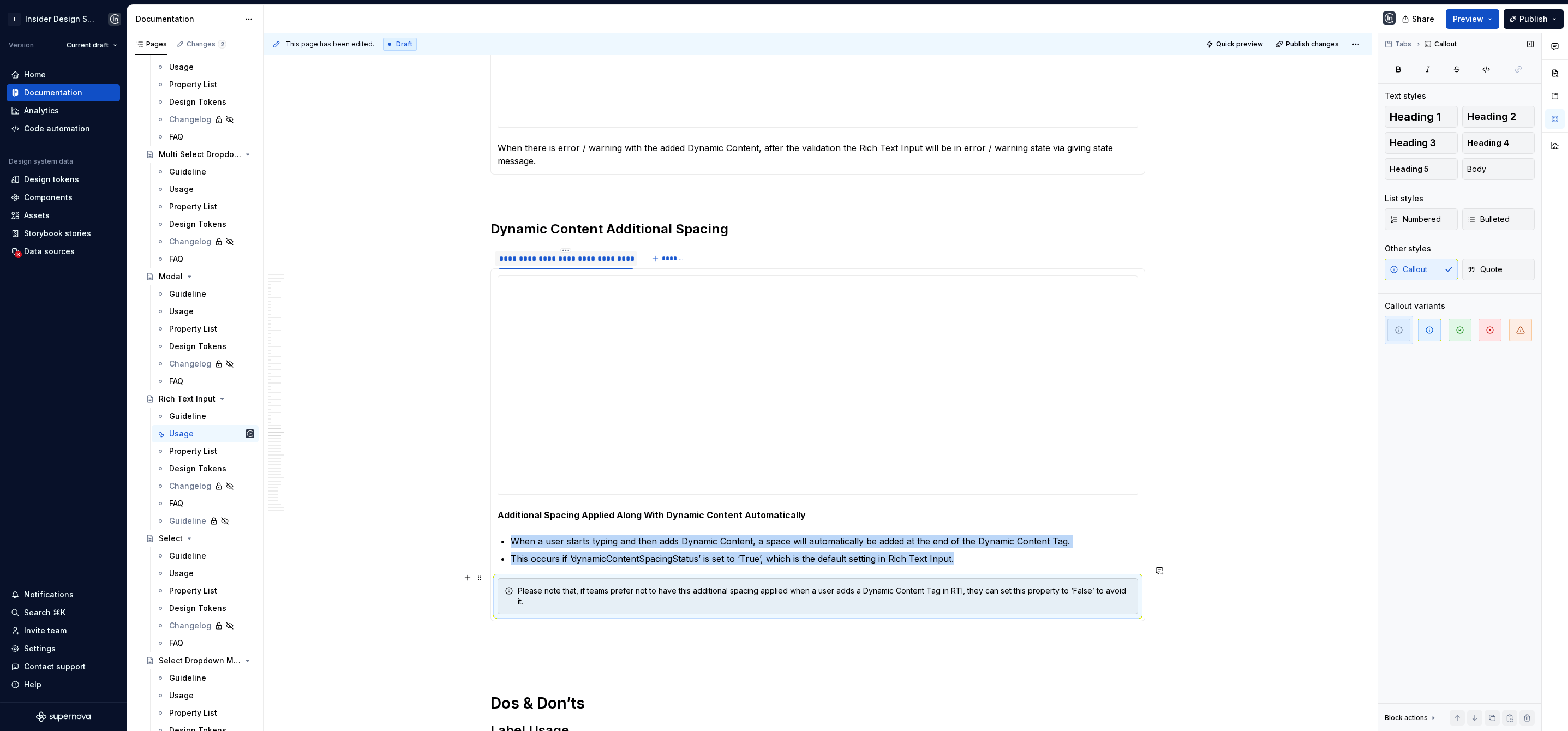
click at [559, 591] on div "Please note that, if teams prefer not to have this additional spacing applied w…" at bounding box center [824, 595] width 613 height 22
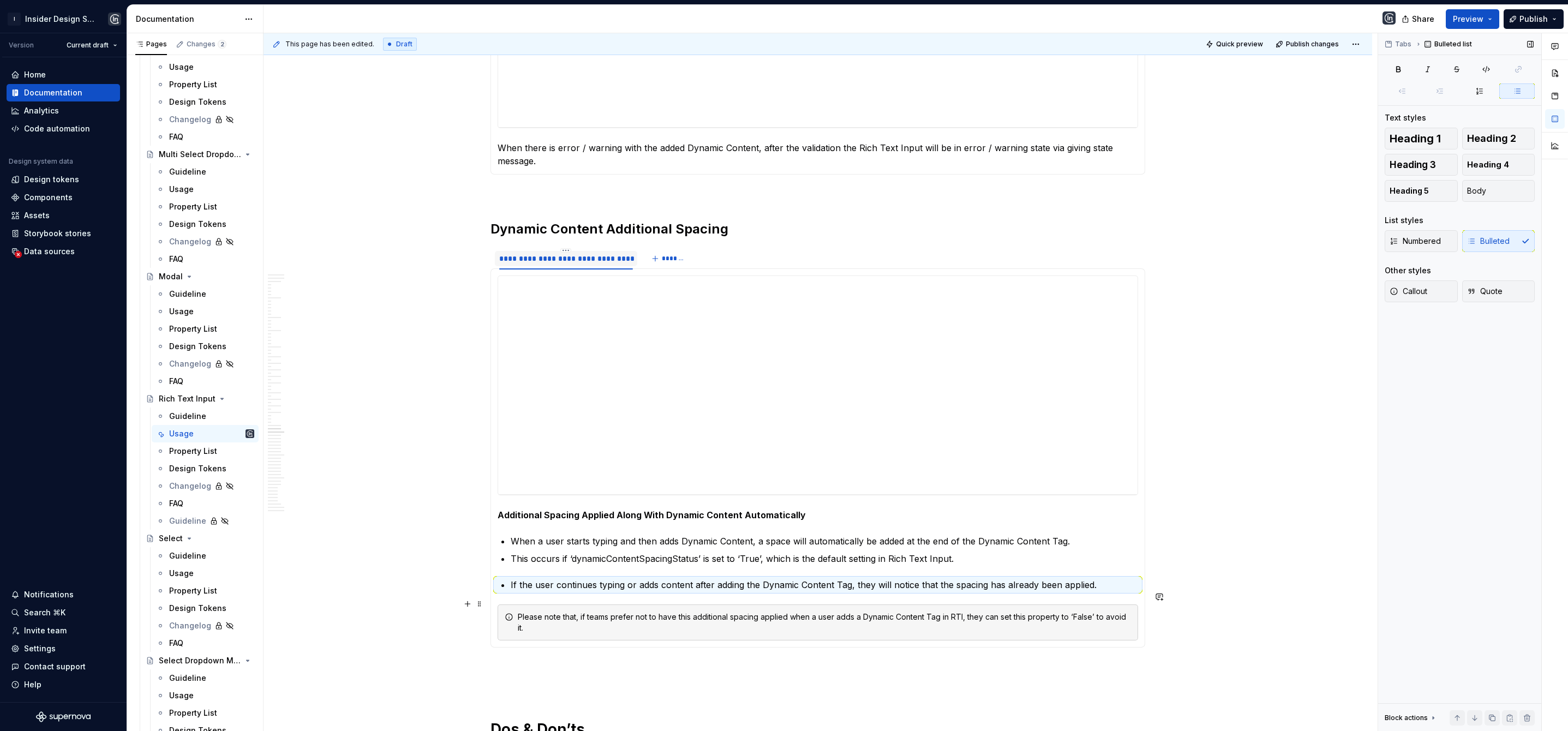
click at [1142, 617] on div "**********" at bounding box center [817, 458] width 655 height 380
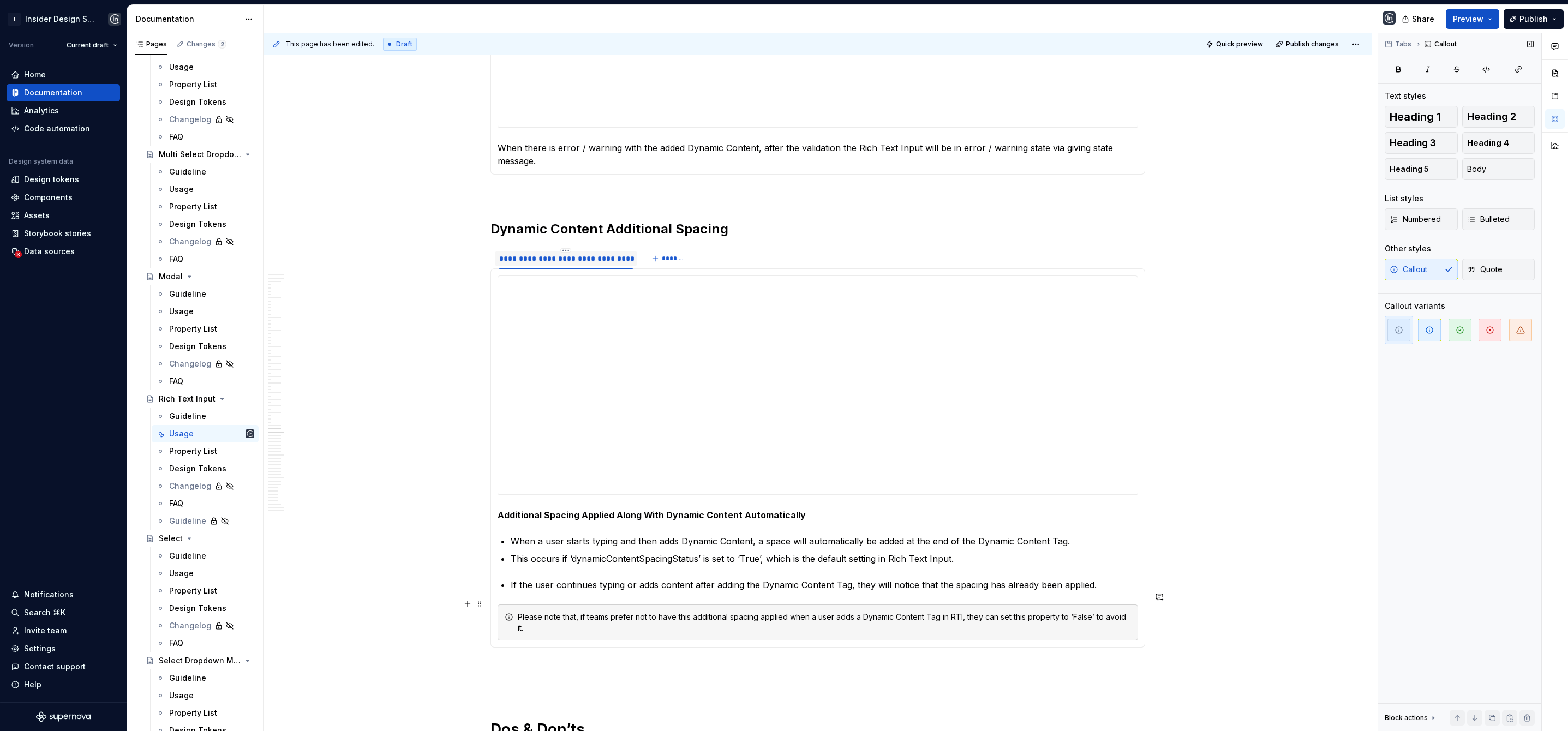
click at [907, 623] on div "Please note that, if teams prefer not to have this additional spacing applied w…" at bounding box center [817, 622] width 640 height 36
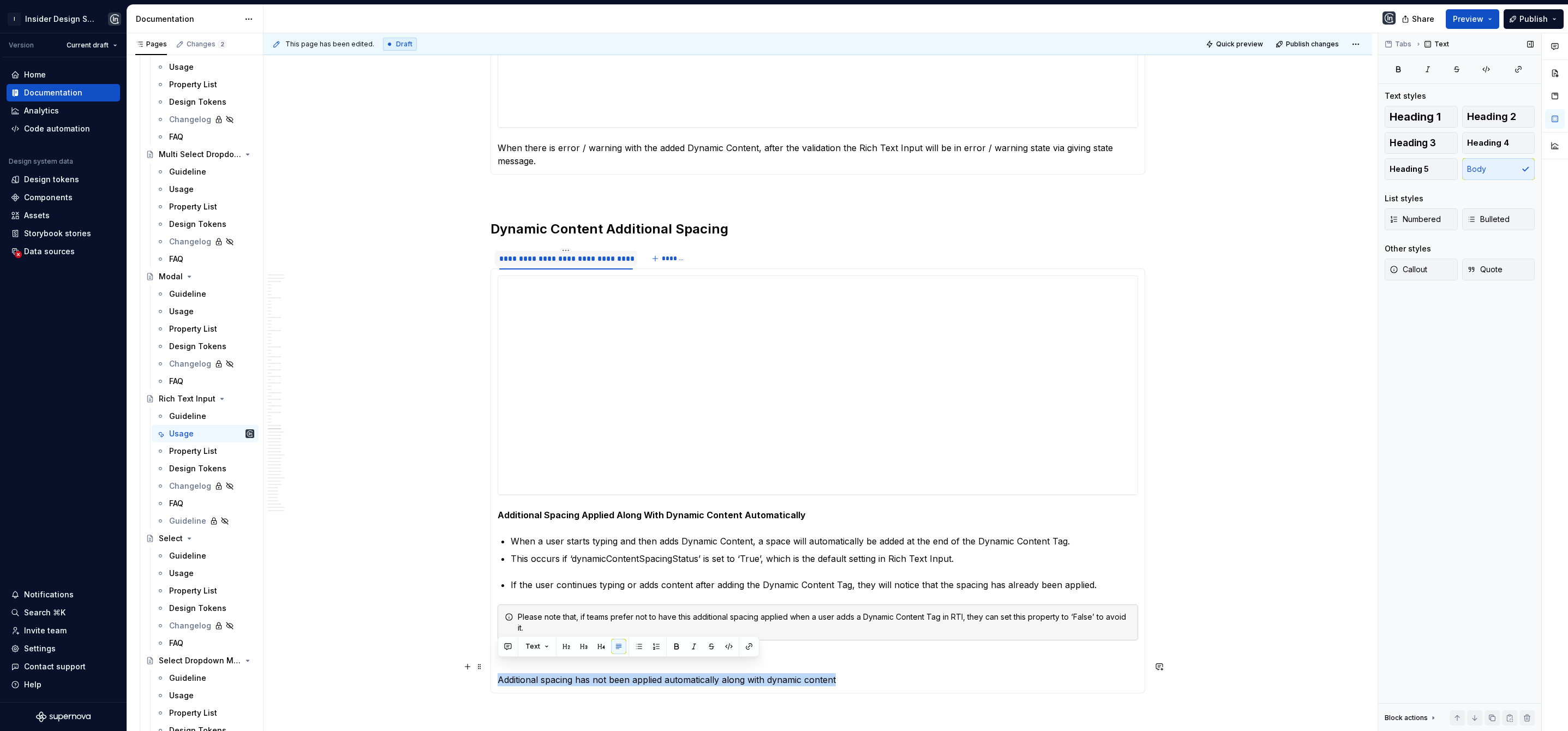
drag, startPoint x: 675, startPoint y: 661, endPoint x: 499, endPoint y: 663, distance: 176.0
click at [499, 673] on p "Additional spacing has not been applied automatically along with dynamic content" at bounding box center [817, 680] width 640 height 14
drag, startPoint x: 853, startPoint y: 665, endPoint x: 493, endPoint y: 661, distance: 360.0
click at [493, 661] on div "**********" at bounding box center [817, 480] width 655 height 425
click at [675, 644] on button "button" at bounding box center [677, 647] width 15 height 15
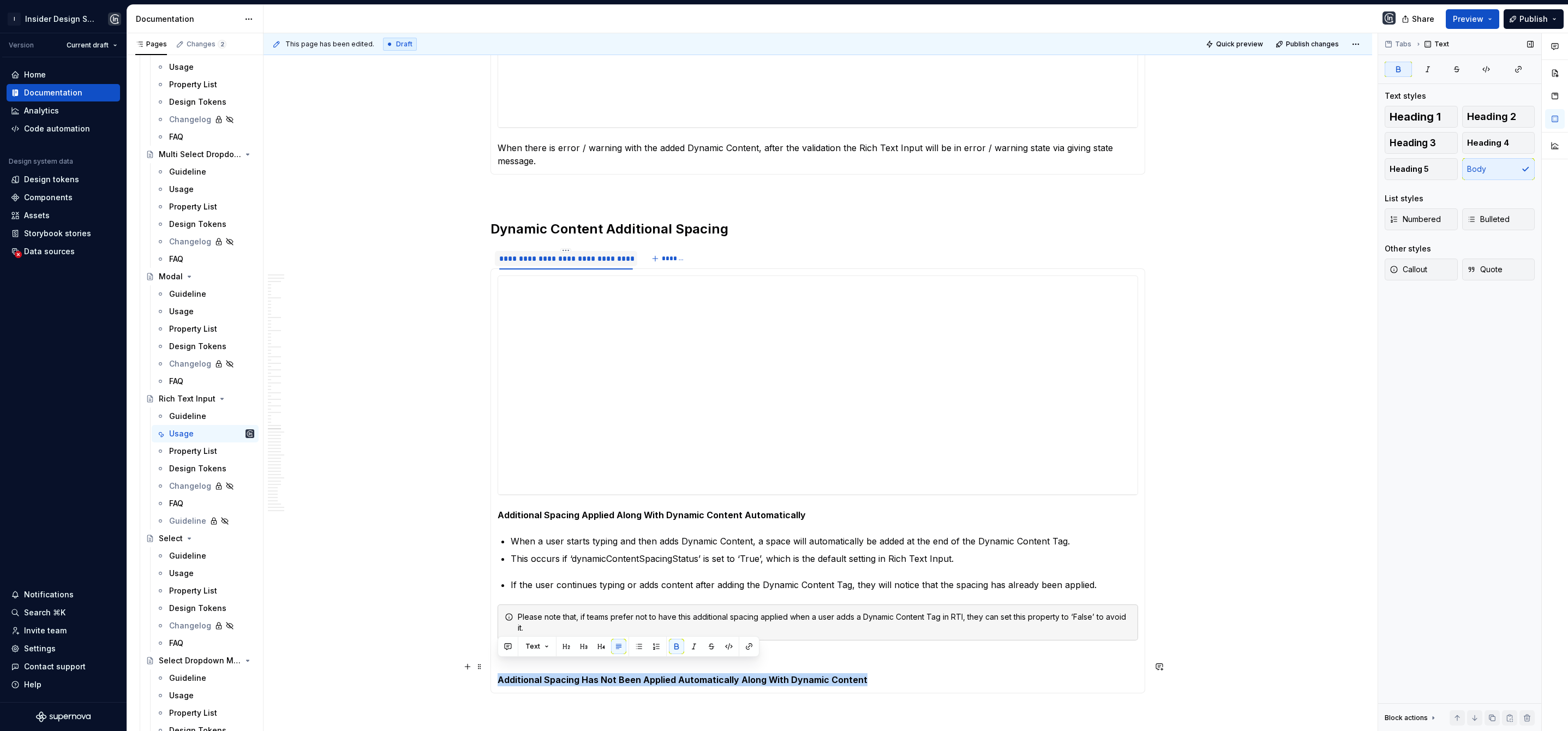
click at [498, 674] on strong "Additional Spacing Has Not Been Applied Automatically Along With Dynamic Content" at bounding box center [683, 679] width 370 height 11
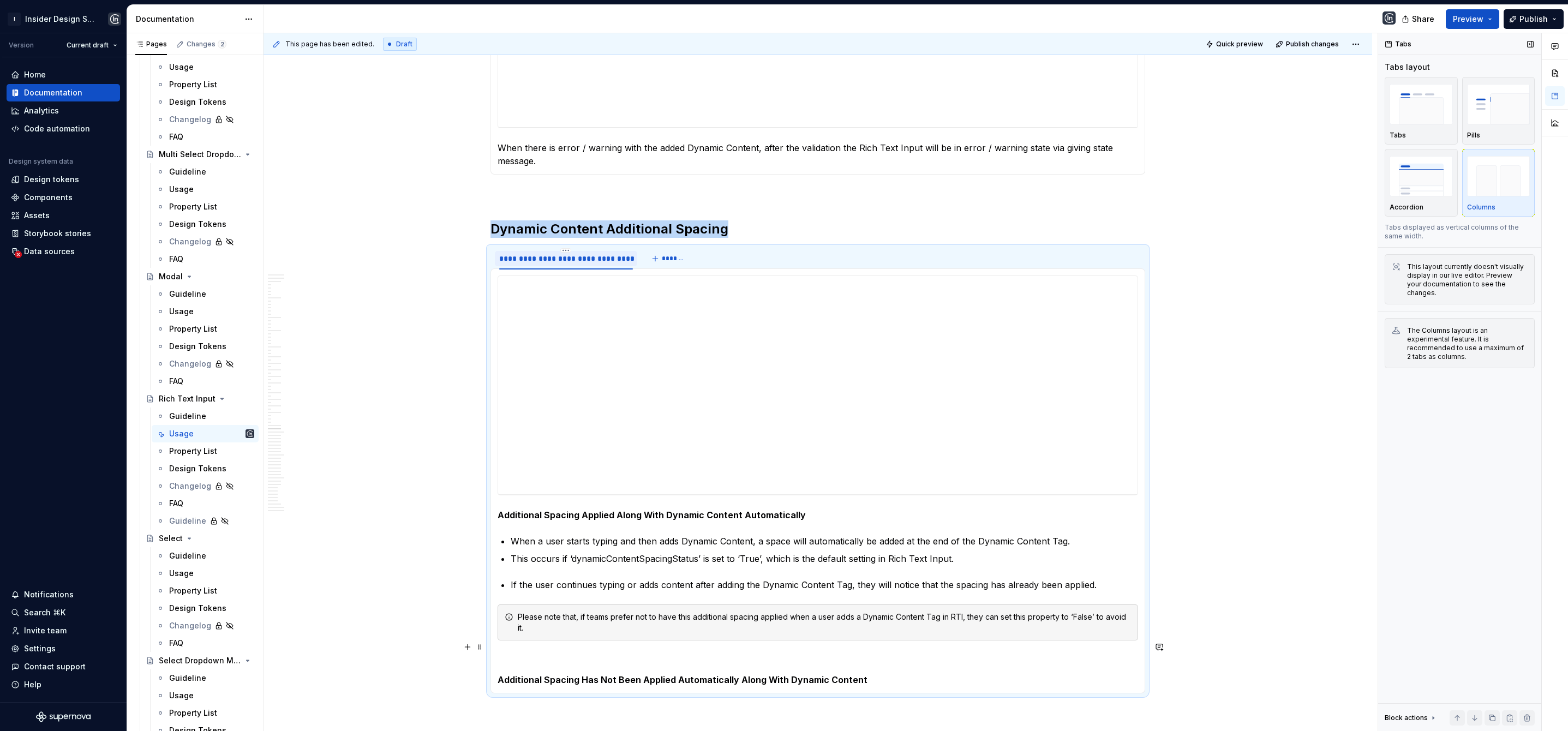
click at [520, 654] on p at bounding box center [817, 660] width 640 height 14
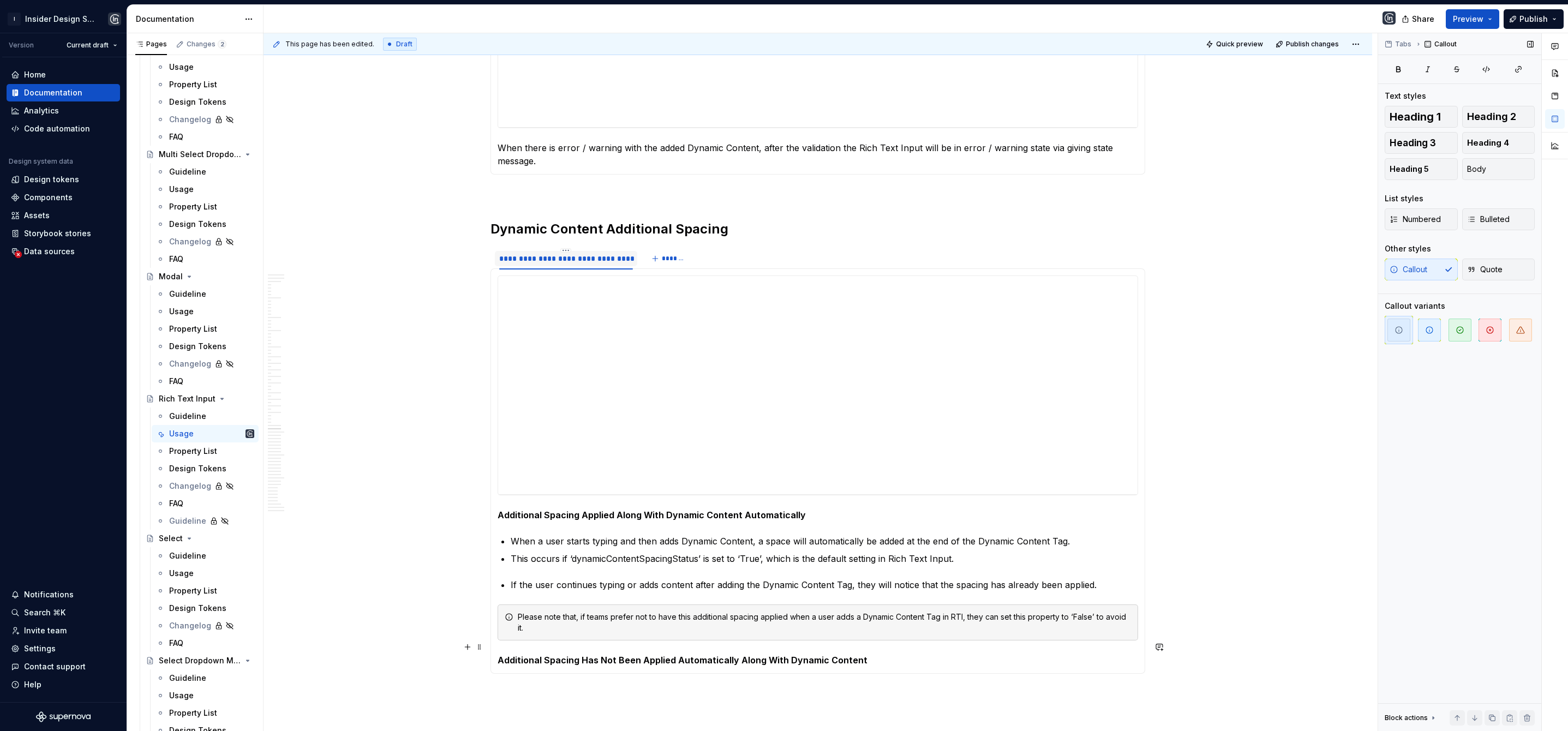
click at [865, 654] on p "Additional Spacing Has Not Been Applied Automatically Along With Dynamic Content" at bounding box center [817, 660] width 640 height 14
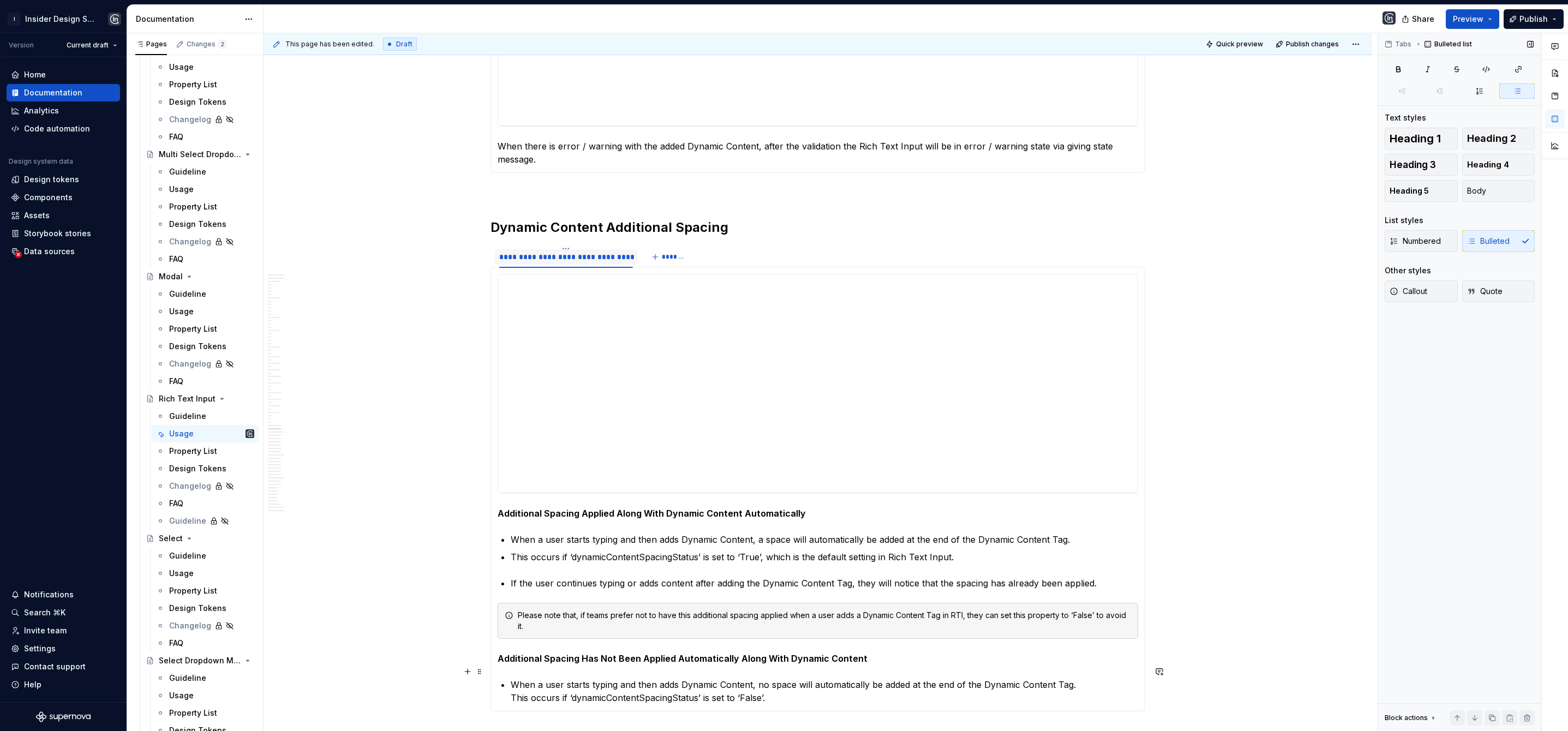
click at [509, 683] on section-item-column "**********" at bounding box center [817, 489] width 640 height 430
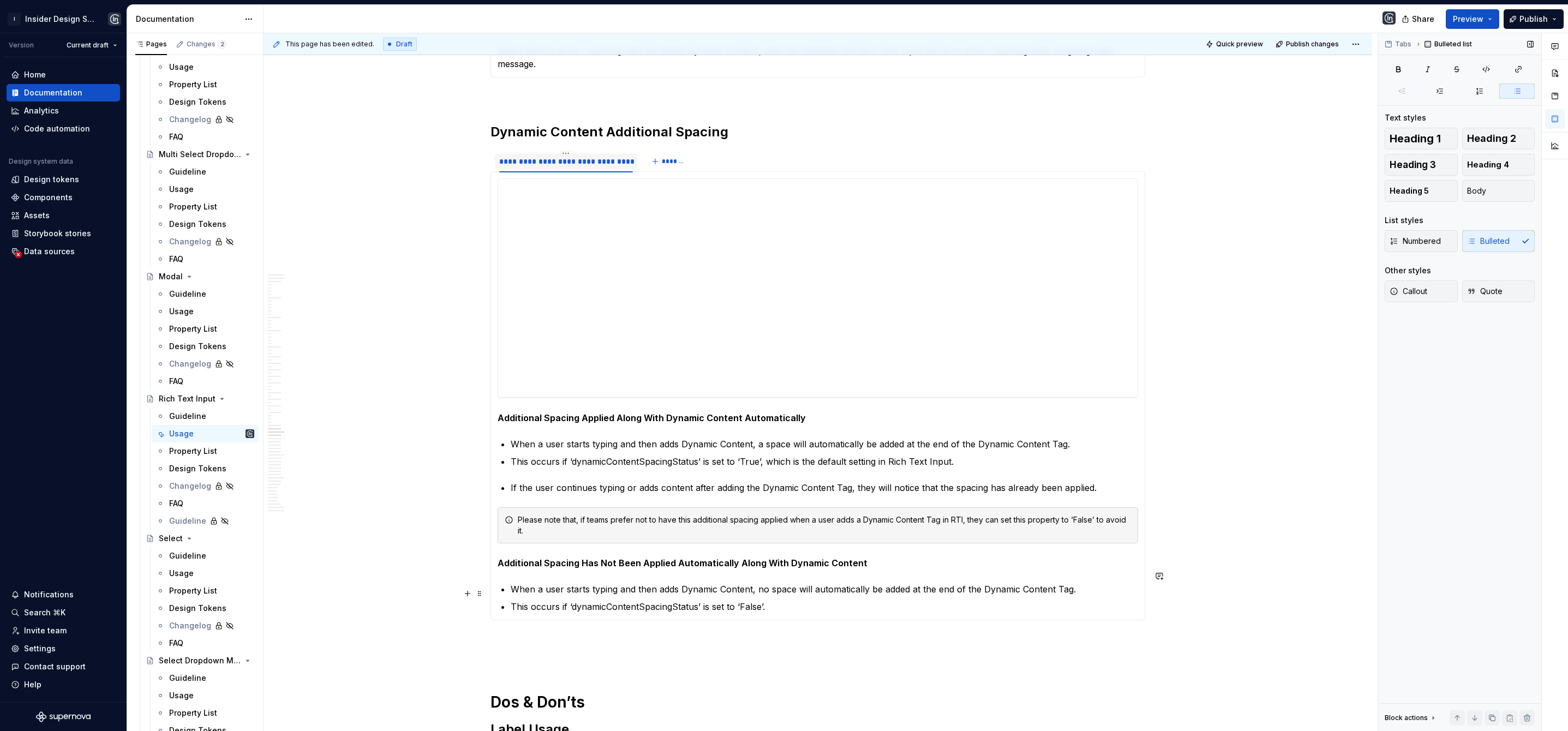
click at [781, 600] on p "This occurs if ‘dynamicContentSpacingStatus’ is set to ‘False’." at bounding box center [824, 607] width 628 height 14
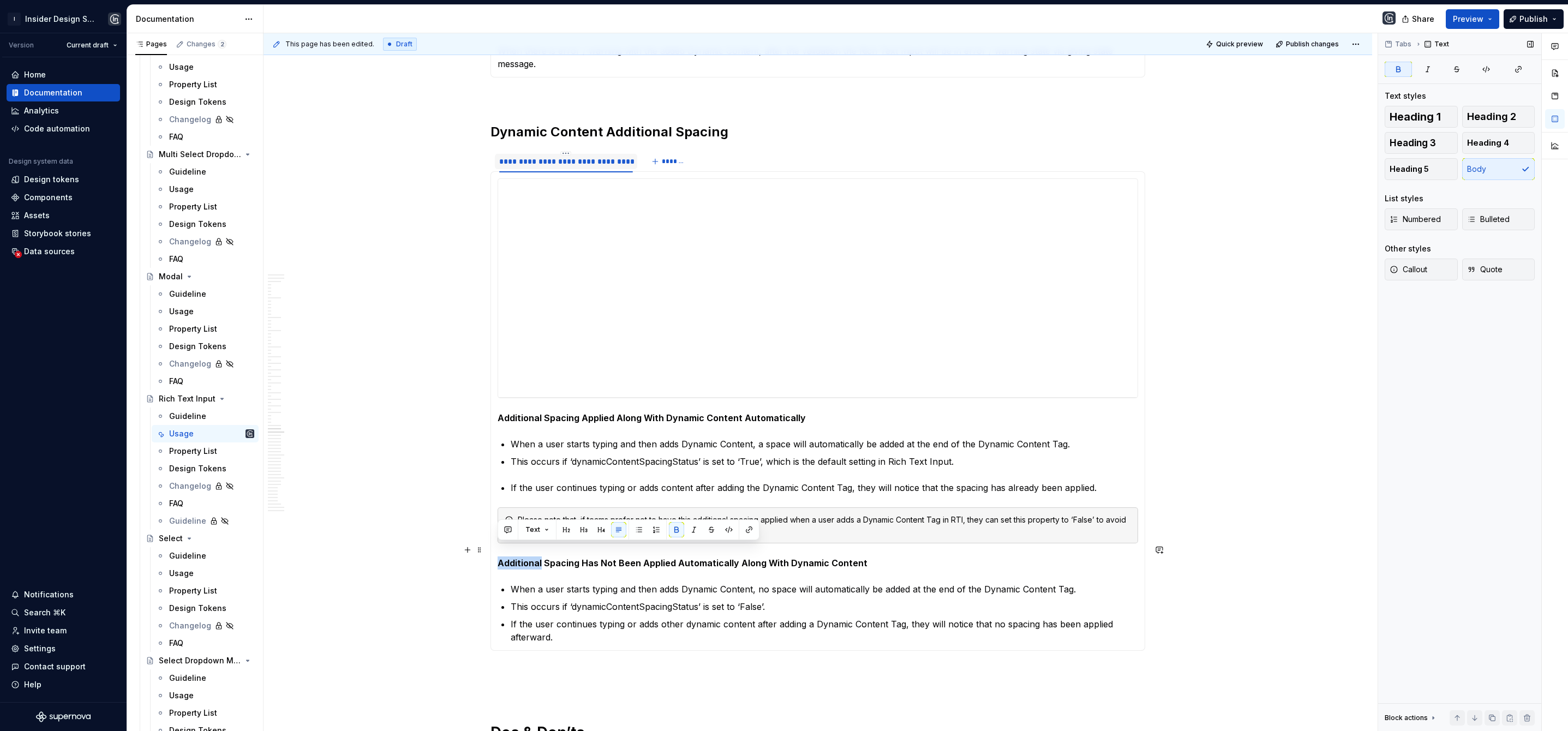
drag, startPoint x: 498, startPoint y: 549, endPoint x: 540, endPoint y: 546, distance: 42.1
click at [540, 558] on strong "Additional Spacing Has Not Been Applied Automatically Along With Dynamic Content" at bounding box center [683, 563] width 370 height 11
click at [581, 559] on section-item-column "**********" at bounding box center [817, 411] width 640 height 466
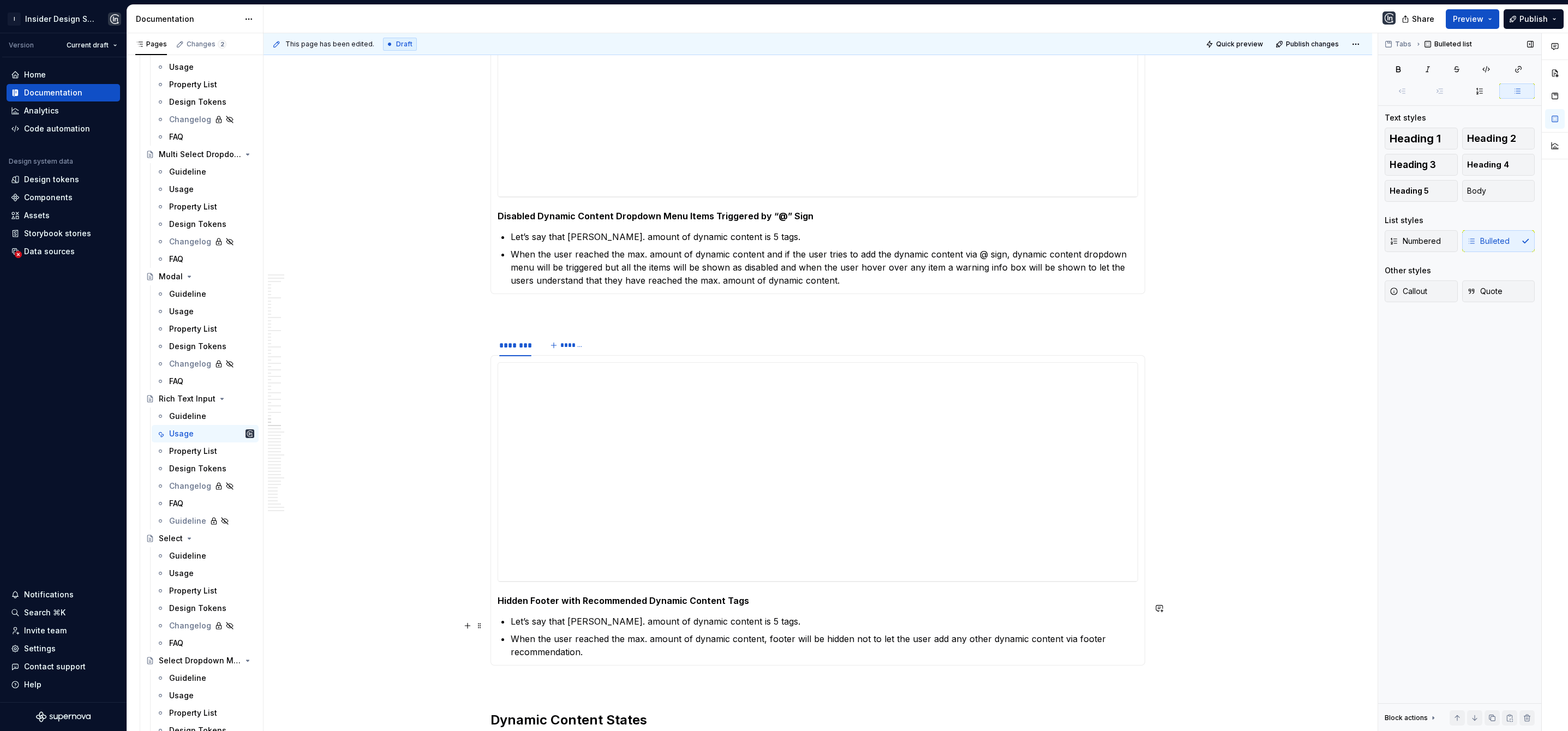
scroll to position [8819, 0]
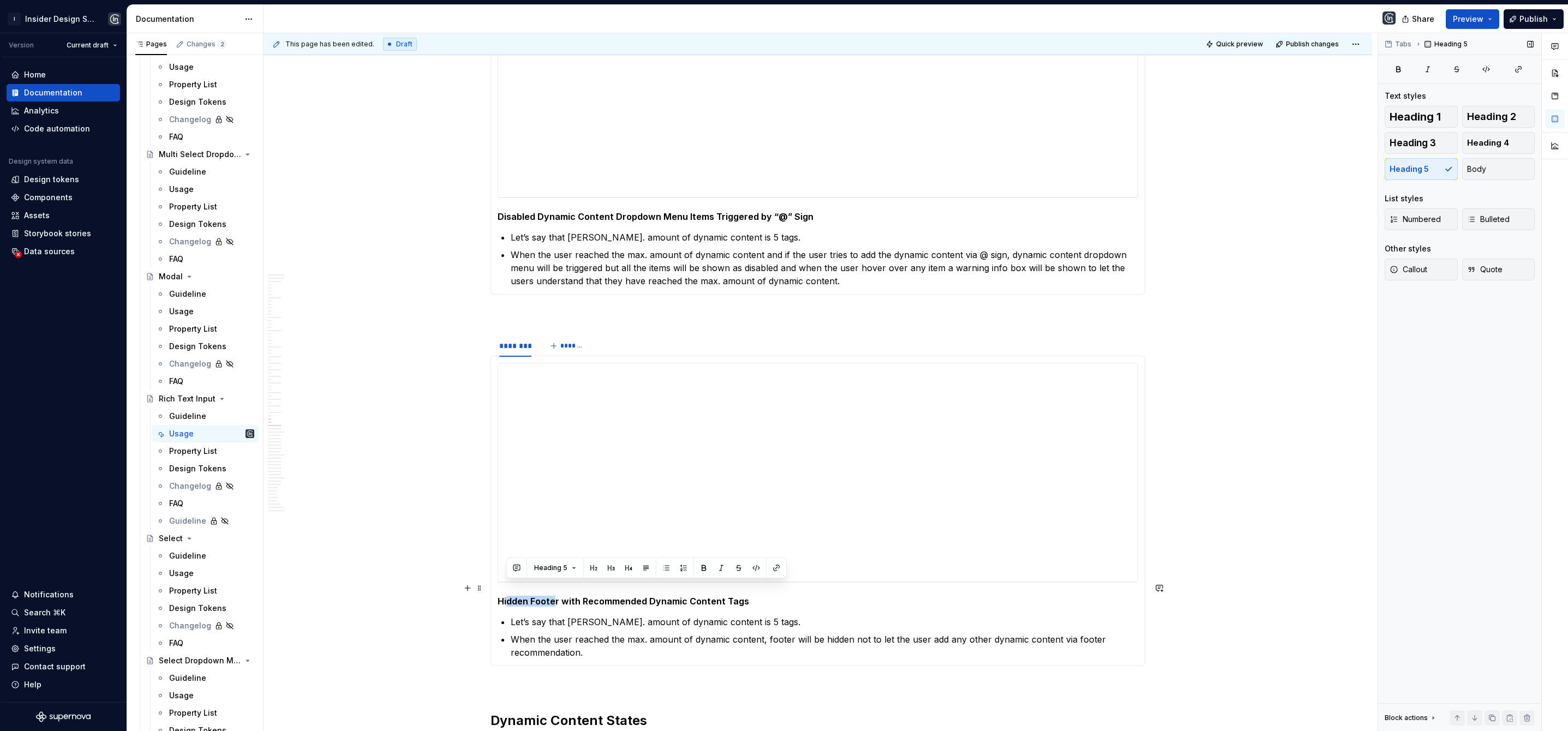
drag, startPoint x: 508, startPoint y: 586, endPoint x: 552, endPoint y: 587, distance: 44.0
click at [552, 595] on h5 "Hidden Footer with Recommended Dynamic Content Tags" at bounding box center [817, 600] width 640 height 11
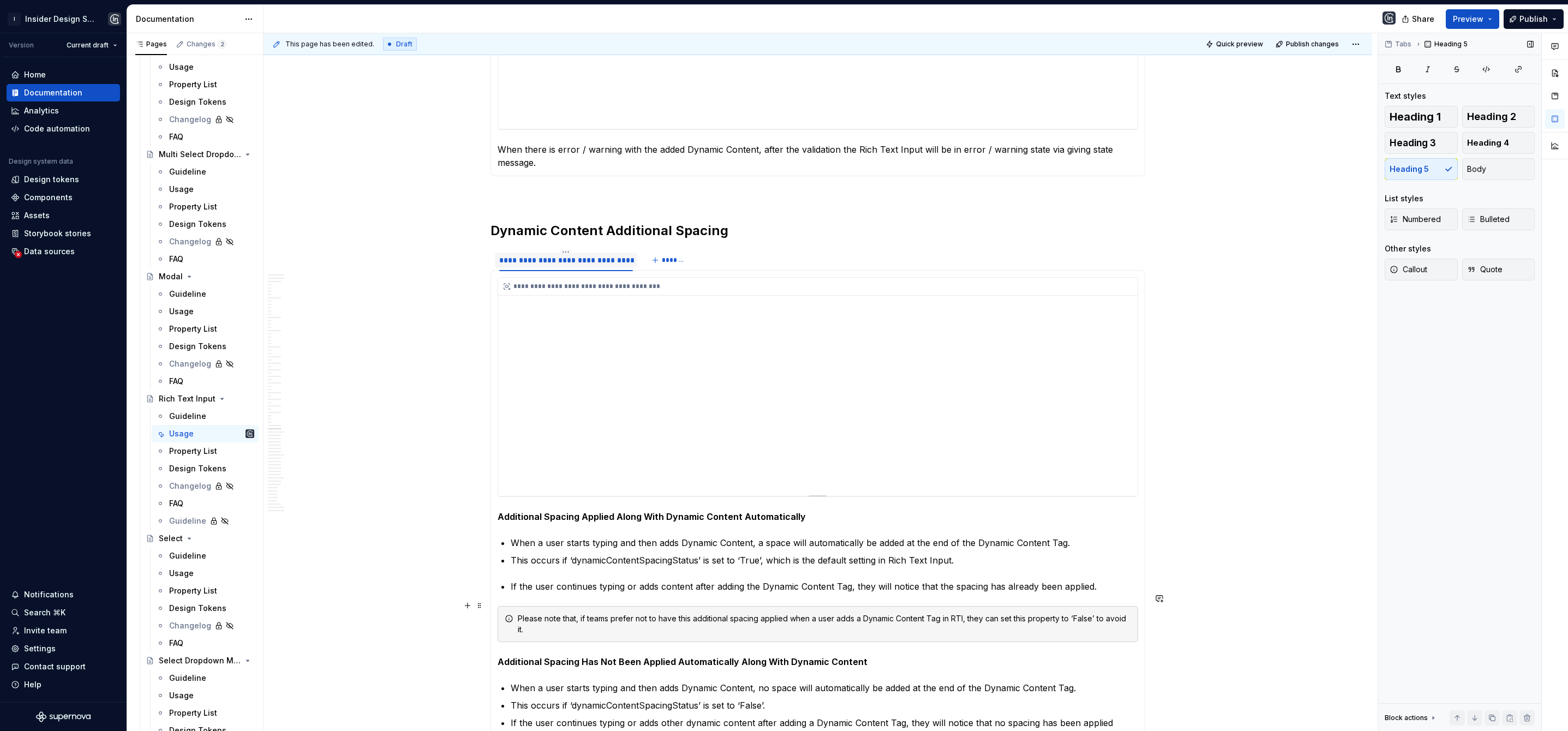
scroll to position [9728, 0]
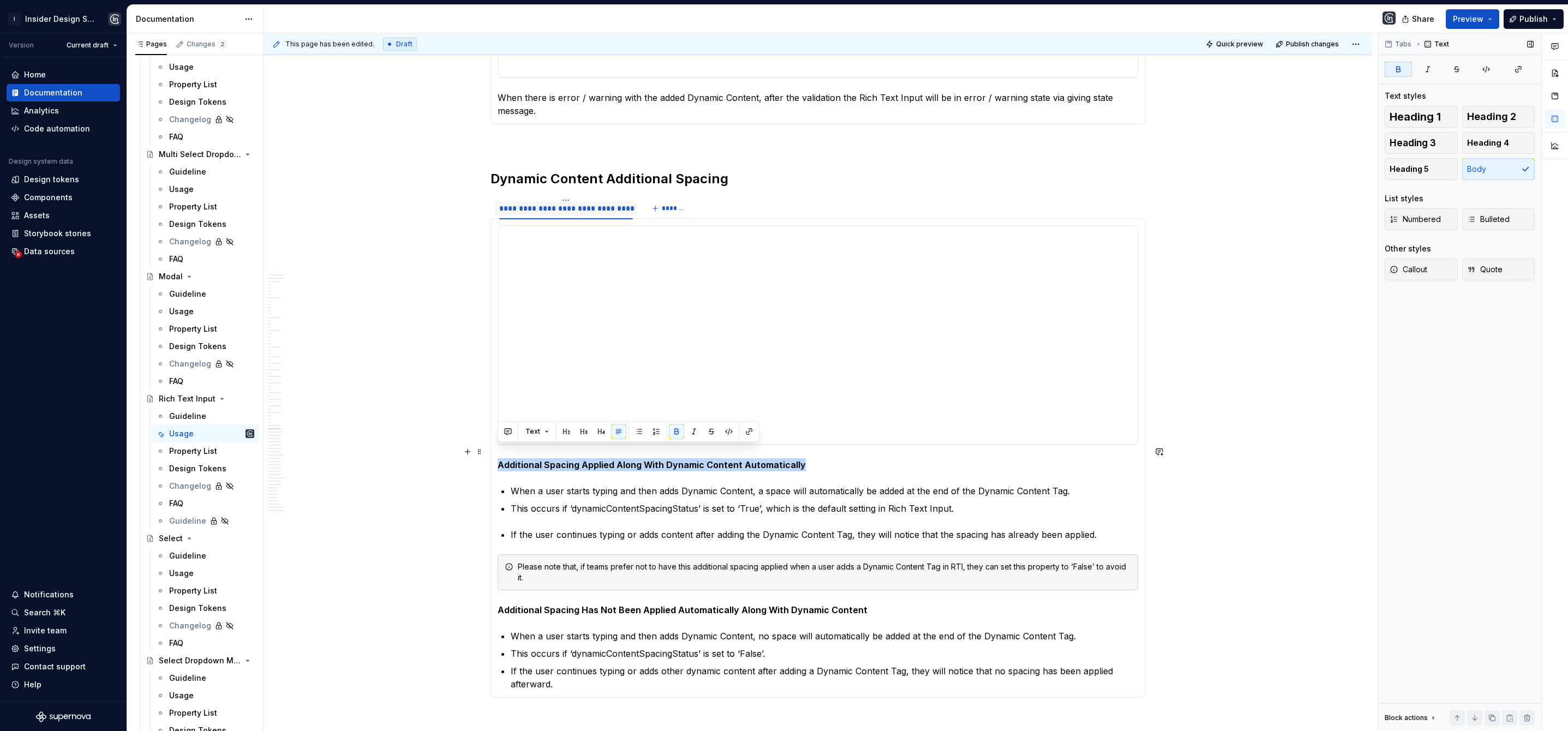
drag, startPoint x: 500, startPoint y: 450, endPoint x: 800, endPoint y: 451, distance: 300.0
click at [800, 458] on p "Additional Spacing Applied Along With Dynamic Content Automatically" at bounding box center [817, 465] width 640 height 14
click at [539, 431] on button "Text" at bounding box center [537, 432] width 33 height 15
drag, startPoint x: 575, startPoint y: 562, endPoint x: 559, endPoint y: 580, distance: 24.1
click at [575, 562] on div "Heading 5" at bounding box center [571, 560] width 39 height 11
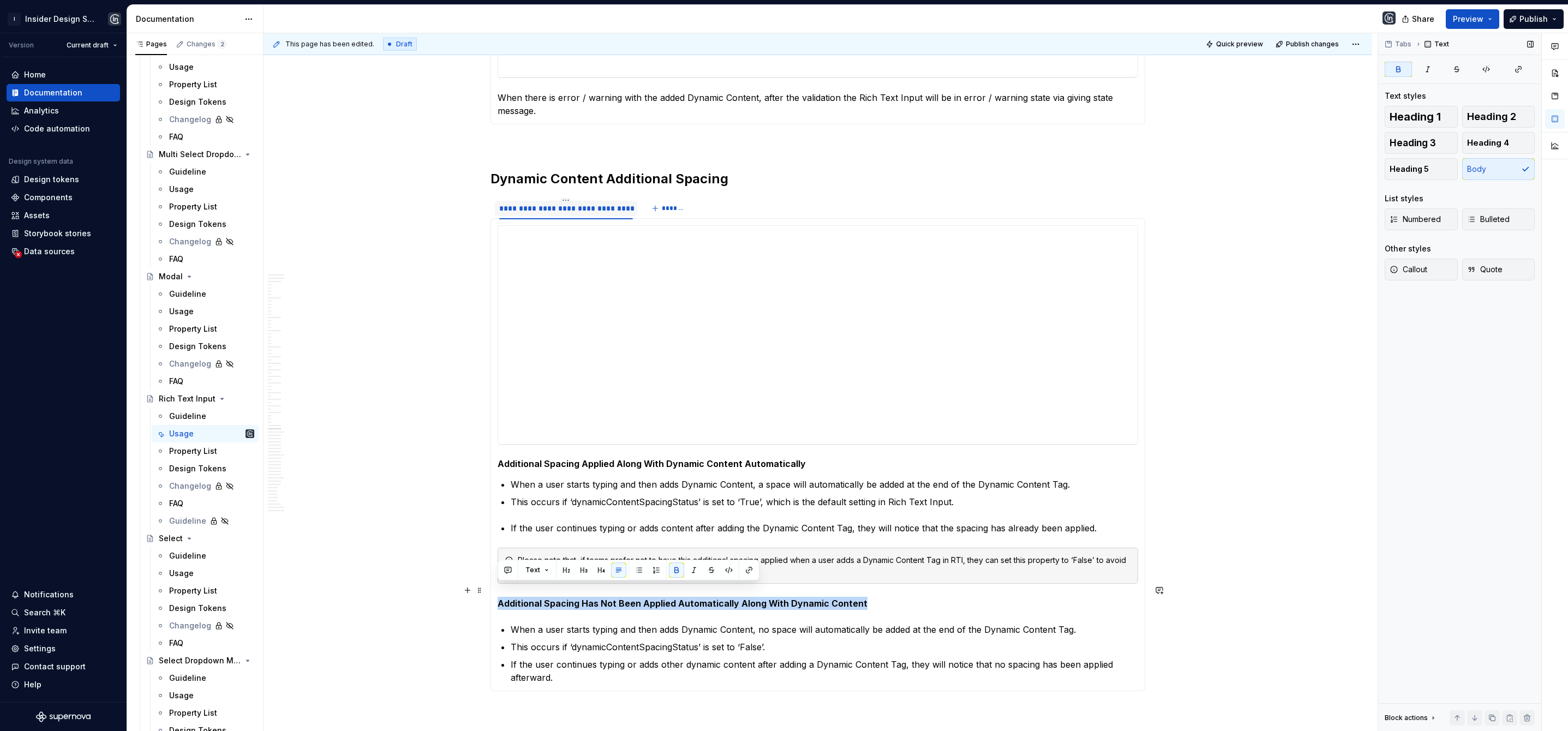
drag, startPoint x: 499, startPoint y: 592, endPoint x: 723, endPoint y: 580, distance: 224.3
click at [870, 596] on p "Additional Spacing Has Not Been Applied Automatically Along With Dynamic Content" at bounding box center [817, 603] width 640 height 14
click at [550, 569] on button "Text" at bounding box center [537, 570] width 33 height 15
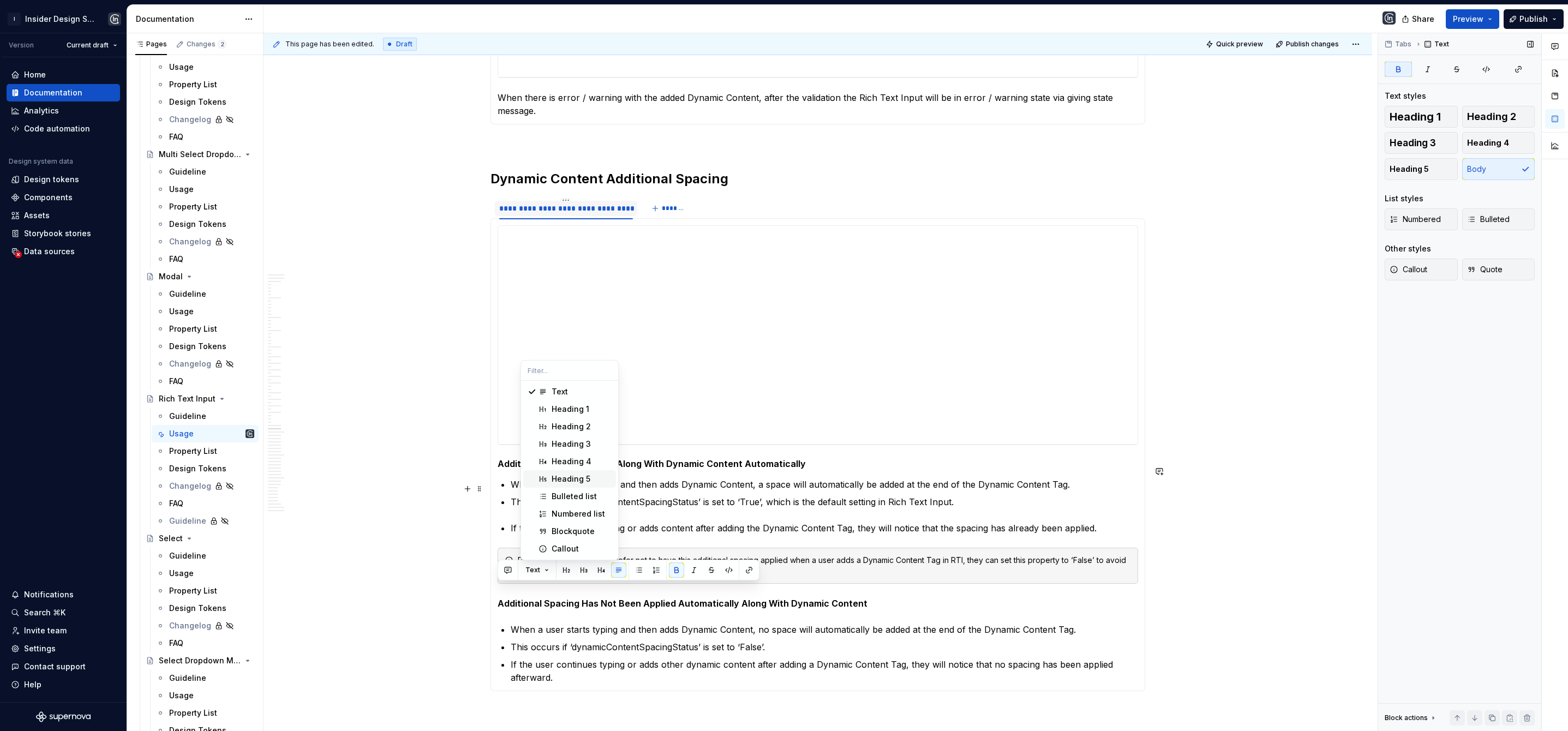
click at [571, 479] on div "Heading 5" at bounding box center [571, 478] width 39 height 11
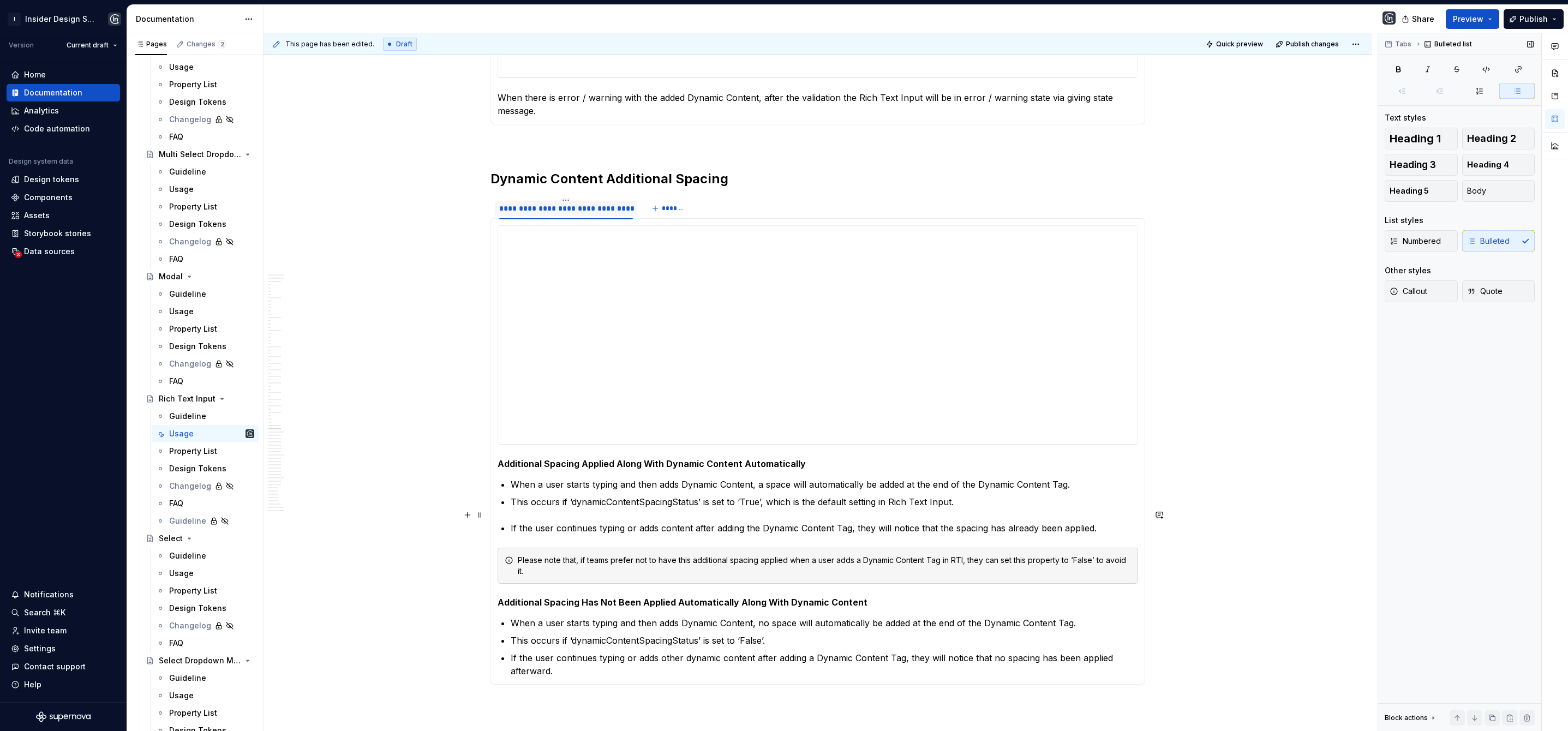
click at [508, 513] on section-item-column "**********" at bounding box center [817, 451] width 640 height 452
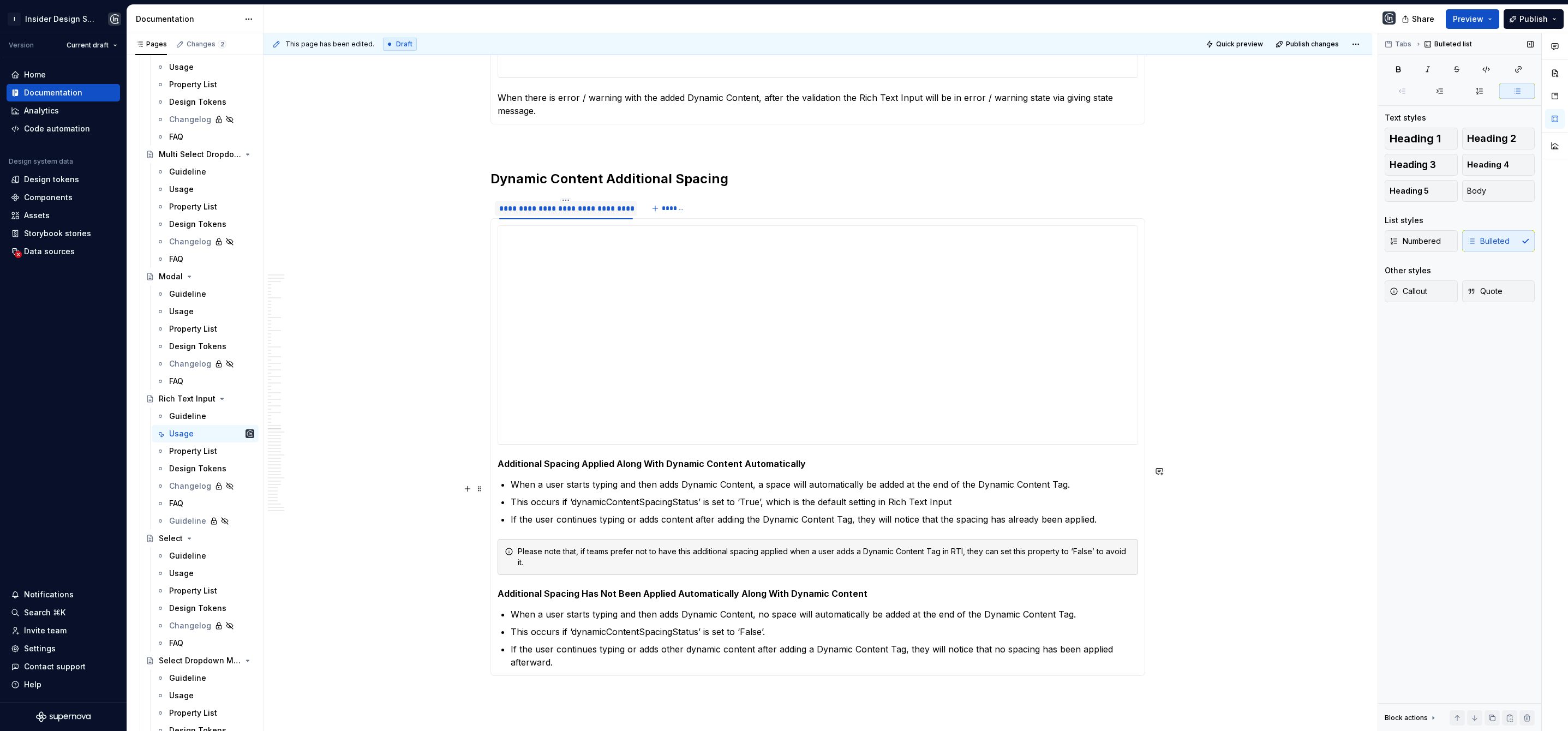
click at [967, 495] on p "This occurs if ‘dynamicContentSpacingStatus’ is set to ‘True’, which is the def…" at bounding box center [824, 502] width 628 height 14
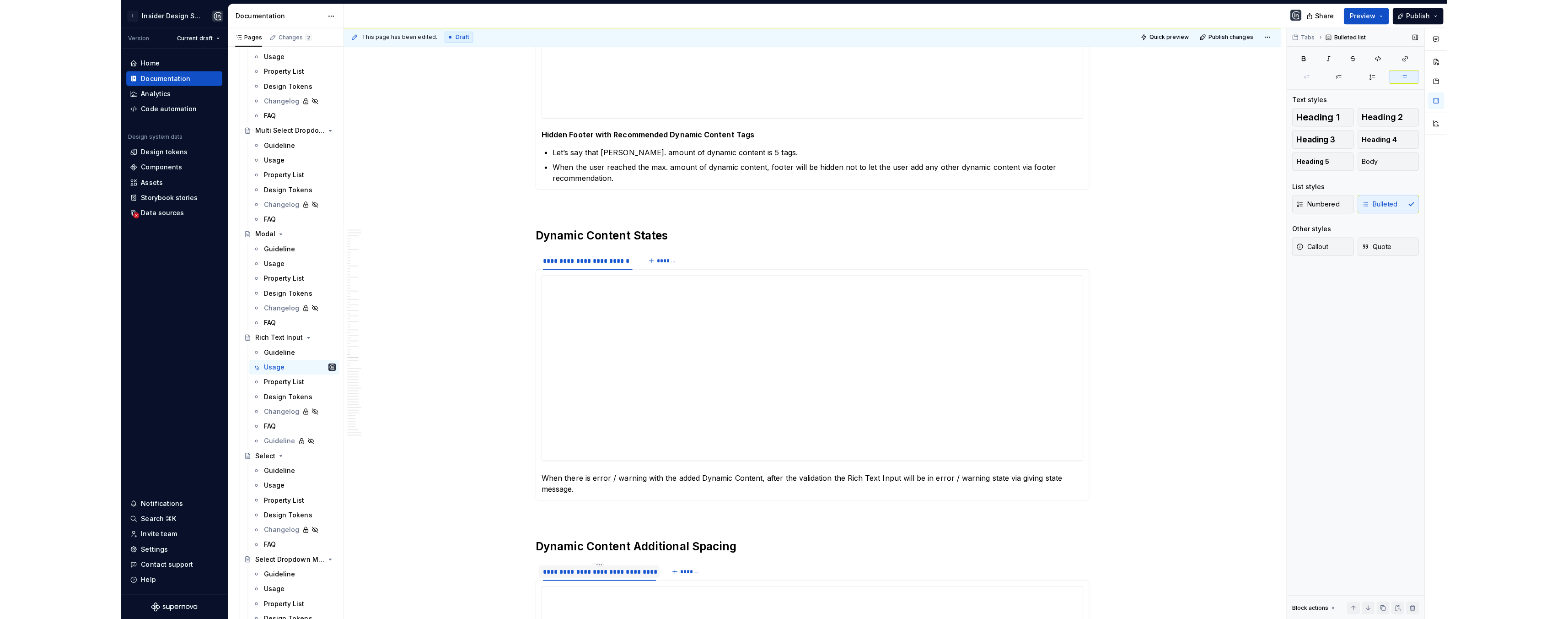
scroll to position [7758, 0]
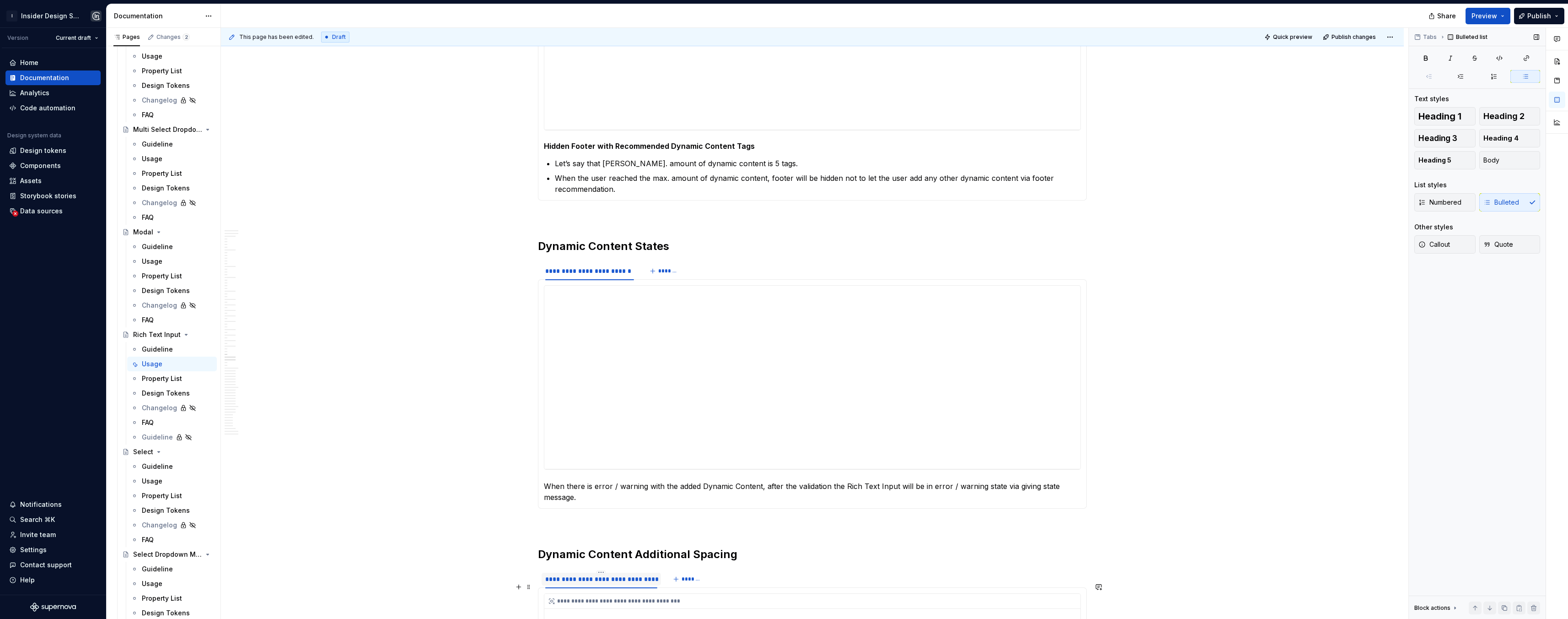
type textarea "*"
